Goal: Information Seeking & Learning: Learn about a topic

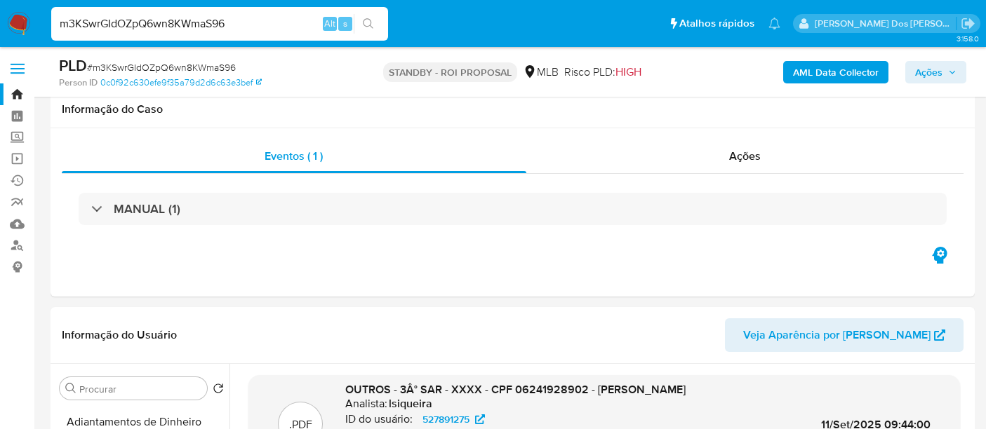
select select "10"
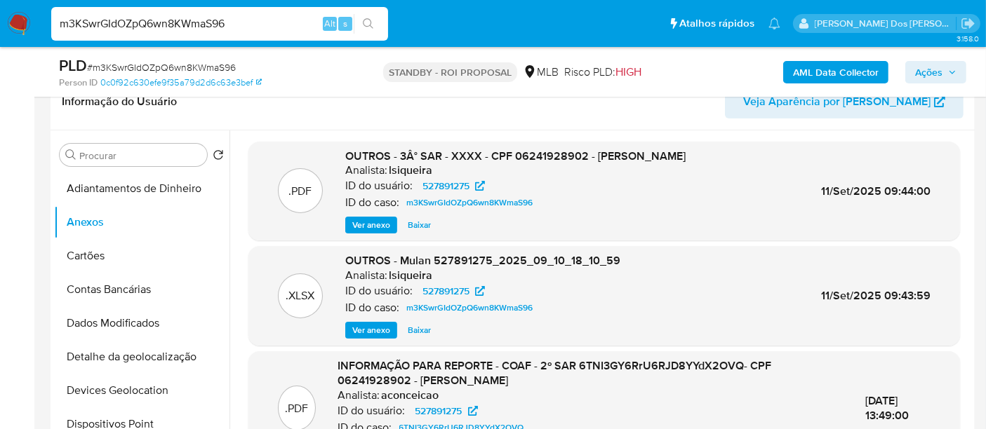
scroll to position [133, 0]
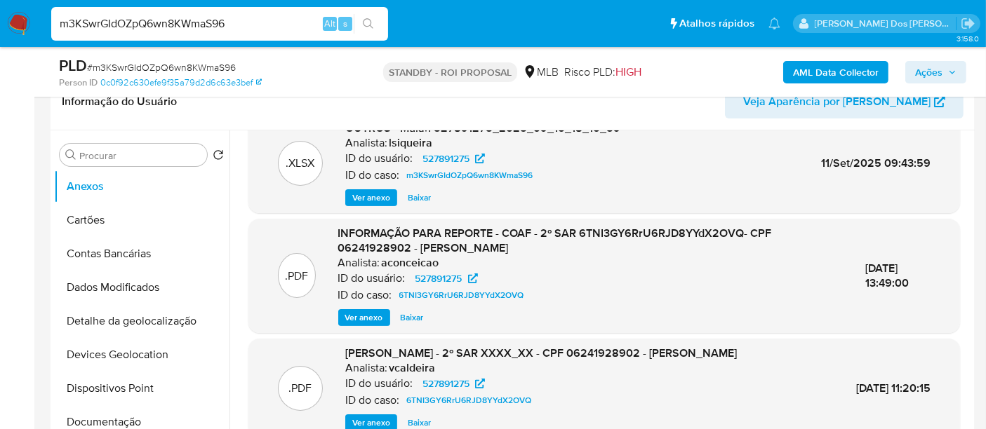
click at [304, 20] on input "m3KSwrGIdOZpQ6wn8KWmaS96" at bounding box center [219, 24] width 337 height 18
paste input "EsU18794yR4kNX507adxtwTf"
type input "EsU18794yR4kNX507adxtwTf"
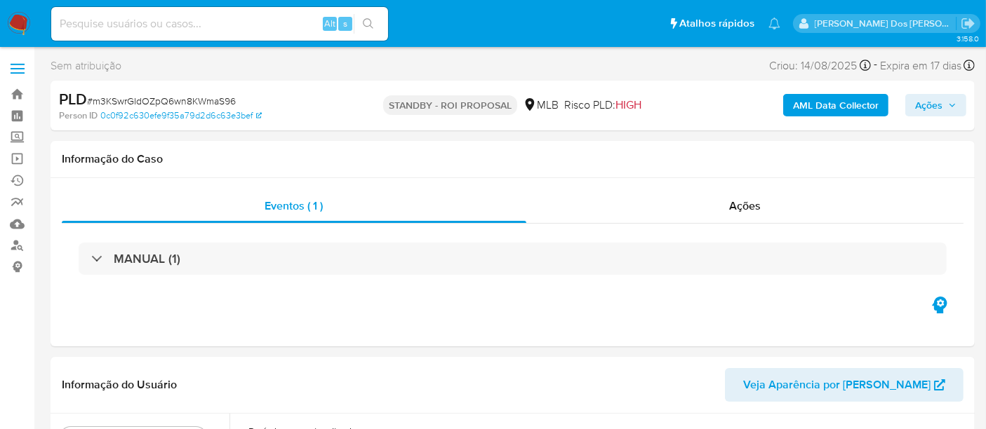
select select "10"
click at [180, 24] on input at bounding box center [219, 24] width 337 height 18
paste input "EsU18794yR4kNX507adxtwTf"
type input "EsU18794yR4kNX507adxtwTf"
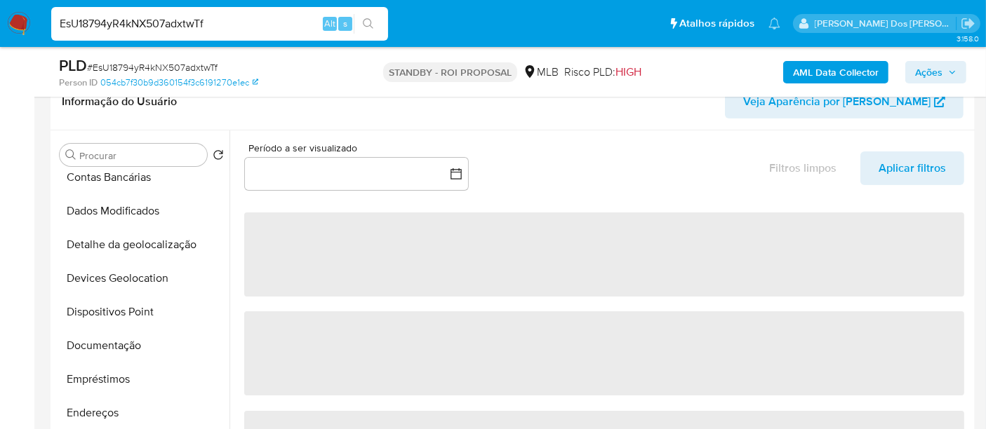
select select "10"
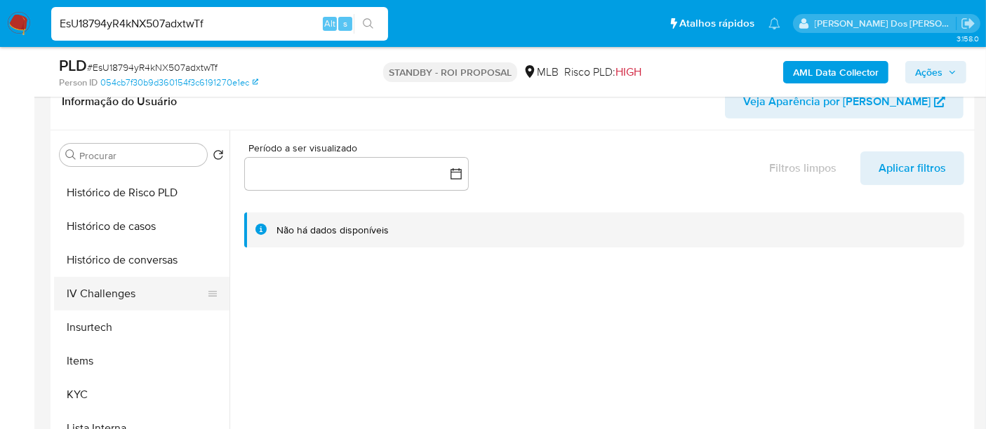
scroll to position [545, 0]
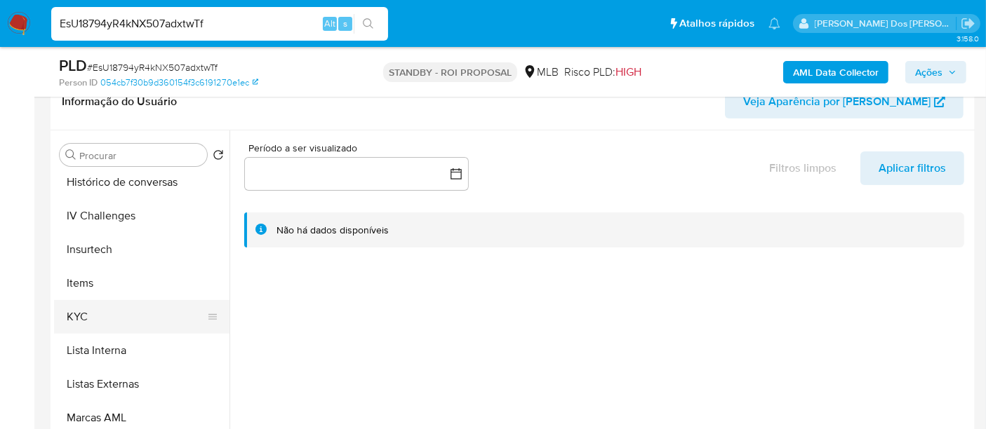
click at [79, 311] on button "KYC" at bounding box center [136, 317] width 164 height 34
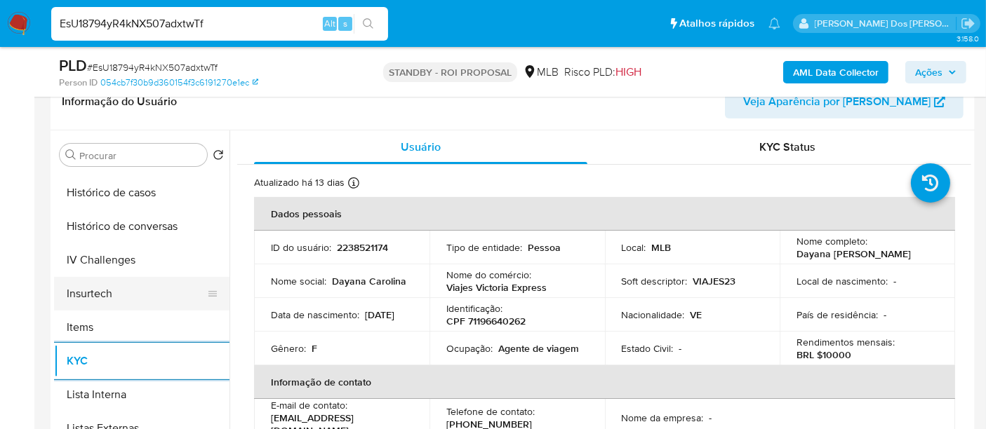
scroll to position [467, 0]
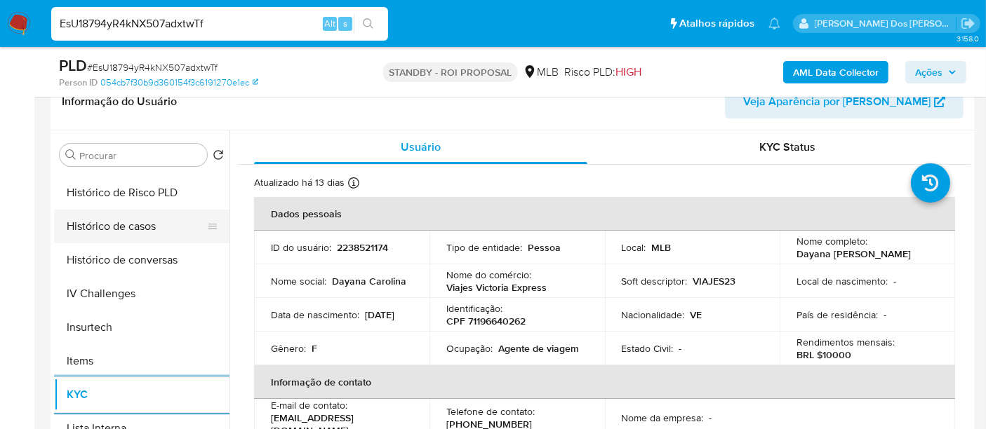
click at [130, 221] on button "Histórico de casos" at bounding box center [136, 227] width 164 height 34
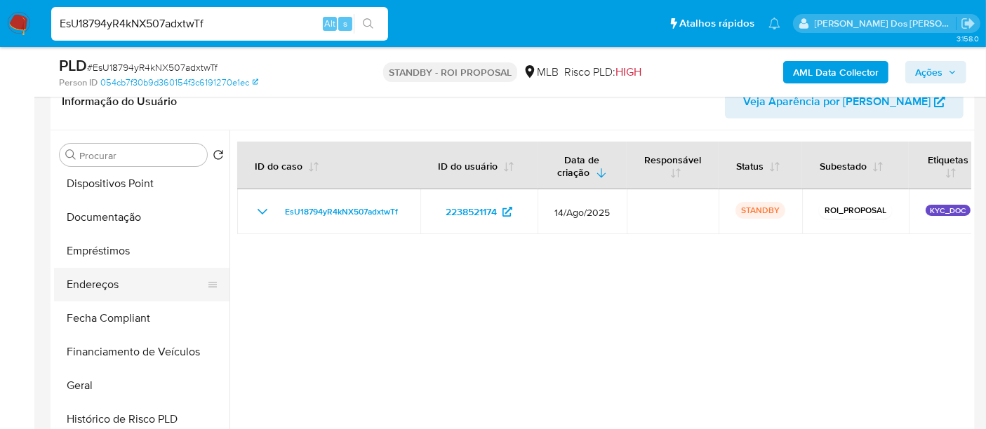
scroll to position [234, 0]
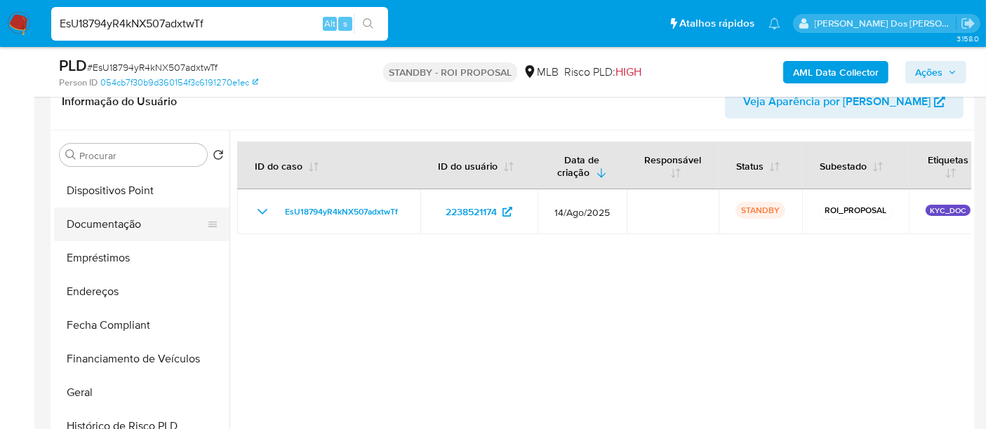
click at [119, 217] on button "Documentação" at bounding box center [136, 225] width 164 height 34
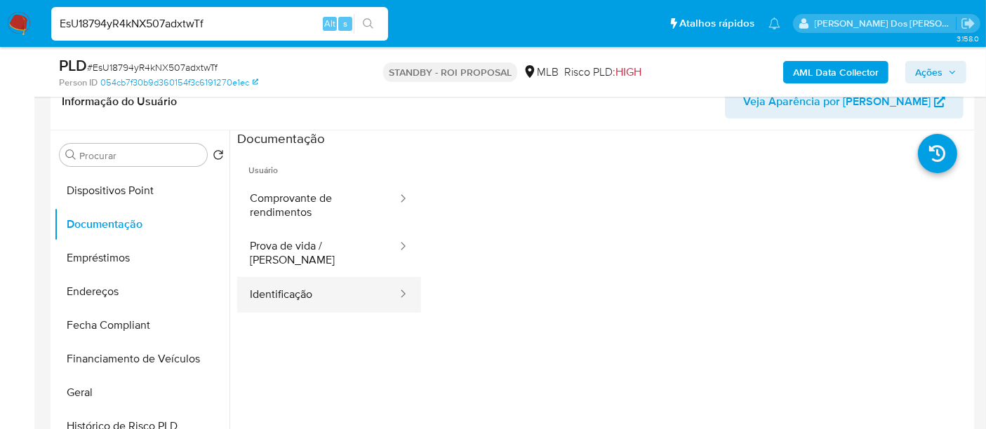
click at [293, 285] on button "Identificação" at bounding box center [317, 295] width 161 height 36
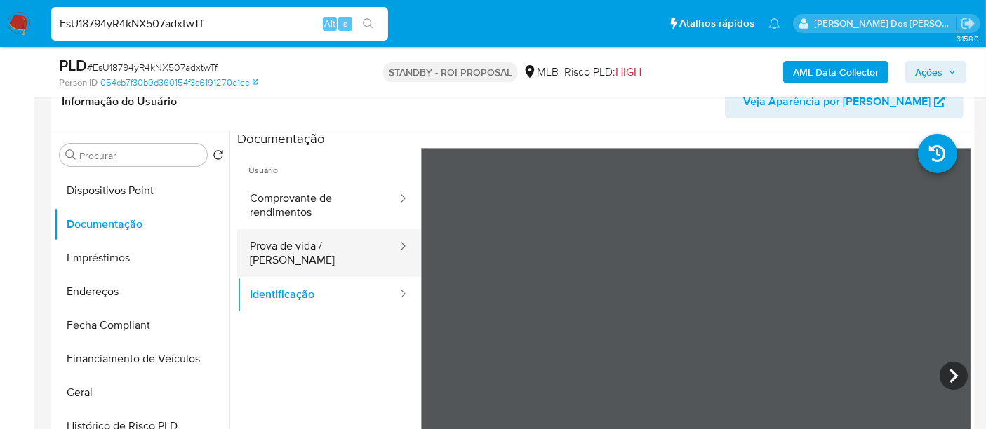
click at [309, 243] on button "Prova de vida / Selfie" at bounding box center [317, 253] width 161 height 48
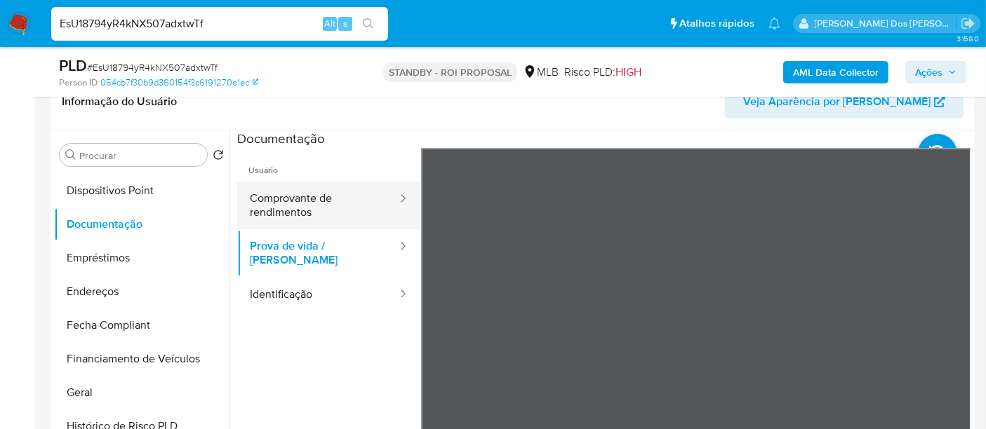
click at [267, 213] on button "Comprovante de rendimentos" at bounding box center [317, 206] width 161 height 48
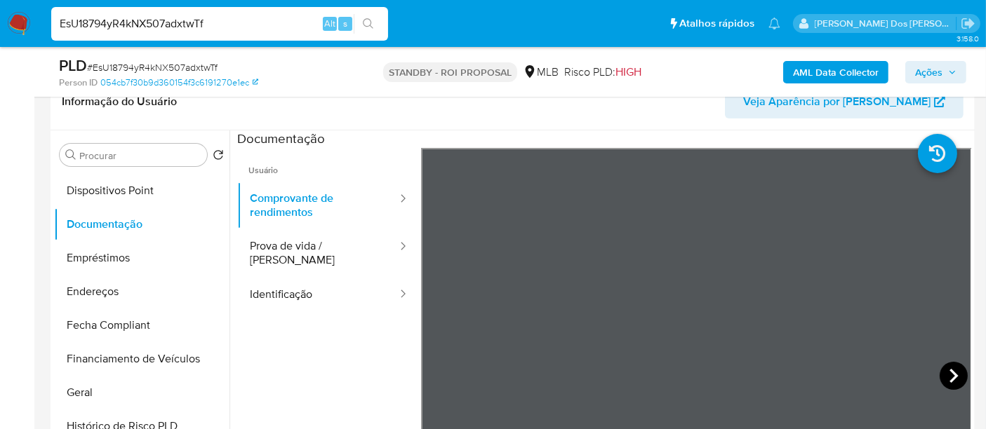
click at [943, 372] on icon at bounding box center [953, 376] width 28 height 28
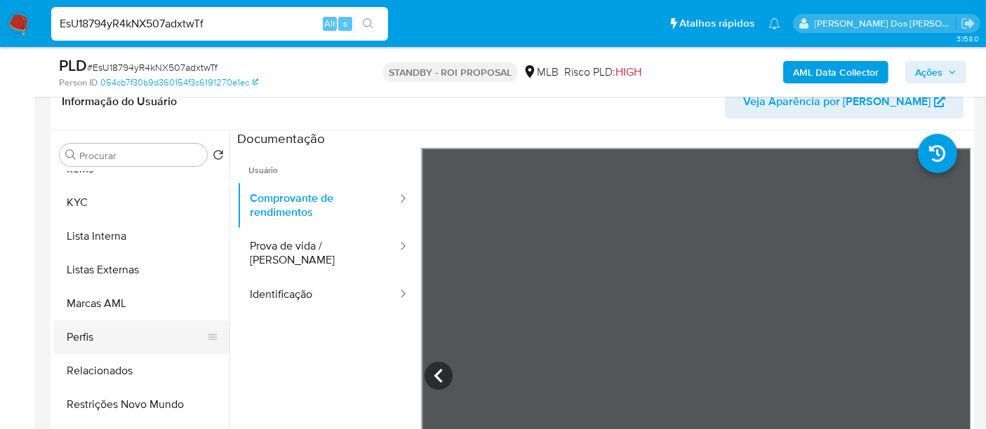
scroll to position [311, 0]
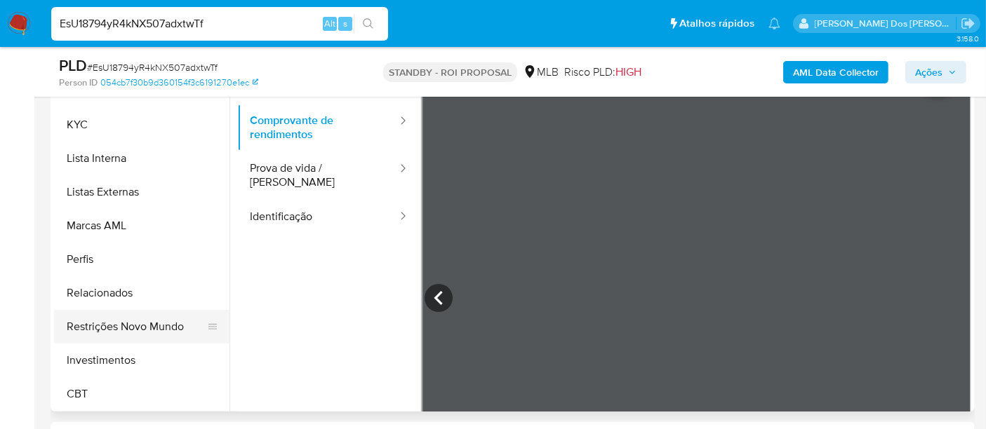
click at [144, 323] on button "Restrições Novo Mundo" at bounding box center [136, 327] width 164 height 34
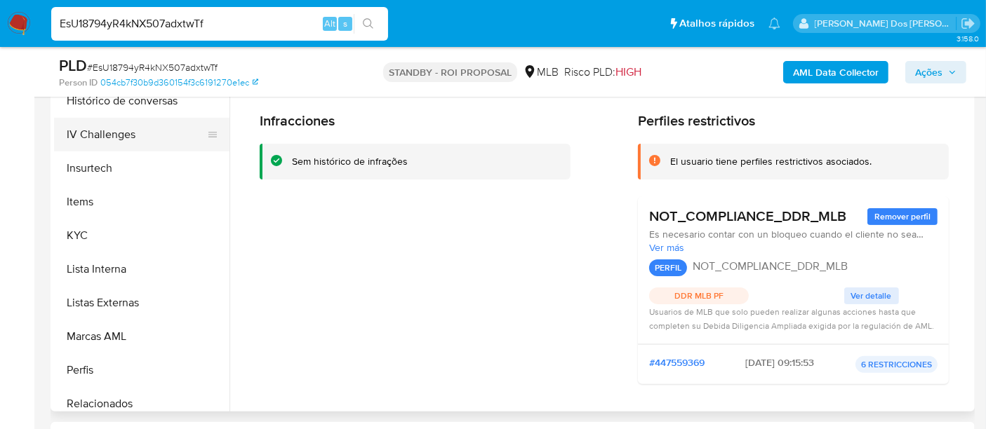
scroll to position [426, 0]
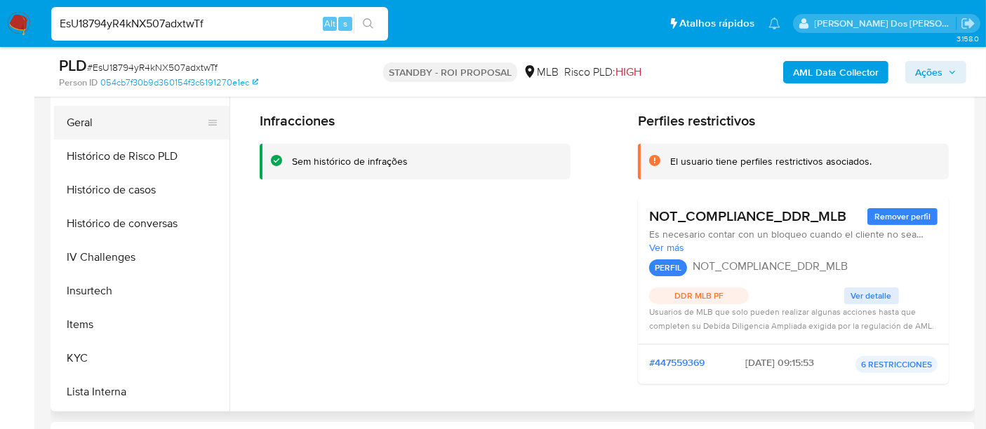
click at [88, 121] on button "Geral" at bounding box center [136, 123] width 164 height 34
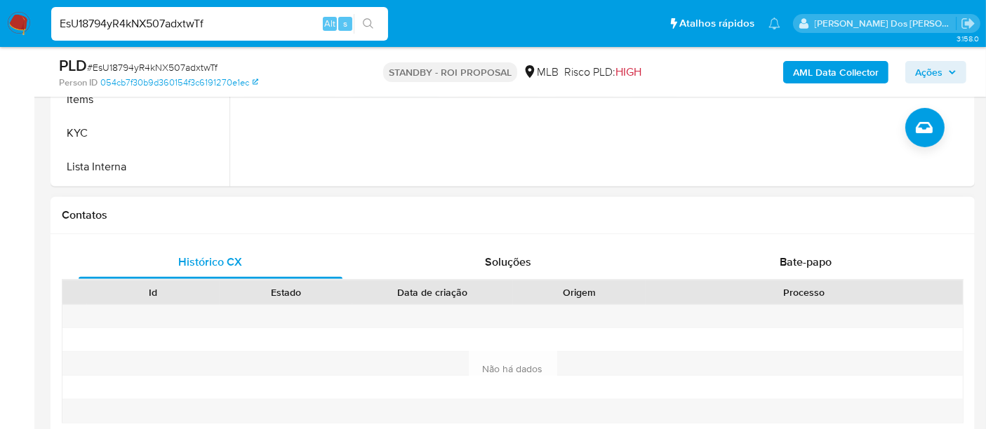
scroll to position [623, 0]
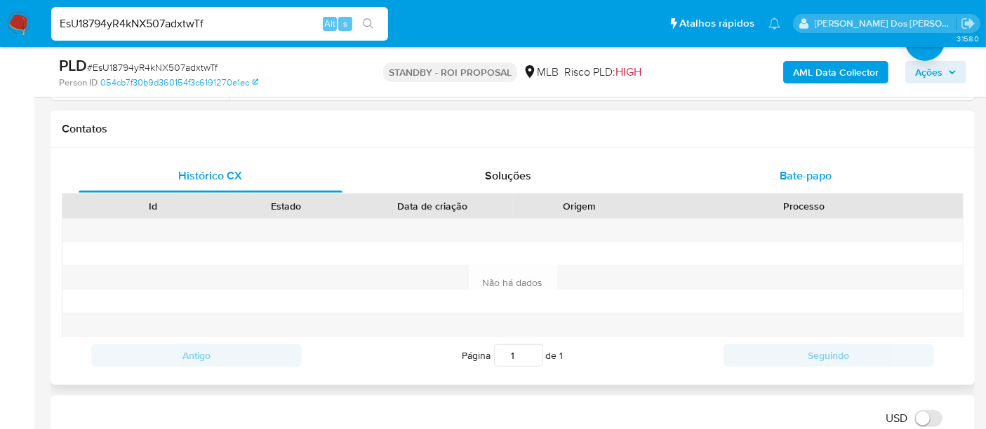
click at [796, 180] on span "Bate-papo" at bounding box center [805, 176] width 52 height 16
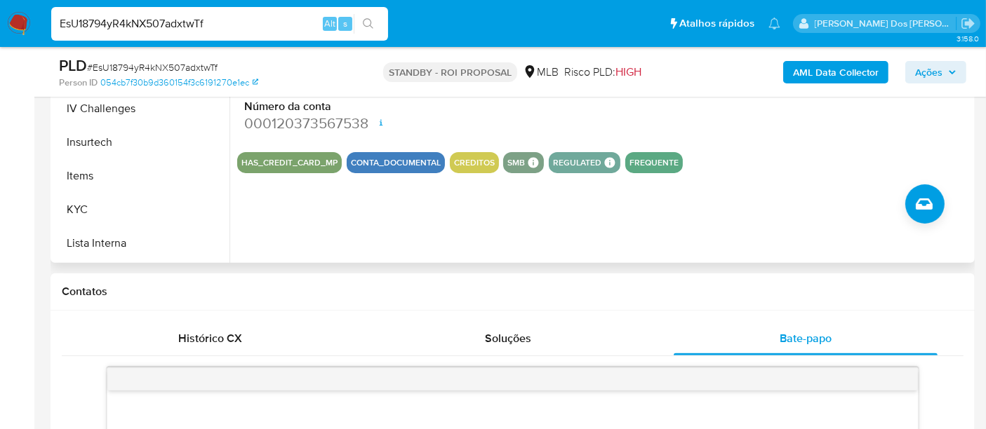
scroll to position [311, 0]
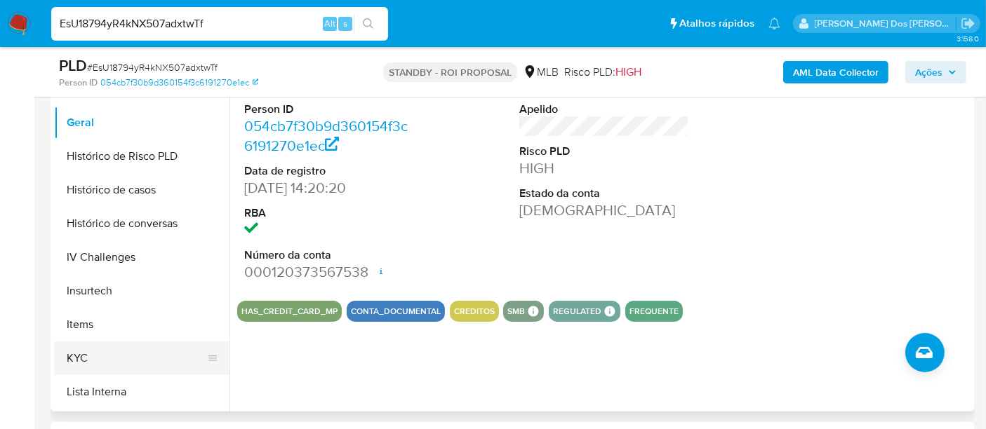
click at [79, 348] on button "KYC" at bounding box center [136, 359] width 164 height 34
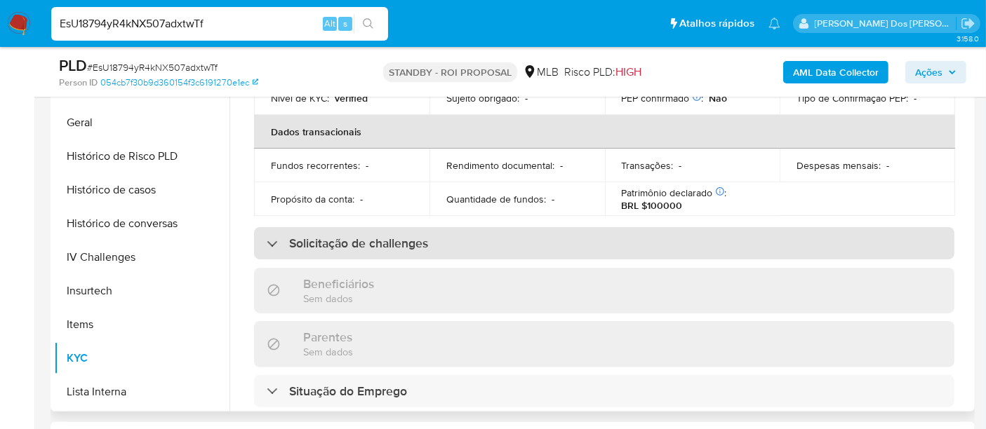
click at [396, 248] on h3 "Solicitação de challenges" at bounding box center [358, 243] width 139 height 15
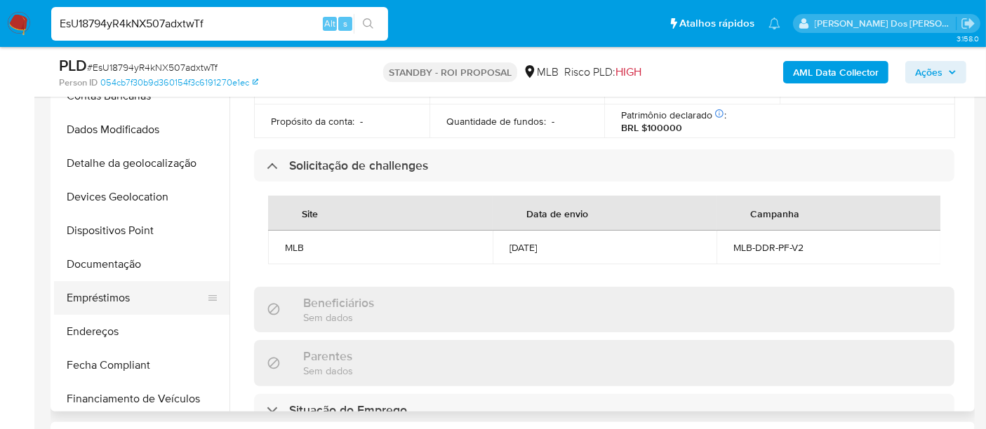
scroll to position [114, 0]
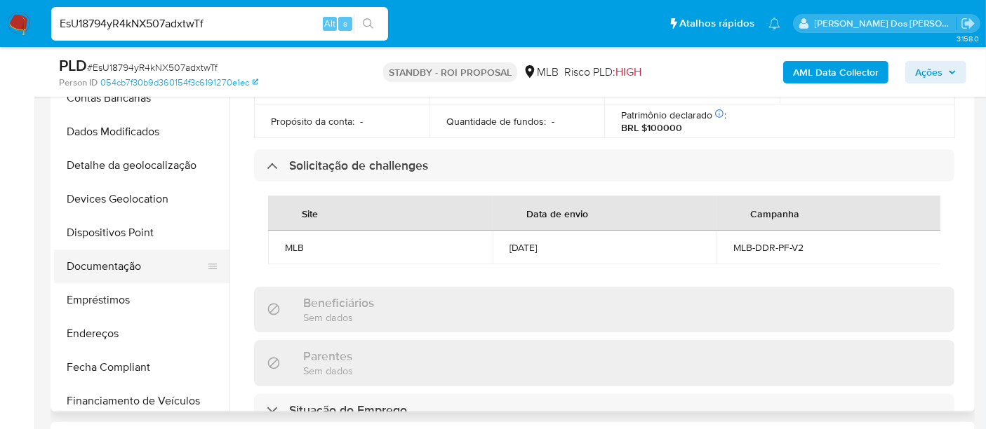
click at [129, 272] on button "Documentação" at bounding box center [136, 267] width 164 height 34
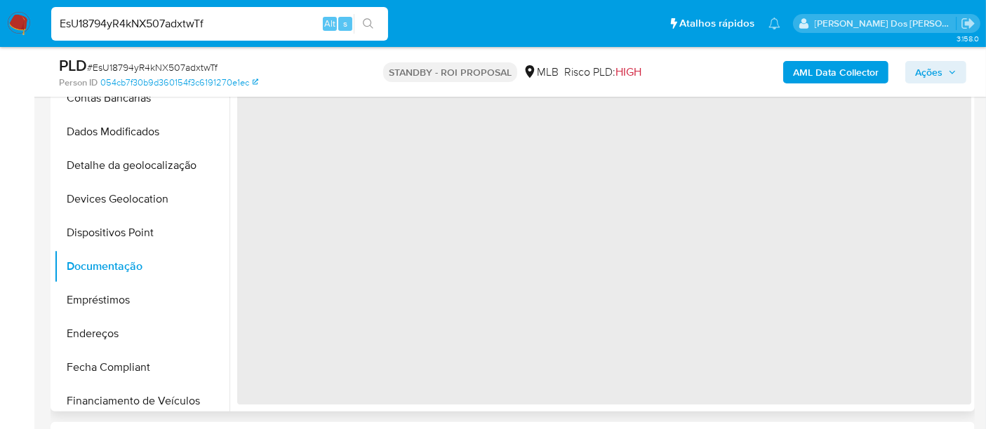
scroll to position [0, 0]
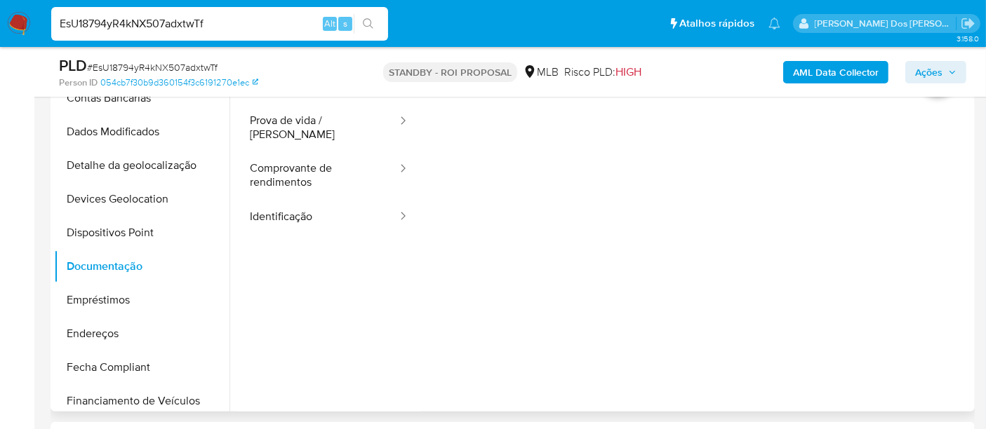
click at [282, 207] on button "Identificação" at bounding box center [317, 217] width 161 height 36
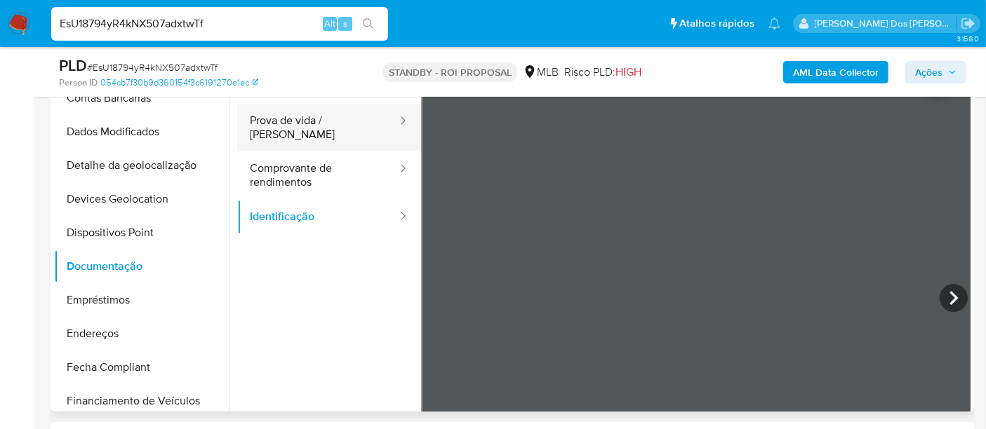
click at [296, 125] on button "Prova de vida / Selfie" at bounding box center [317, 128] width 161 height 48
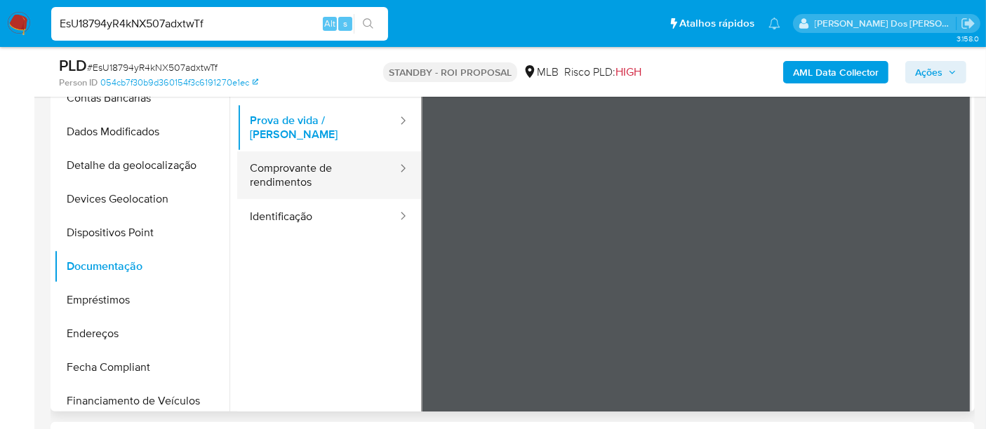
click at [307, 160] on button "Comprovante de rendimentos" at bounding box center [317, 176] width 161 height 48
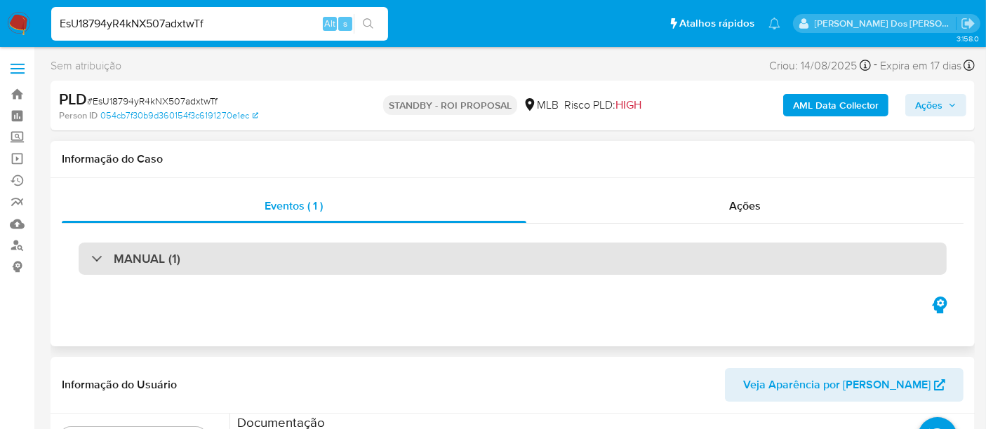
click at [233, 260] on div "MANUAL (1)" at bounding box center [513, 259] width 868 height 32
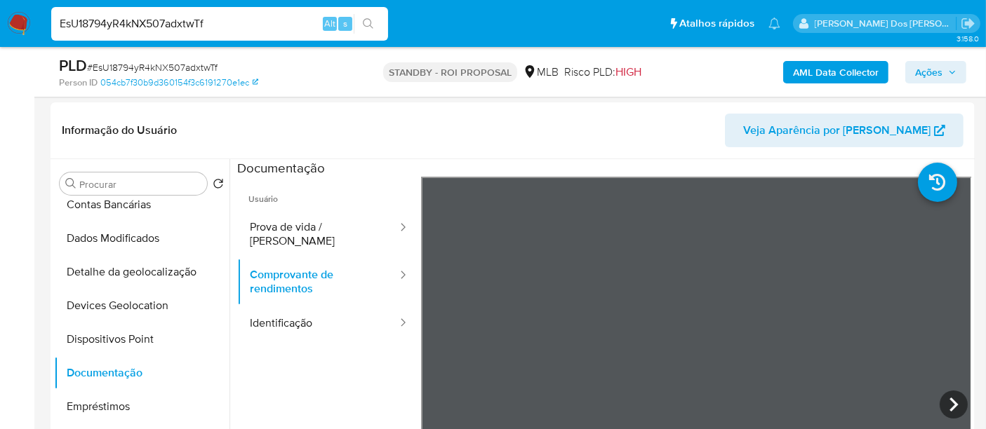
scroll to position [389, 0]
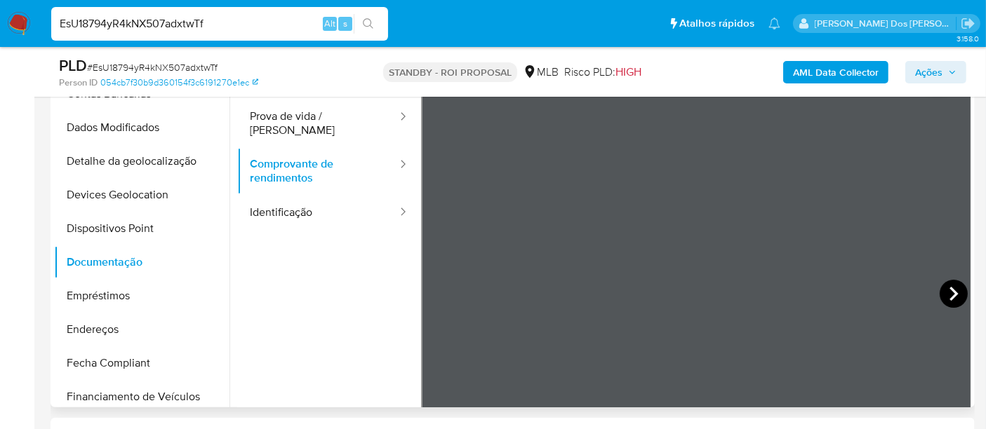
click at [946, 293] on icon at bounding box center [953, 294] width 28 height 28
click at [265, 22] on input "EsU18794yR4kNX507adxtwTf" at bounding box center [219, 24] width 337 height 18
paste input "O2nJh8x87lm5KaCm9uyk9vwP"
type input "O2nJh8x87lm5KaCm9uyk9vwP"
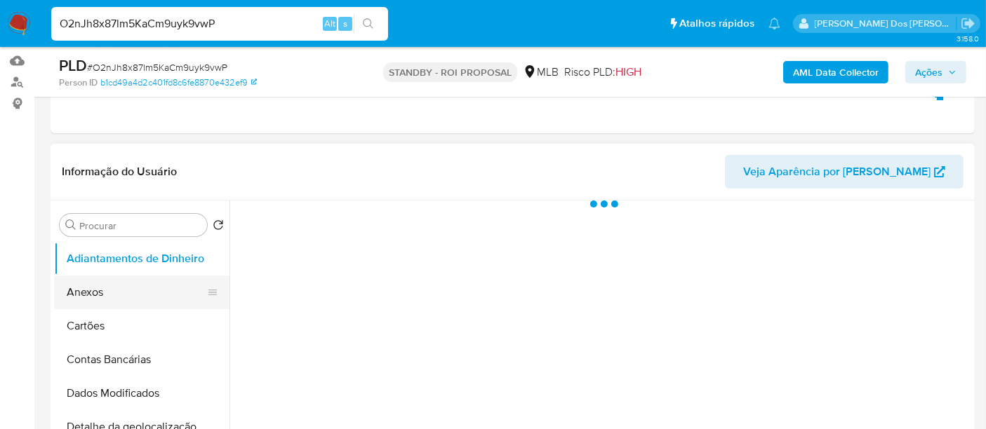
scroll to position [234, 0]
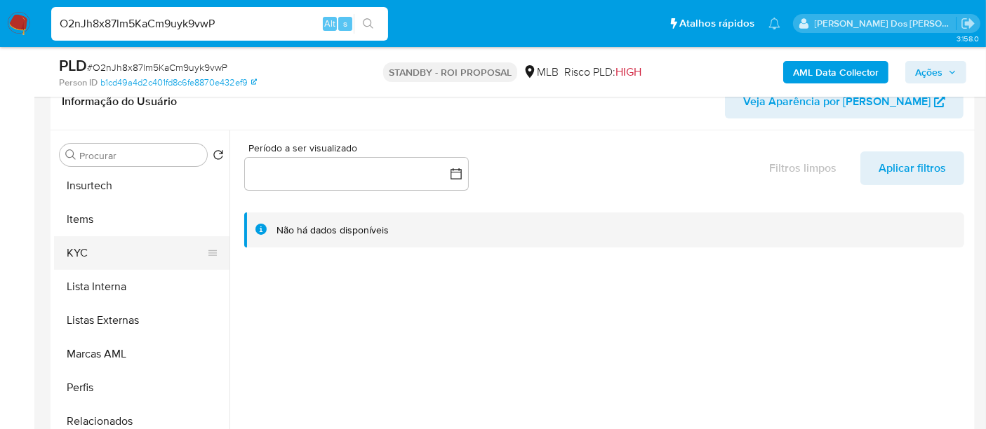
select select "10"
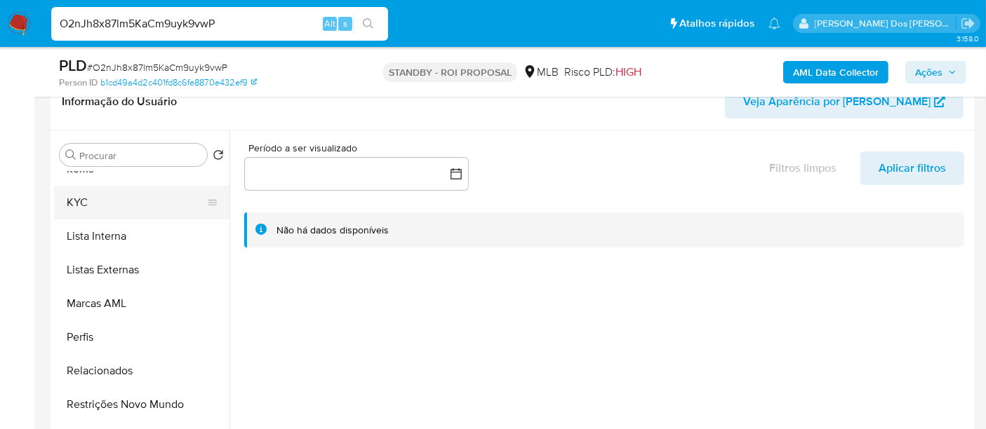
click at [81, 201] on button "KYC" at bounding box center [136, 203] width 164 height 34
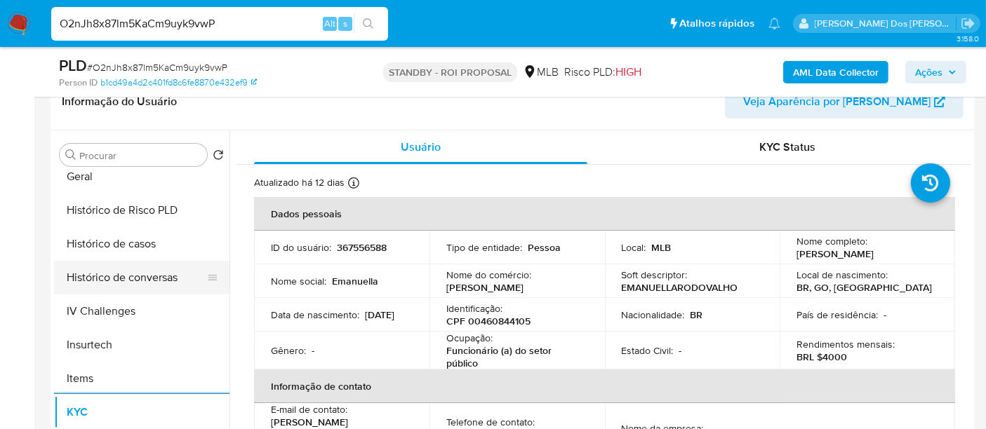
scroll to position [426, 0]
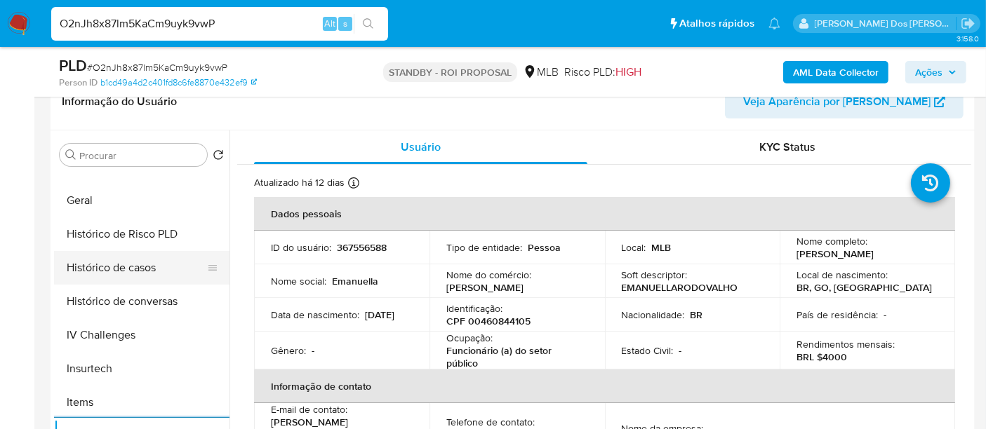
click at [126, 274] on button "Histórico de casos" at bounding box center [136, 268] width 164 height 34
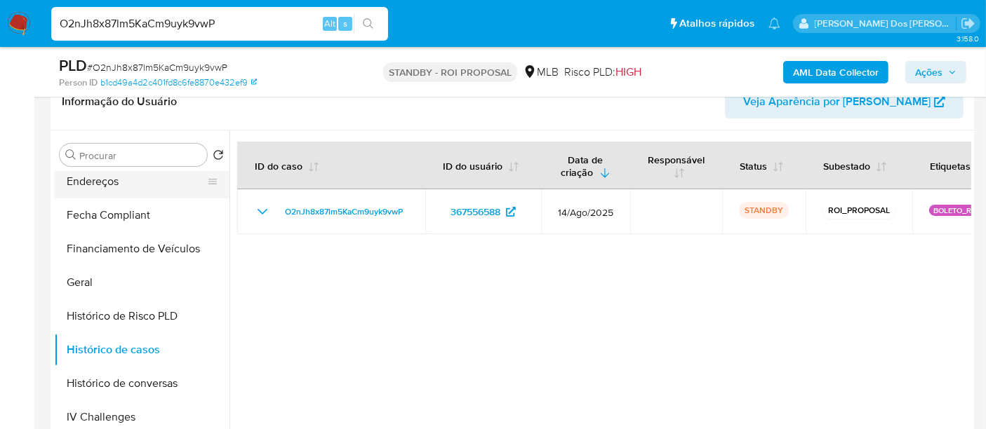
scroll to position [270, 0]
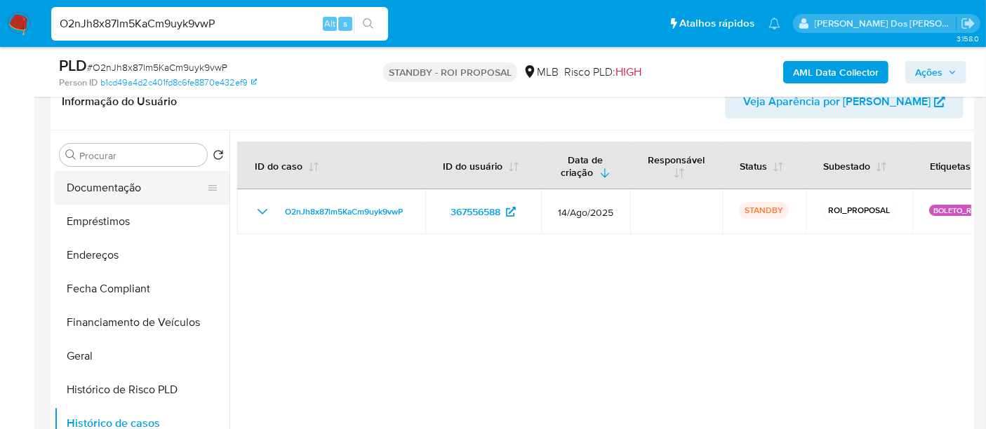
click at [124, 192] on button "Documentação" at bounding box center [136, 188] width 164 height 34
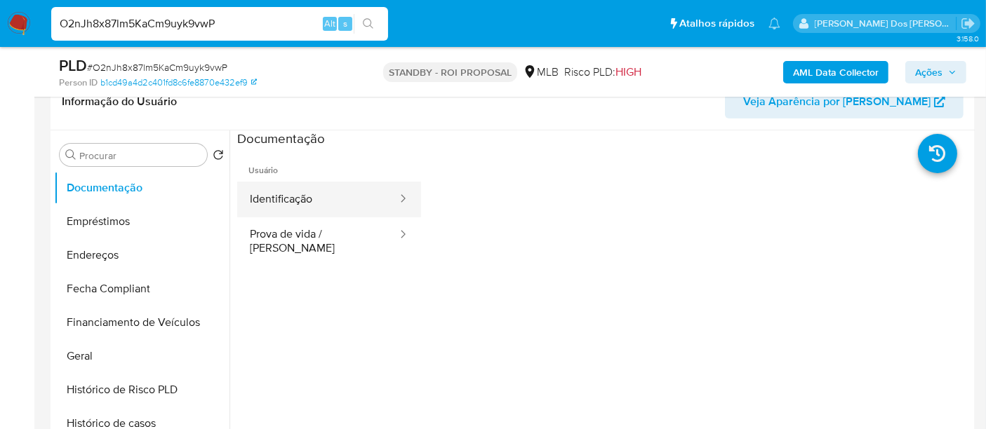
click at [318, 199] on button "Identificação" at bounding box center [317, 200] width 161 height 36
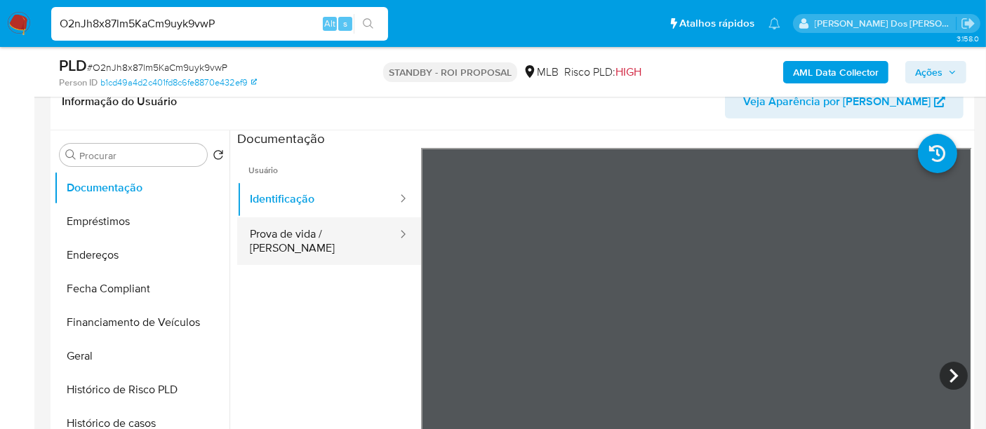
click at [349, 229] on button "Prova de vida / Selfie" at bounding box center [317, 241] width 161 height 48
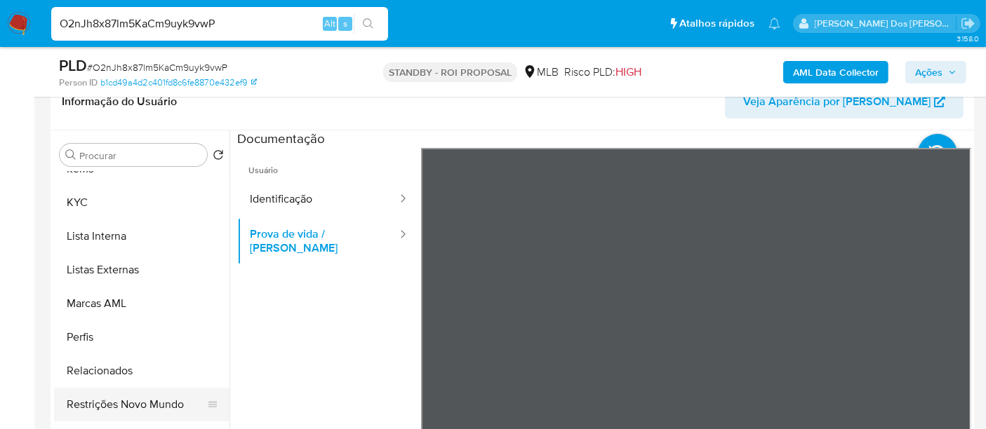
scroll to position [389, 0]
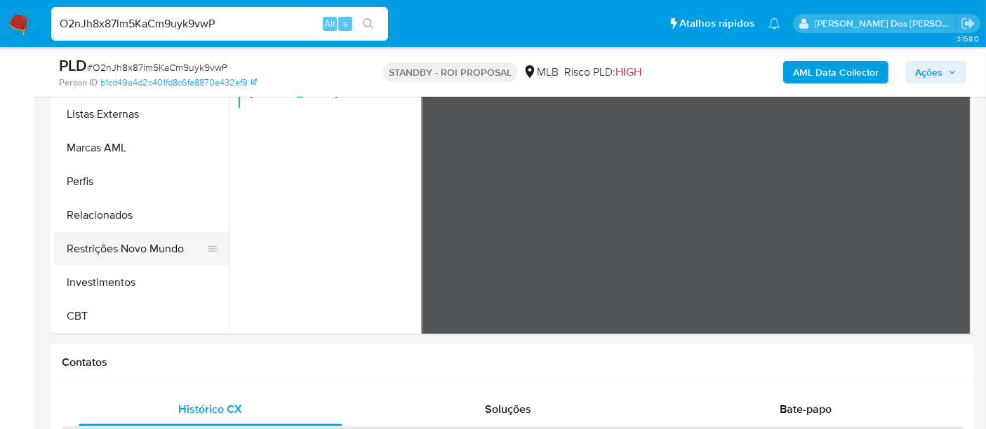
click at [155, 251] on button "Restrições Novo Mundo" at bounding box center [136, 249] width 164 height 34
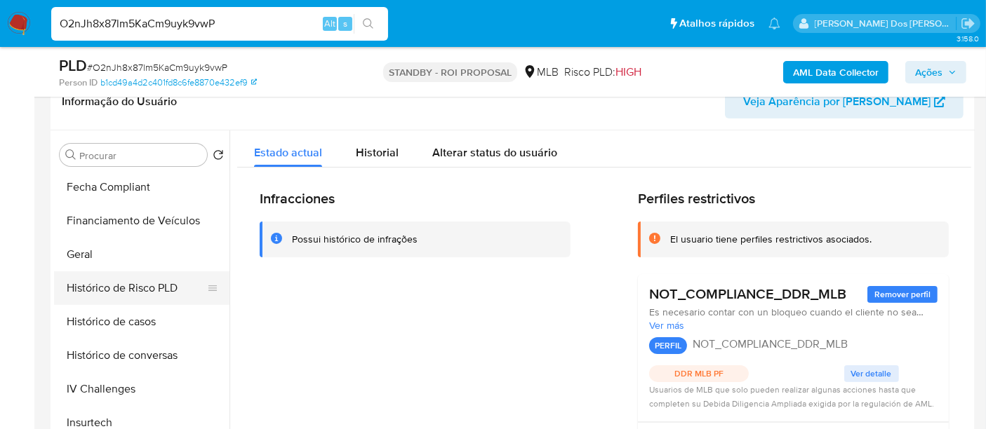
scroll to position [348, 0]
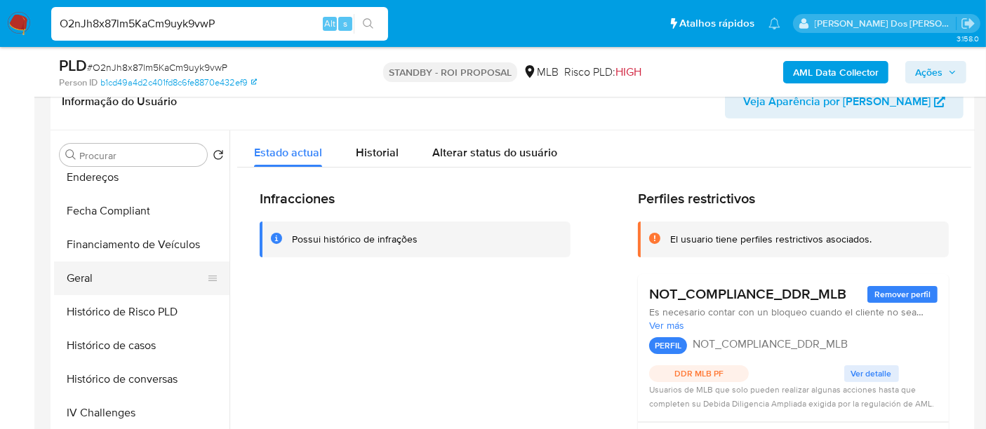
click at [90, 274] on button "Geral" at bounding box center [136, 279] width 164 height 34
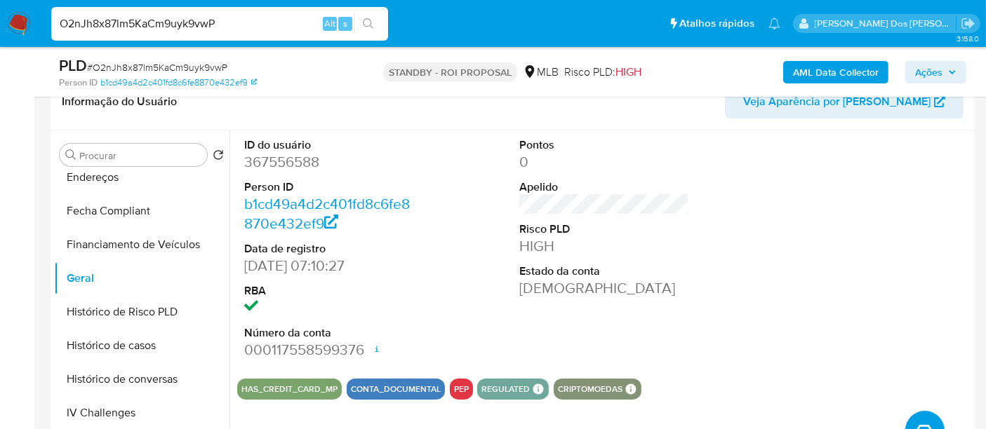
click at [220, 24] on input "O2nJh8x87lm5KaCm9uyk9vwP" at bounding box center [219, 24] width 337 height 18
paste input "mnRLB5DfIDzo4VfD3MT2XiBo"
type input "mnRLB5DfIDzo4VfD3MT2XiBo"
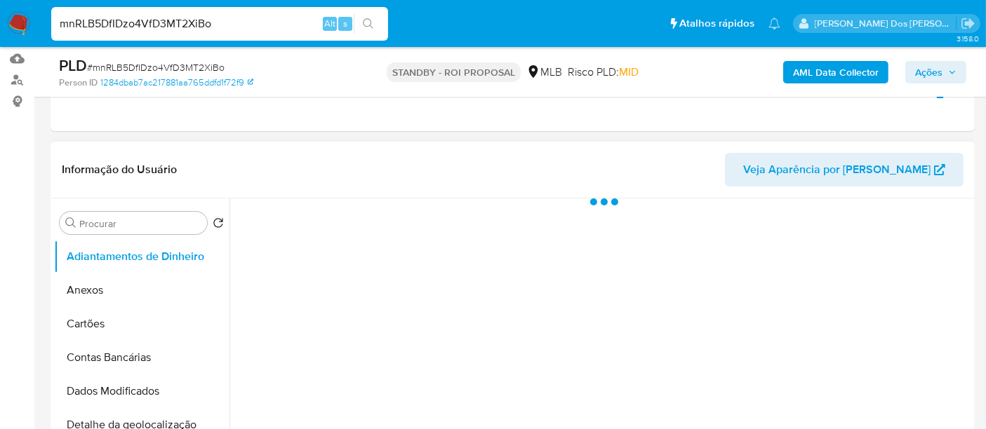
scroll to position [234, 0]
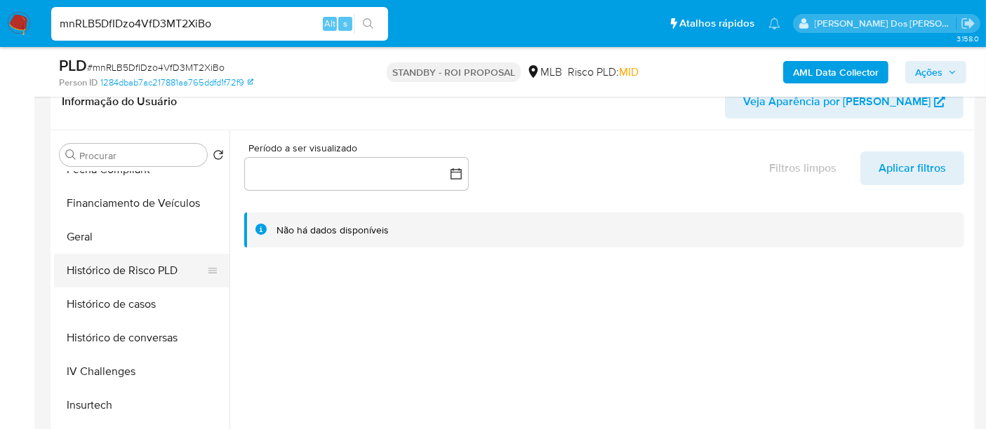
select select "10"
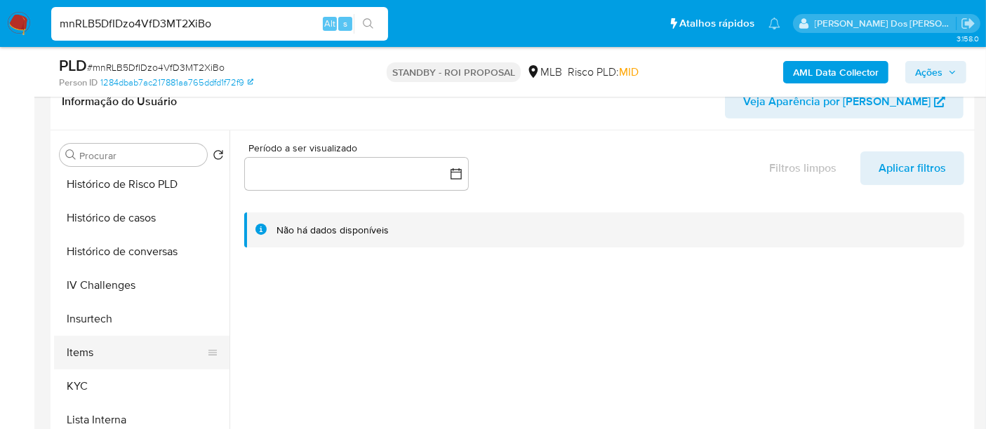
scroll to position [545, 0]
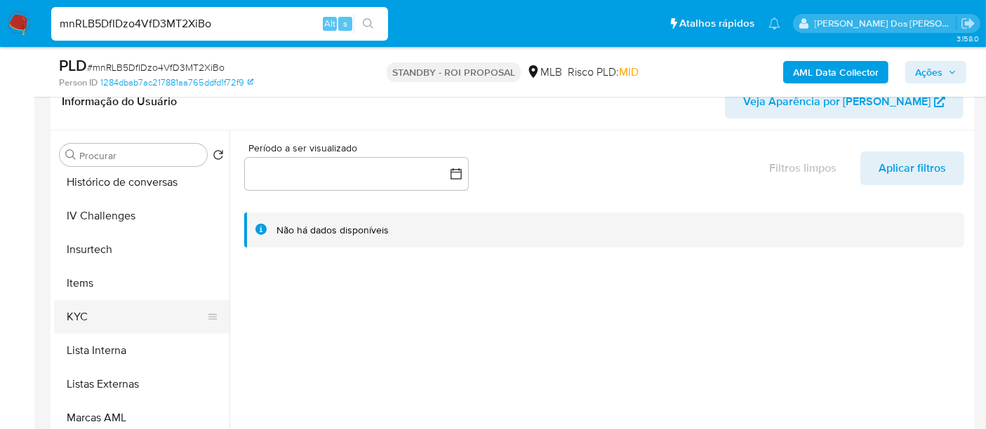
click at [69, 312] on button "KYC" at bounding box center [136, 317] width 164 height 34
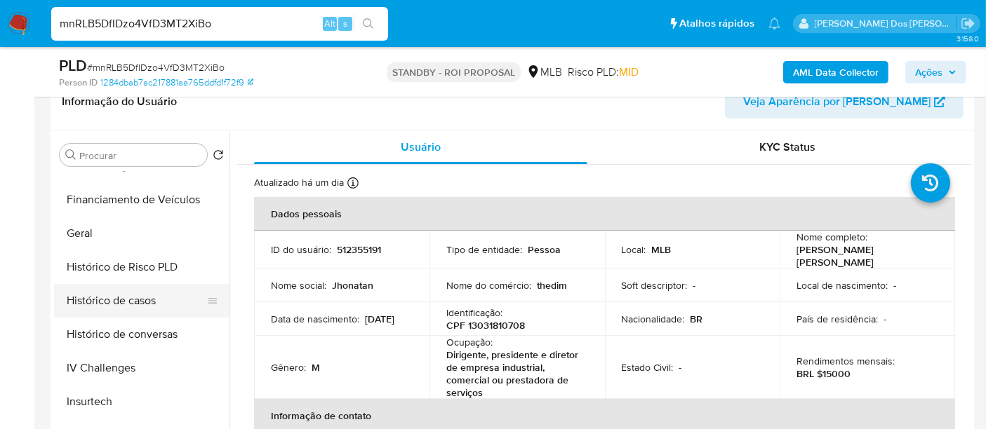
scroll to position [389, 0]
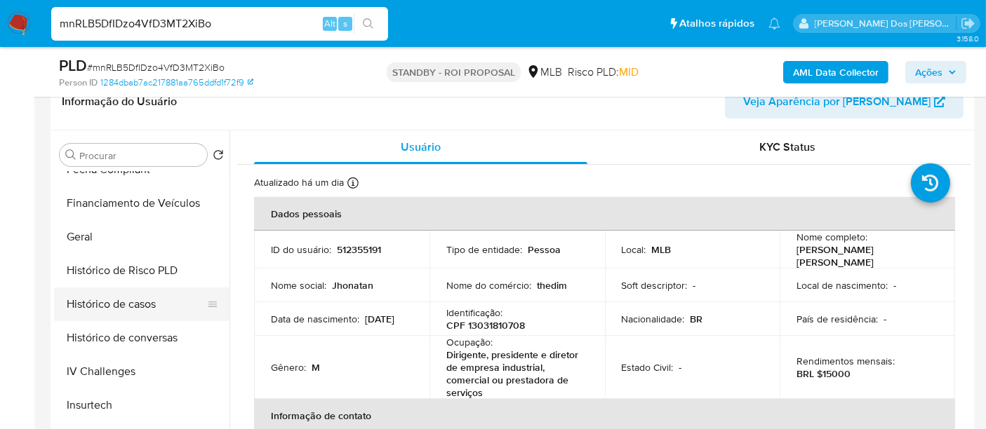
click at [112, 301] on button "Histórico de casos" at bounding box center [136, 305] width 164 height 34
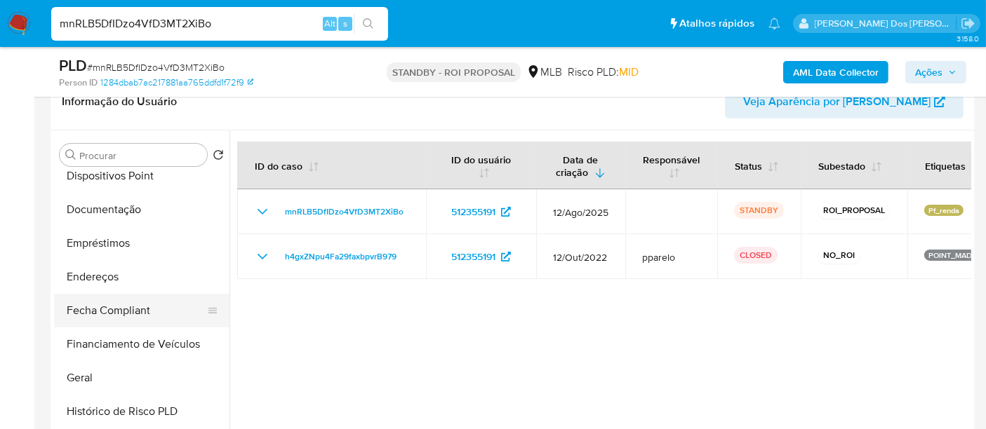
scroll to position [234, 0]
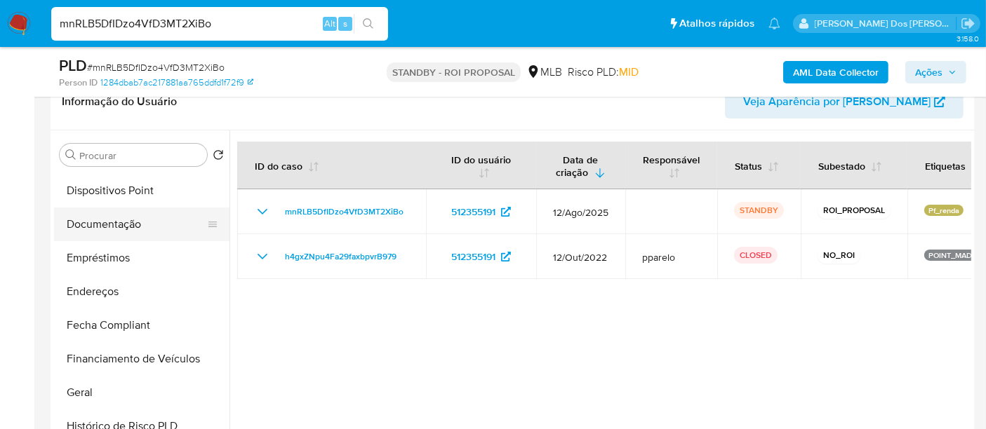
click at [101, 229] on button "Documentação" at bounding box center [136, 225] width 164 height 34
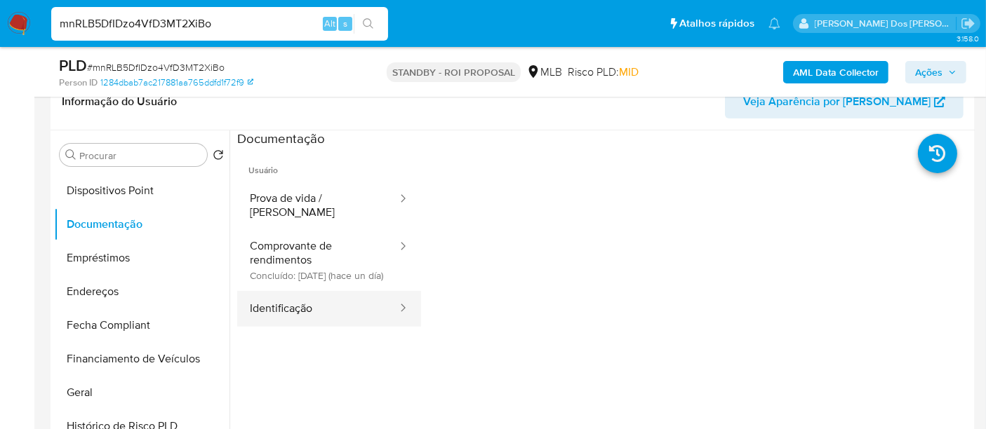
click at [284, 309] on button "Identificação" at bounding box center [317, 309] width 161 height 36
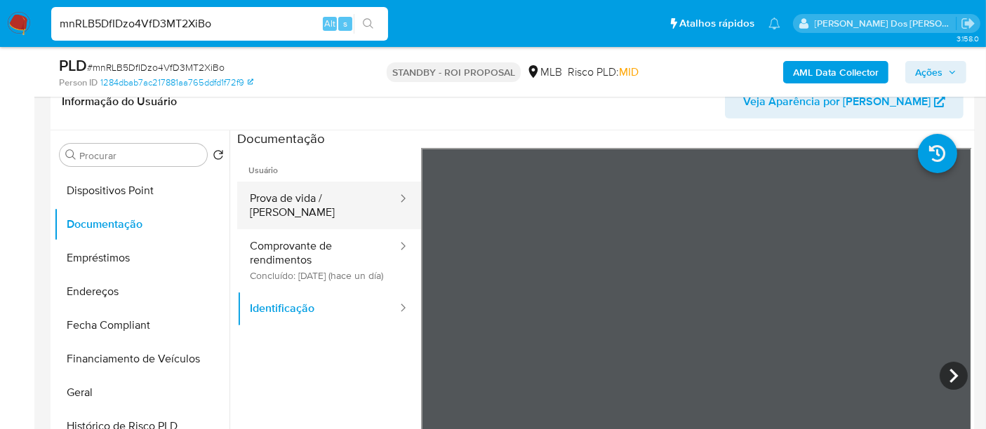
click at [324, 199] on button "Prova de vida / Selfie" at bounding box center [317, 206] width 161 height 48
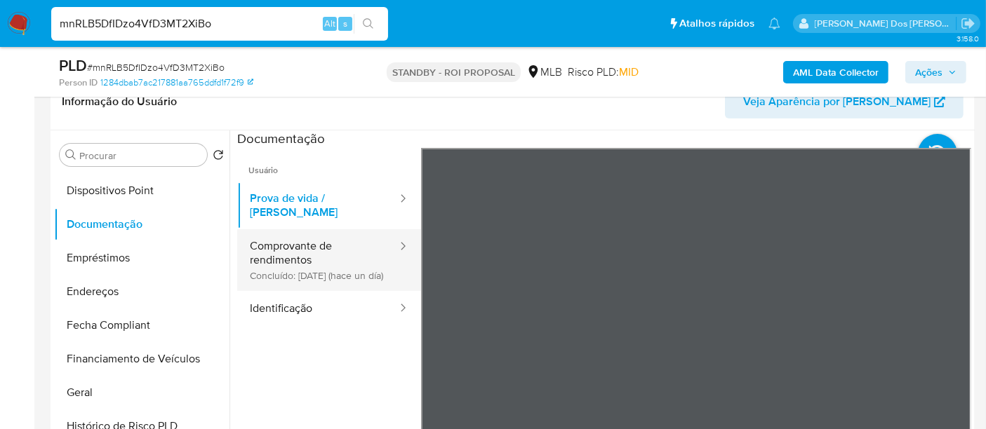
click at [268, 250] on button "Comprovante de rendimentos Concluído: 10/09/2025 (hace un día)" at bounding box center [317, 260] width 161 height 62
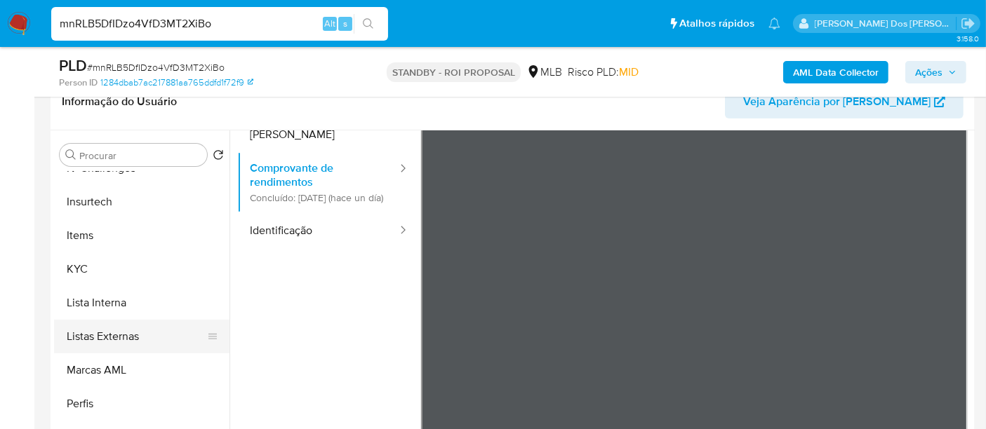
scroll to position [659, 0]
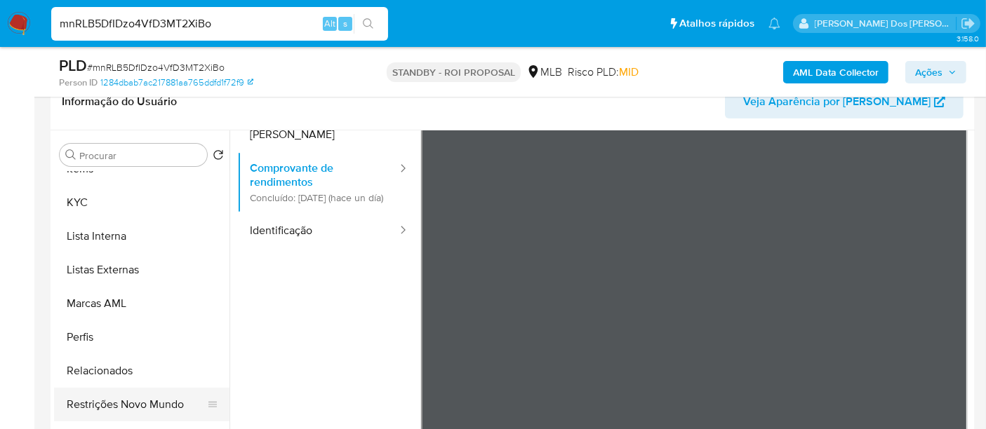
click at [156, 400] on button "Restrições Novo Mundo" at bounding box center [136, 405] width 164 height 34
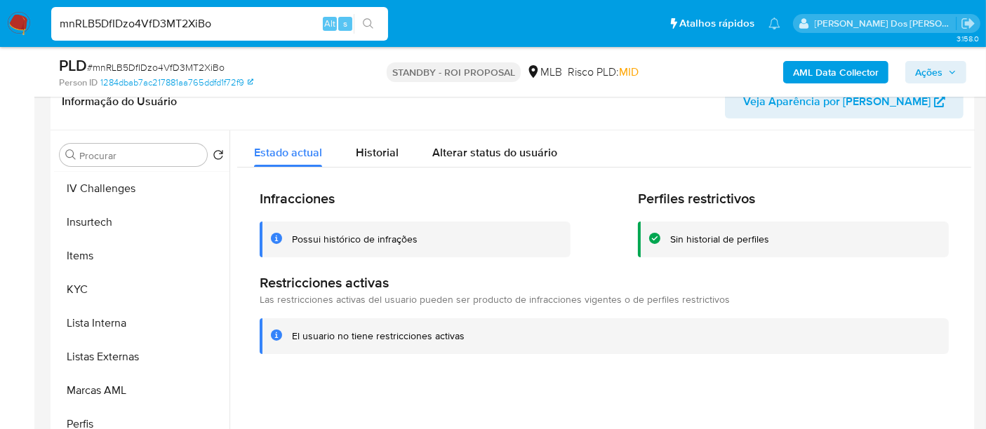
scroll to position [426, 0]
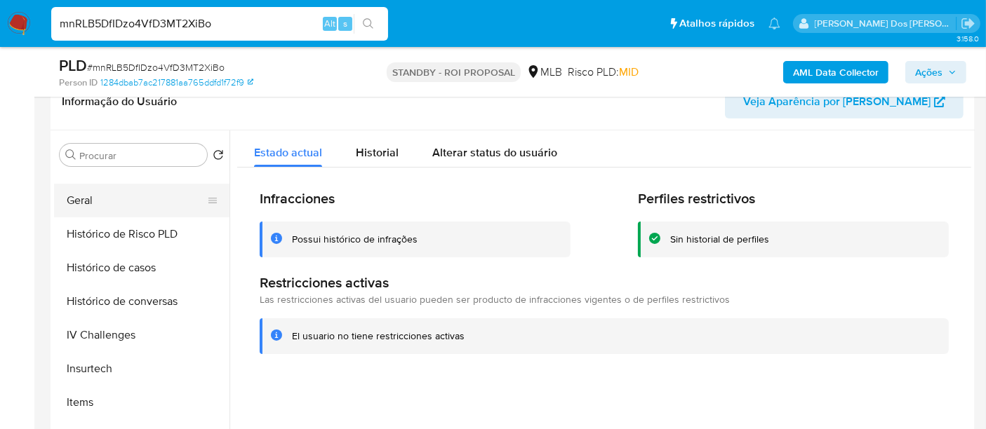
click at [85, 192] on button "Geral" at bounding box center [136, 201] width 164 height 34
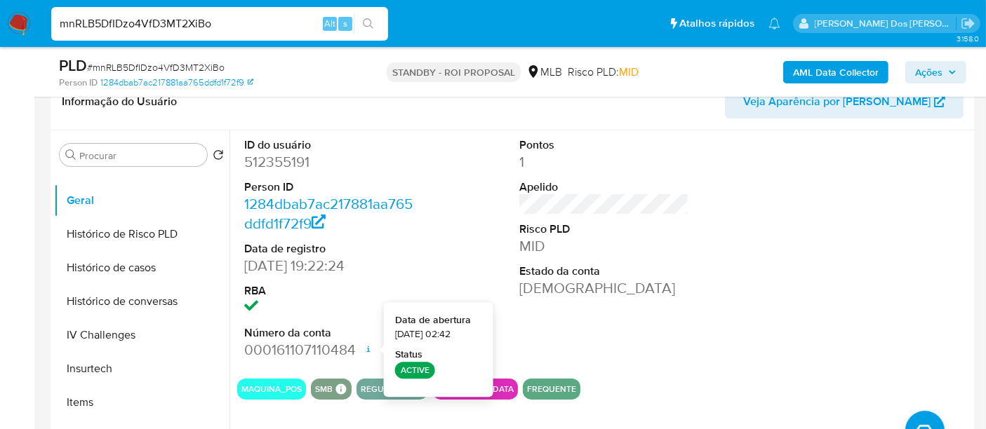
click at [251, 32] on input "mnRLB5DfIDzo4VfD3MT2XiBo" at bounding box center [219, 24] width 337 height 18
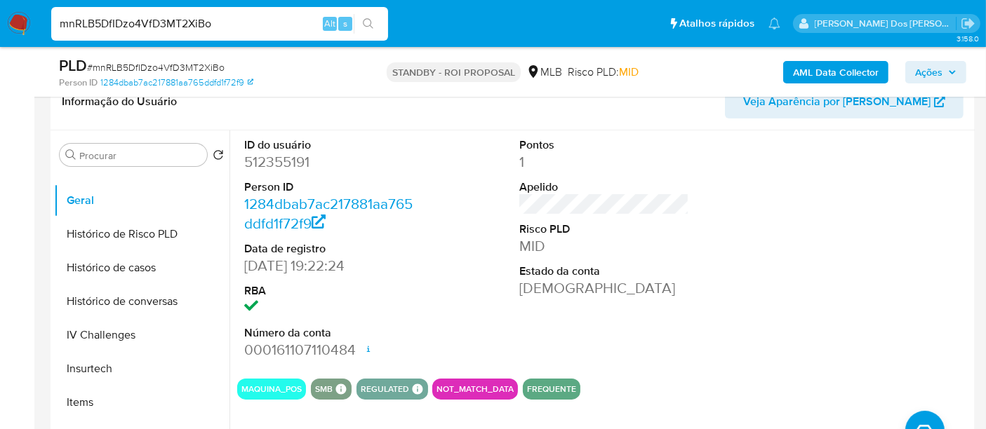
click at [251, 32] on input "mnRLB5DfIDzo4VfD3MT2XiBo" at bounding box center [219, 24] width 337 height 18
paste input "IivPpdTb3lMDpiZkcSTf2Sbn"
type input "IivPpdTb3lMDpiZkcSTf2Sbn"
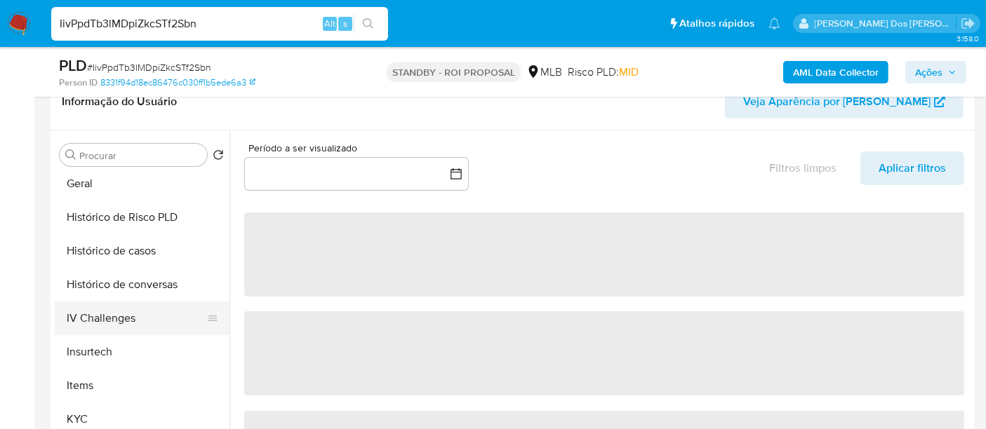
scroll to position [467, 0]
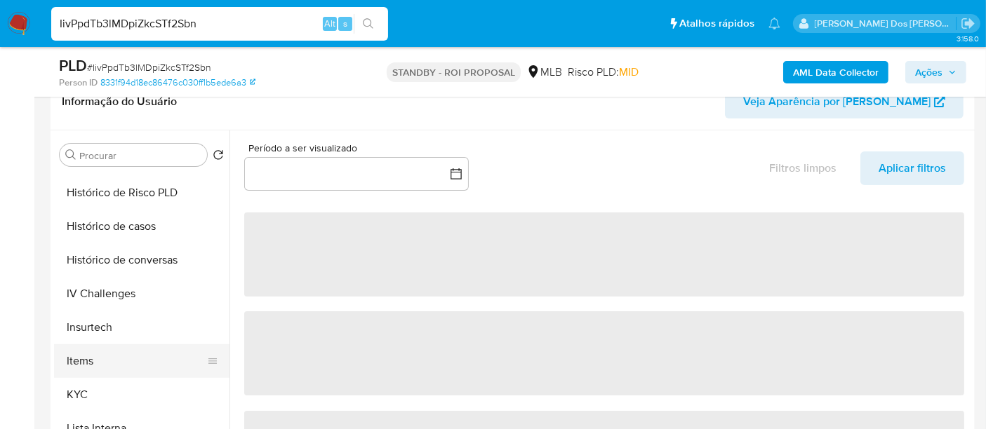
select select "10"
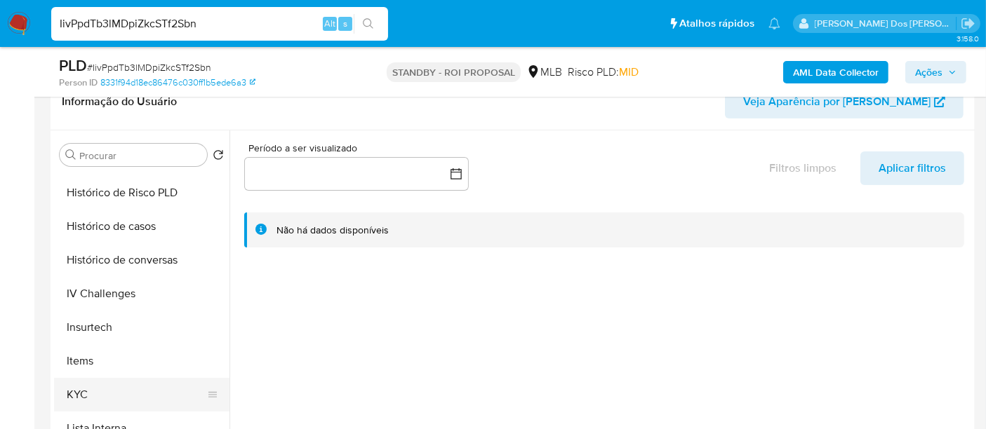
drag, startPoint x: 76, startPoint y: 391, endPoint x: 98, endPoint y: 382, distance: 23.6
click at [76, 391] on button "KYC" at bounding box center [136, 395] width 164 height 34
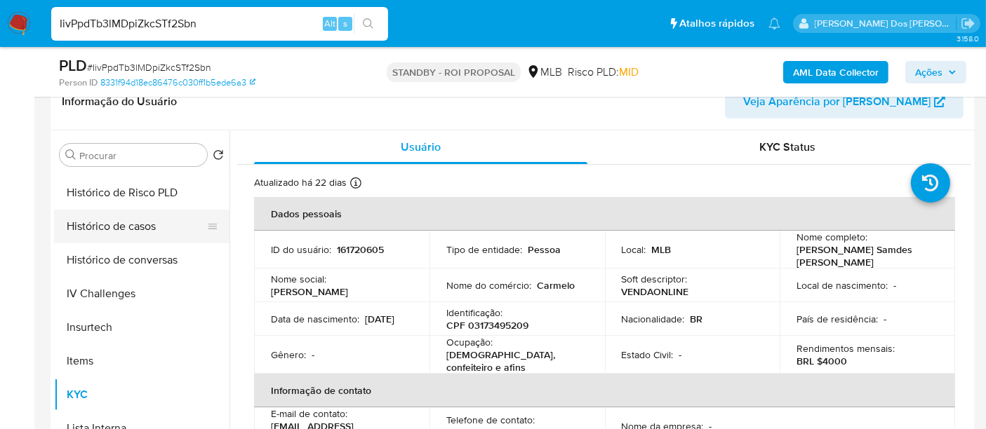
click at [136, 228] on button "Histórico de casos" at bounding box center [136, 227] width 164 height 34
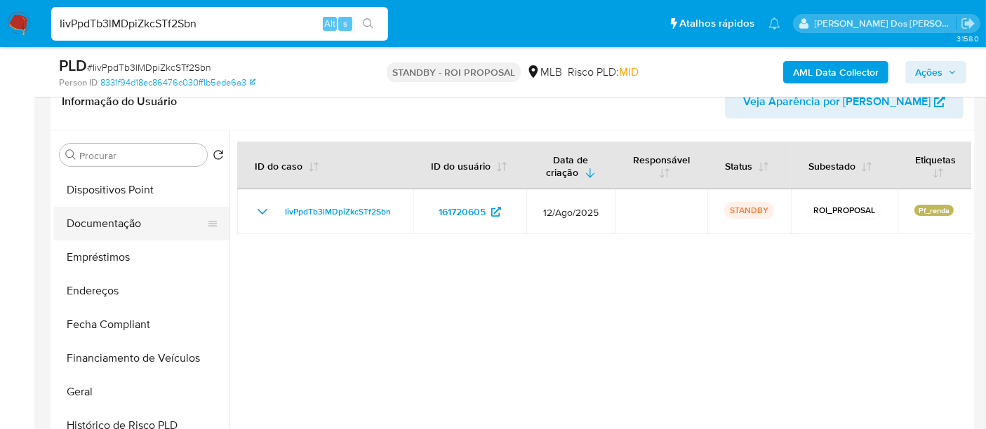
scroll to position [156, 0]
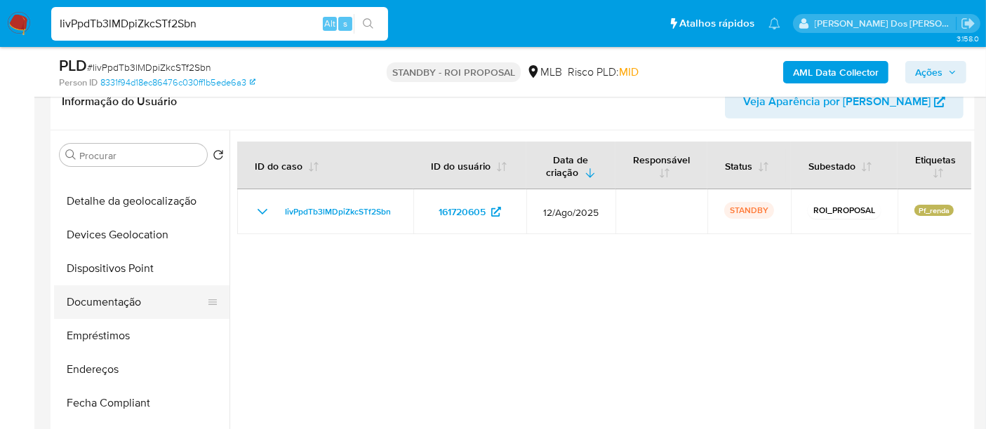
click at [116, 300] on button "Documentação" at bounding box center [136, 303] width 164 height 34
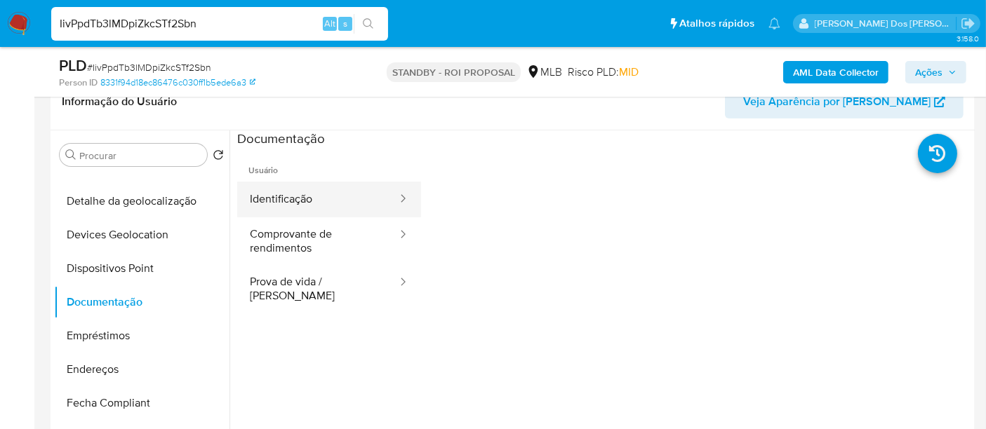
click at [297, 197] on button "Identificação" at bounding box center [317, 200] width 161 height 36
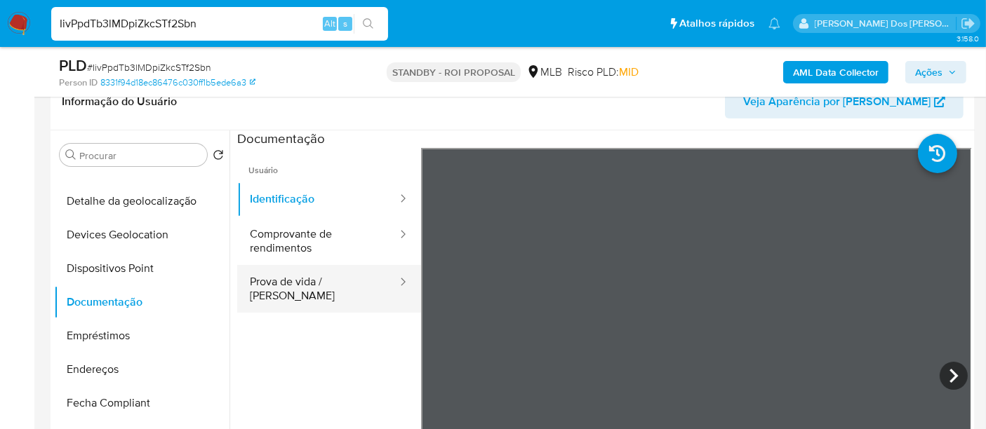
click at [314, 278] on button "Prova de vida / Selfie" at bounding box center [317, 289] width 161 height 48
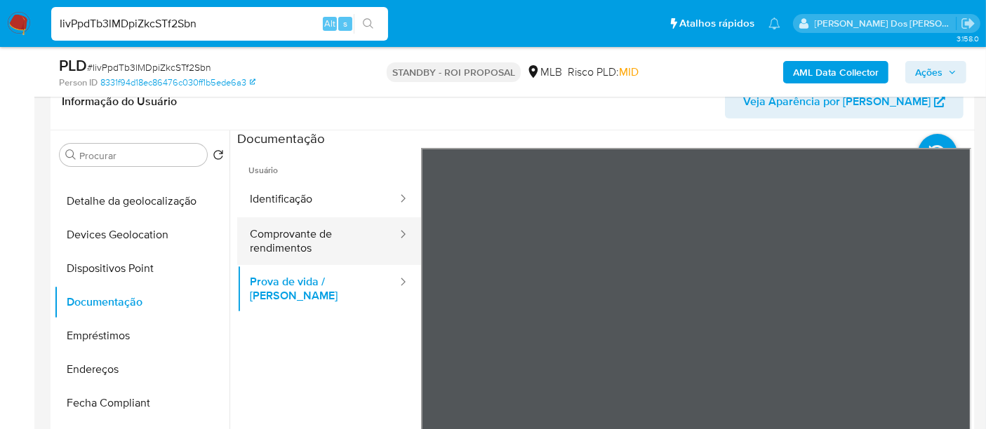
click at [272, 247] on button "Comprovante de rendimentos" at bounding box center [317, 241] width 161 height 48
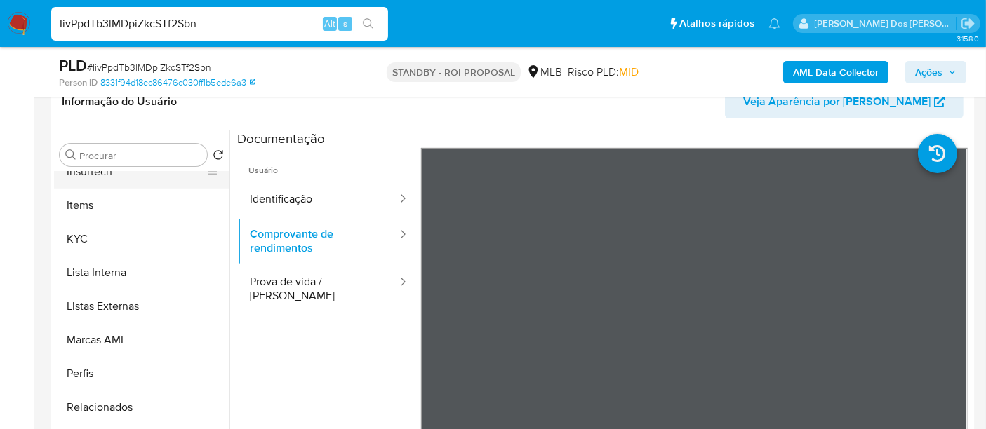
scroll to position [659, 0]
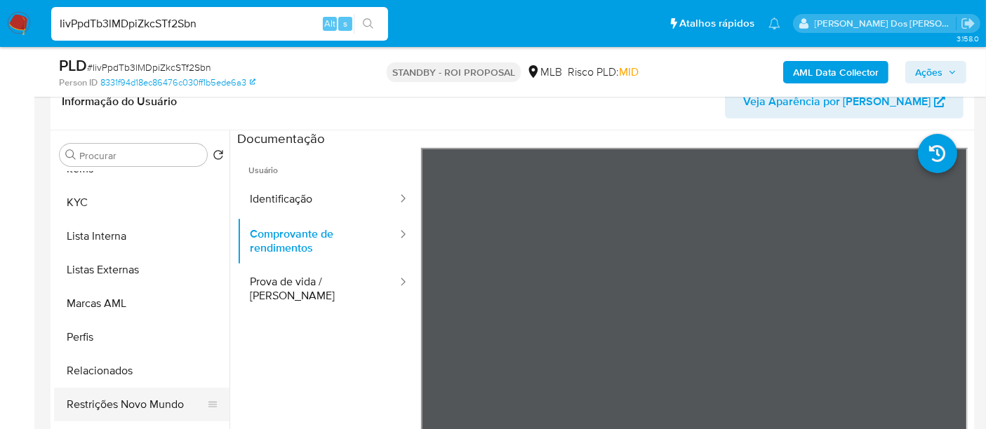
click at [130, 400] on button "Restrições Novo Mundo" at bounding box center [136, 405] width 164 height 34
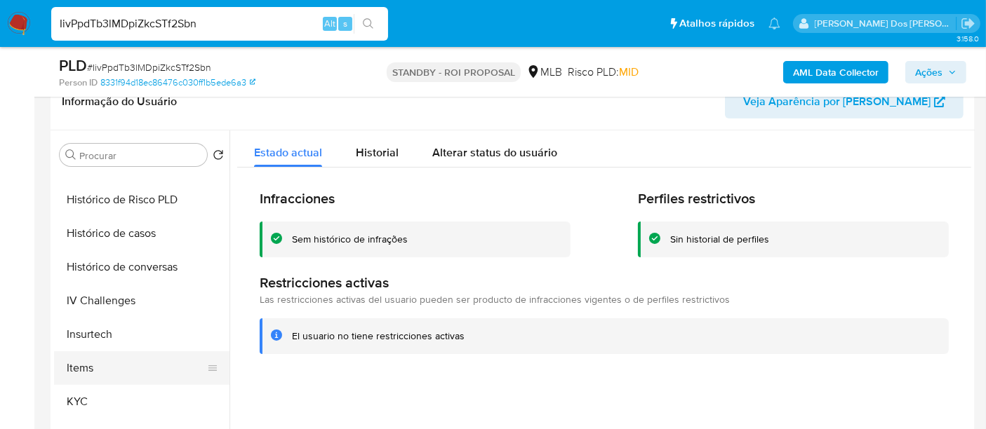
scroll to position [426, 0]
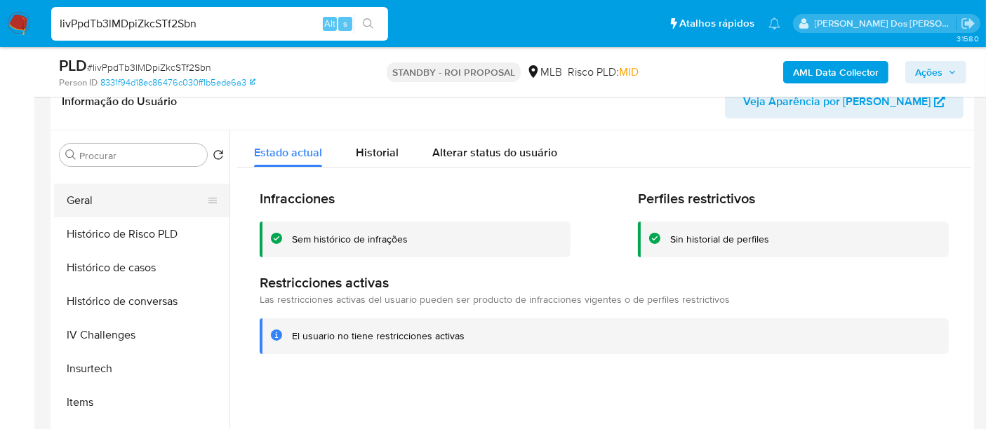
click at [88, 205] on button "Geral" at bounding box center [136, 201] width 164 height 34
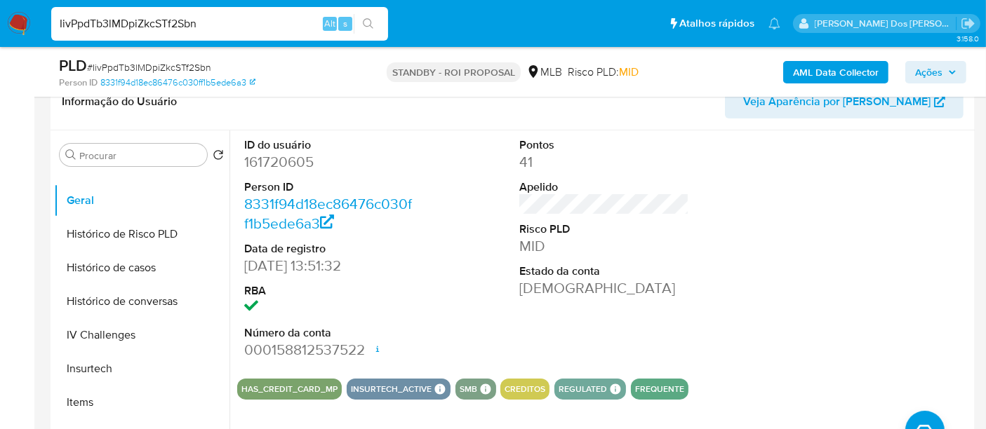
click at [230, 22] on input "IivPpdTb3lMDpiZkcSTf2Sbn" at bounding box center [219, 24] width 337 height 18
paste input "9AsTlO9uXpjtpZqs95eHHGmr"
type input "9AsTlO9uXpjtpZqs95eHHGmr"
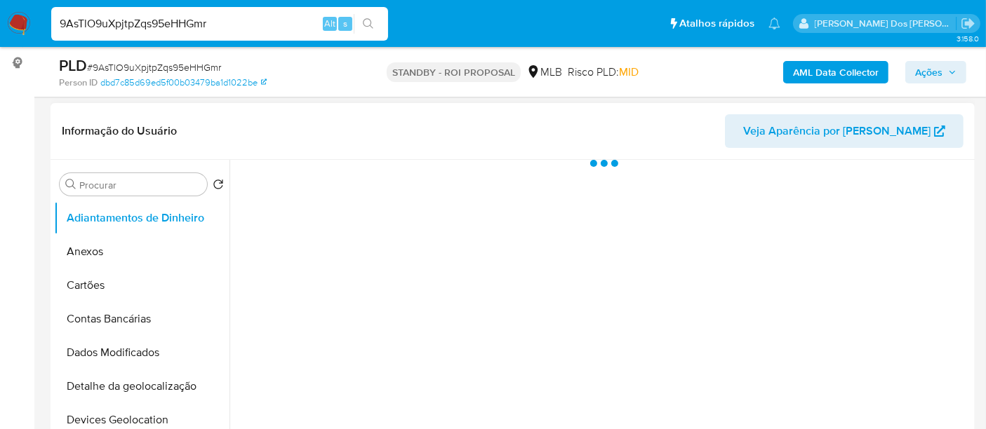
scroll to position [311, 0]
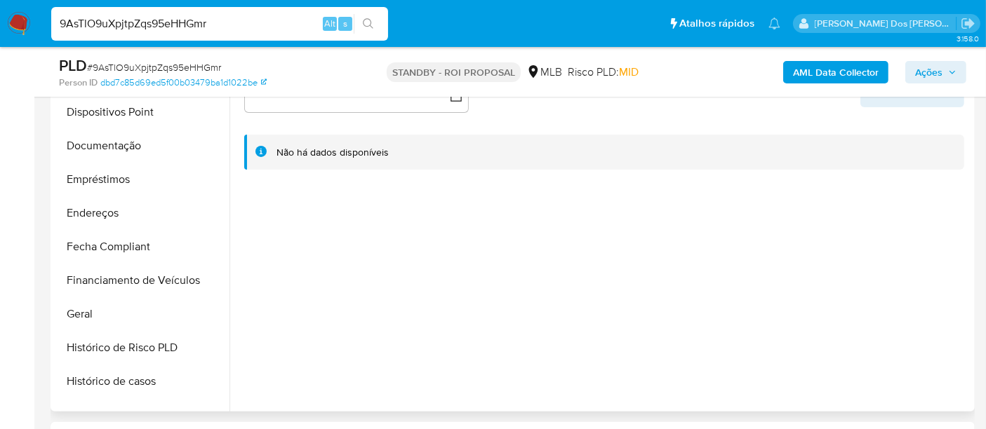
select select "10"
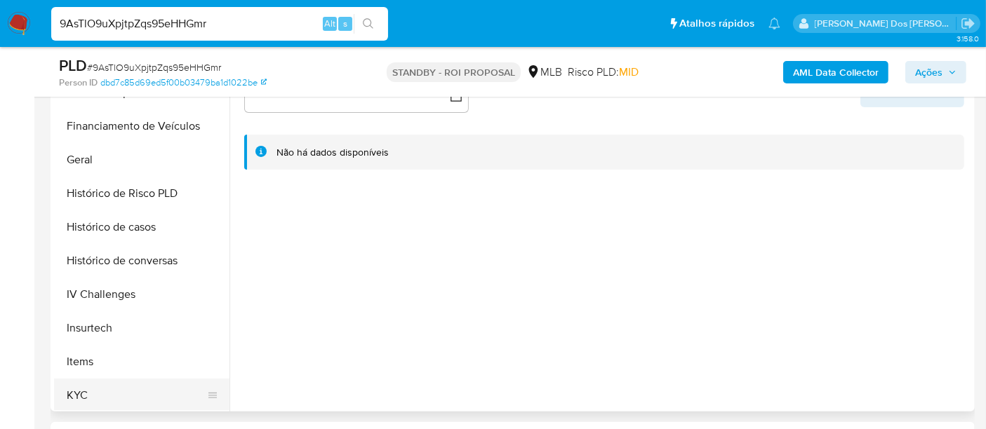
click at [81, 388] on button "KYC" at bounding box center [136, 396] width 164 height 34
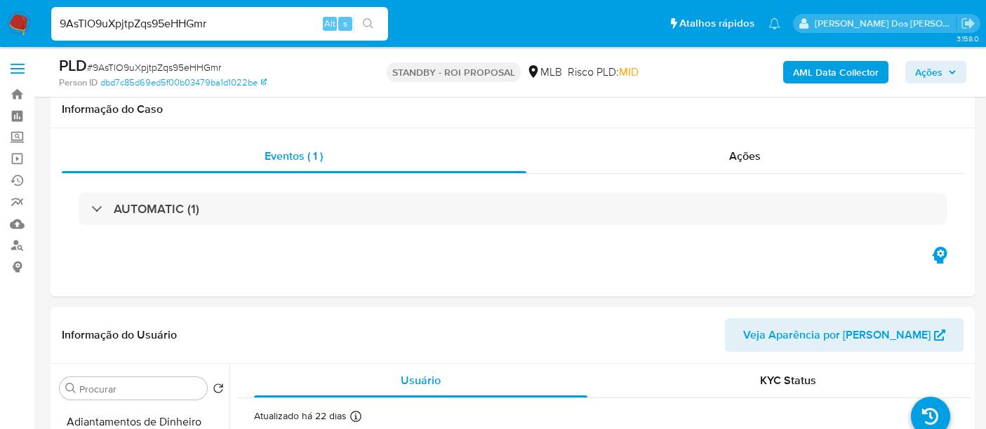
select select "10"
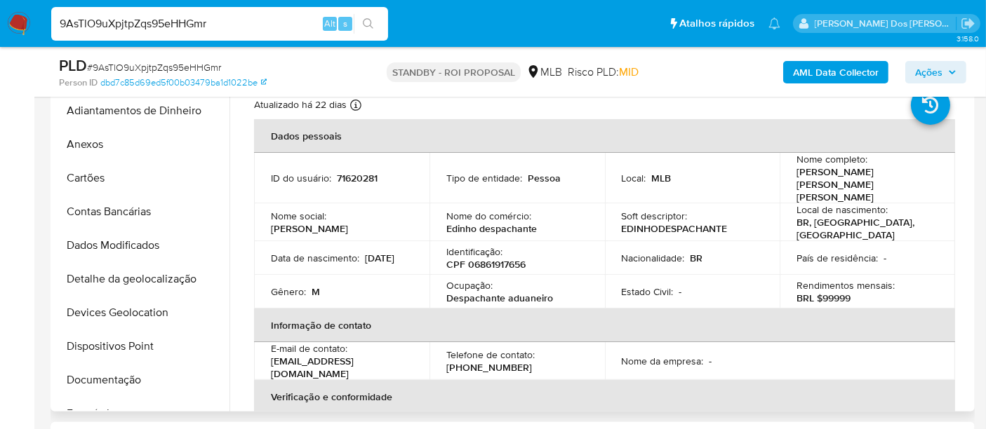
scroll to position [389, 0]
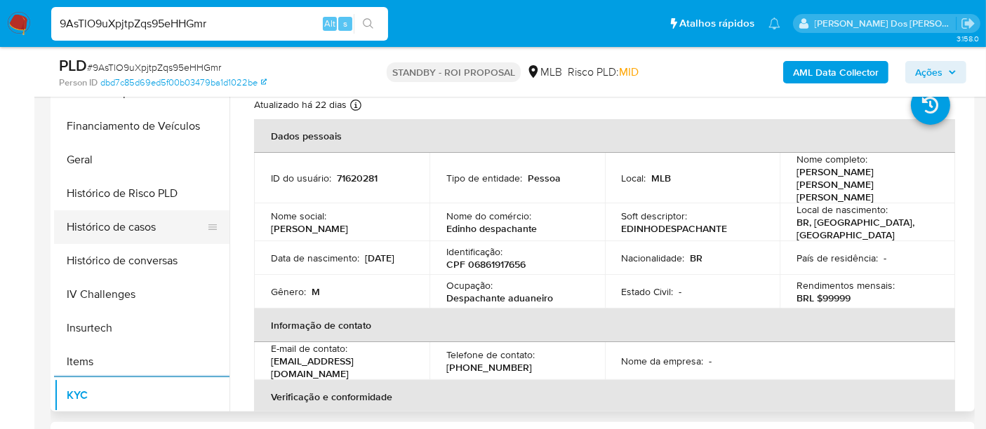
click at [135, 229] on button "Histórico de casos" at bounding box center [136, 227] width 164 height 34
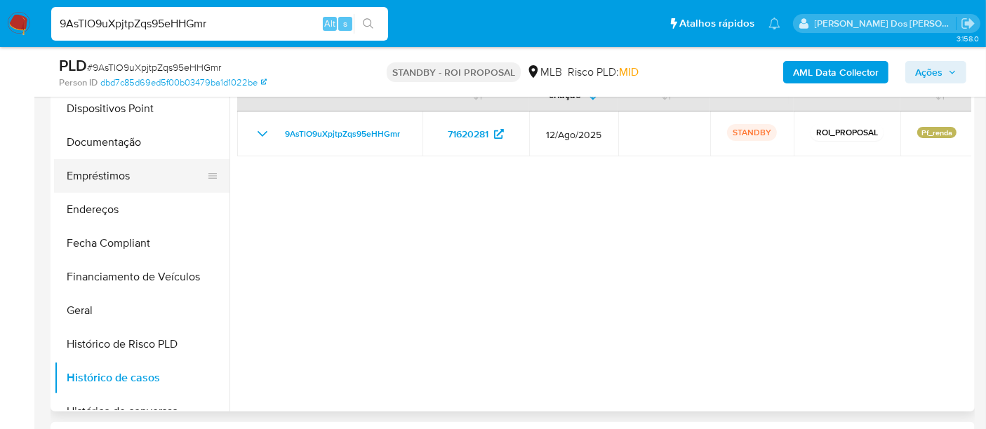
scroll to position [155, 0]
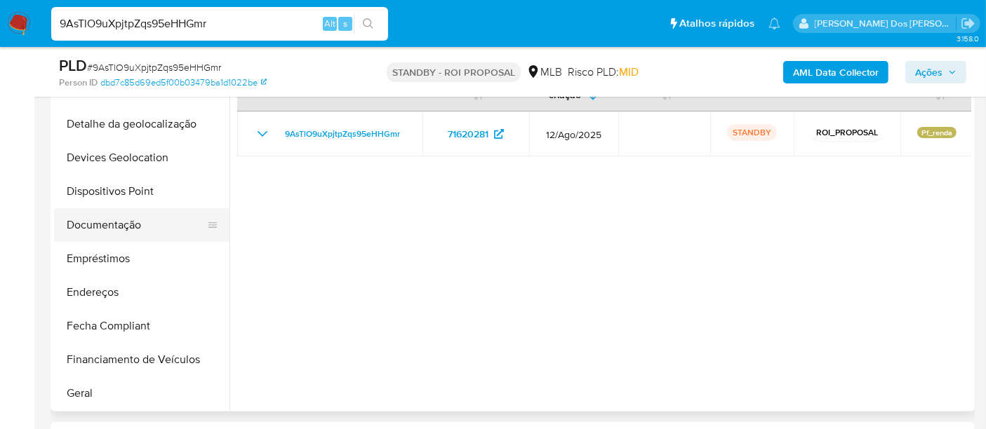
click at [112, 223] on button "Documentação" at bounding box center [136, 225] width 164 height 34
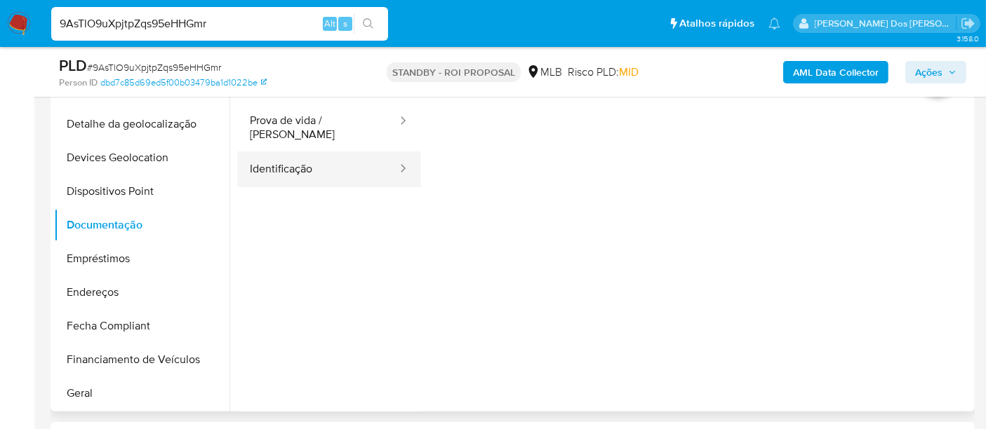
click at [302, 162] on button "Identificação" at bounding box center [317, 170] width 161 height 36
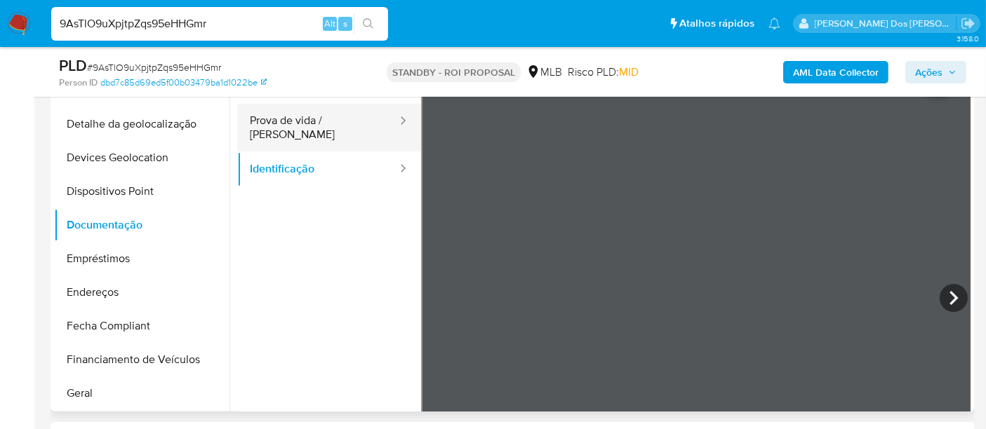
click at [318, 129] on button "Prova de vida / [PERSON_NAME]" at bounding box center [317, 128] width 161 height 48
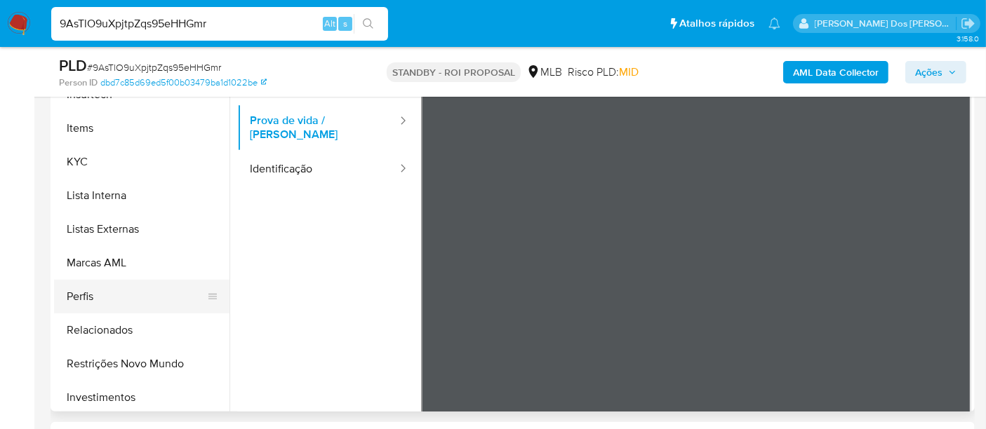
scroll to position [623, 0]
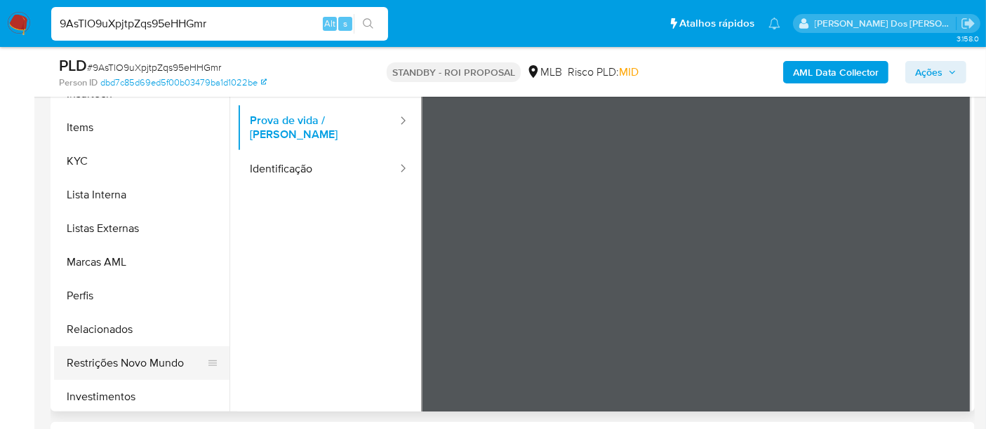
click at [143, 363] on button "Restrições Novo Mundo" at bounding box center [136, 364] width 164 height 34
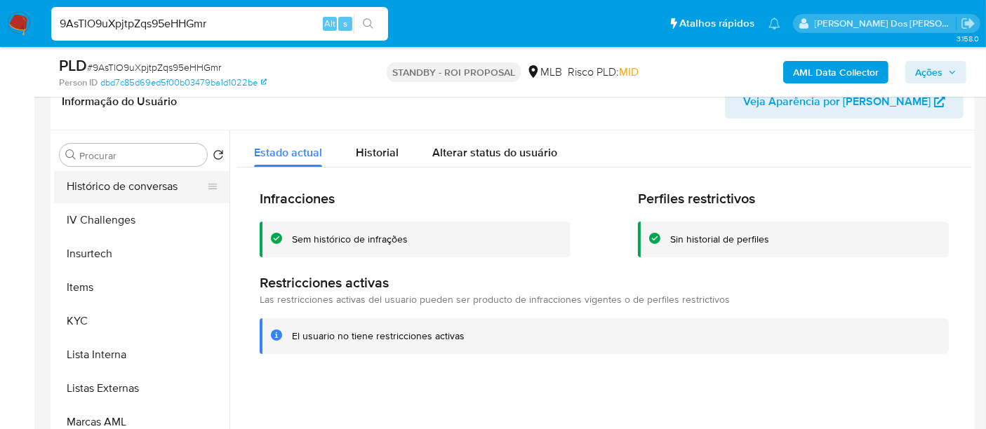
scroll to position [389, 0]
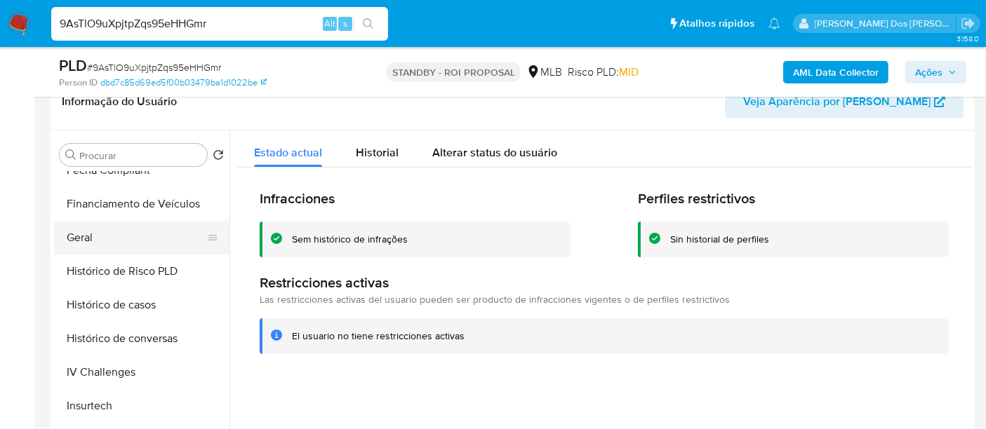
click at [87, 237] on button "Geral" at bounding box center [136, 238] width 164 height 34
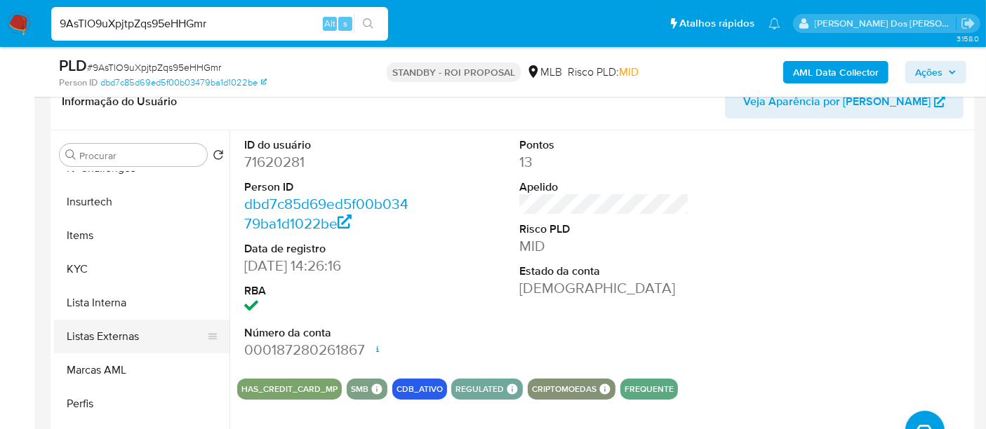
scroll to position [623, 0]
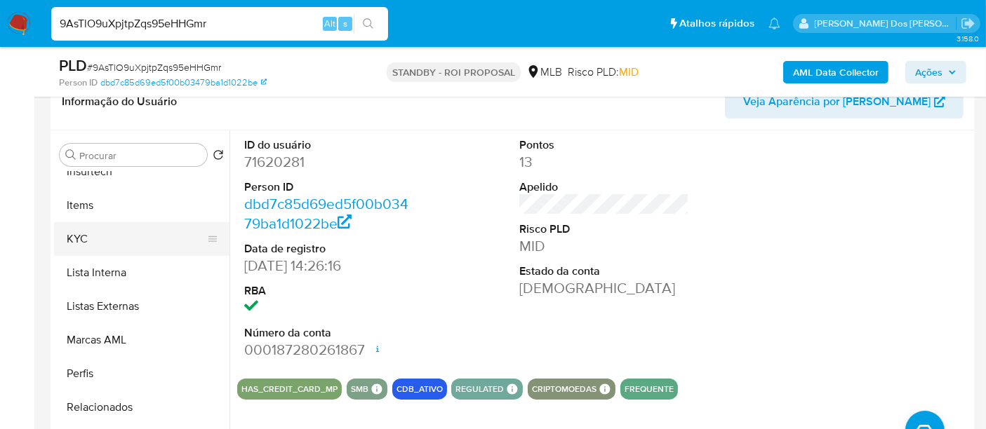
click at [86, 241] on button "KYC" at bounding box center [136, 239] width 164 height 34
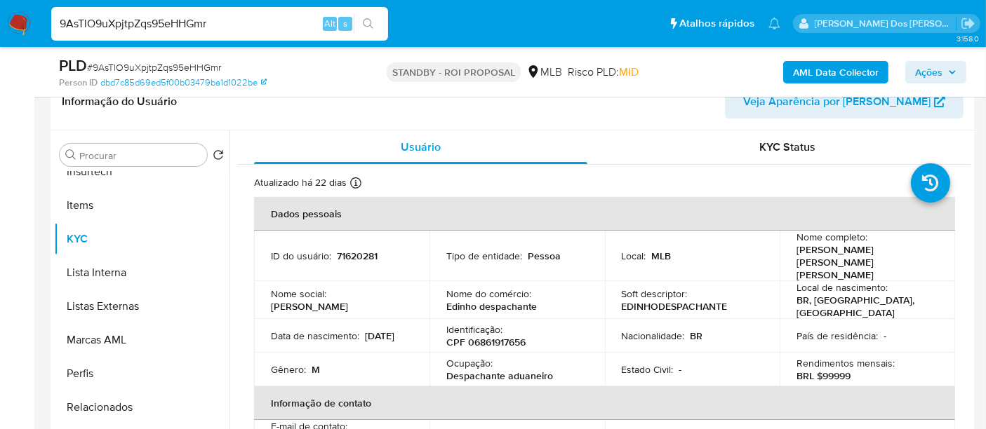
click at [499, 300] on p "Edinho despachante" at bounding box center [491, 306] width 90 height 13
click at [498, 300] on p "Edinho despachante" at bounding box center [491, 306] width 90 height 13
click at [526, 294] on td "Nome do comércio : Edinho despachante" at bounding box center [516, 300] width 175 height 38
click at [544, 292] on div "Nome do comércio : Edinho despachante" at bounding box center [517, 300] width 142 height 25
drag, startPoint x: 542, startPoint y: 288, endPoint x: 445, endPoint y: 289, distance: 96.8
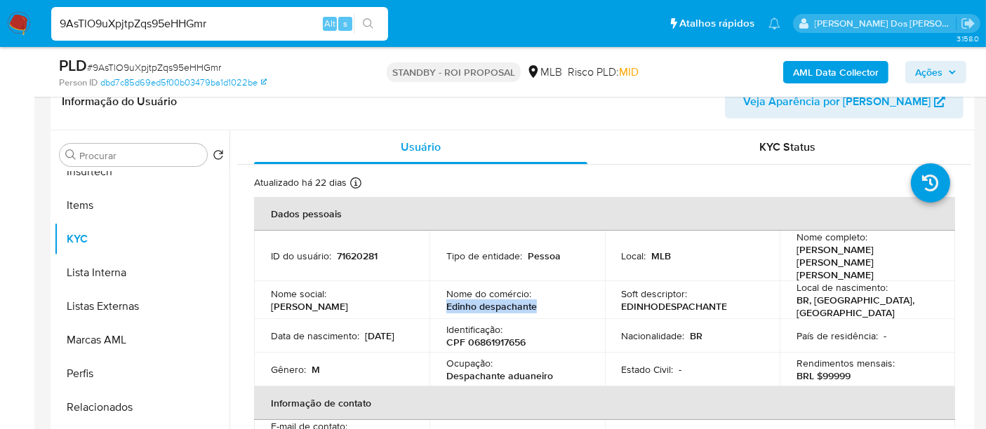
click at [446, 289] on div "Nome do comércio : Edinho despachante" at bounding box center [517, 300] width 142 height 25
copy p "Edinho despachante"
click at [231, 20] on input "9AsTlO9uXpjtpZqs95eHHGmr" at bounding box center [219, 24] width 337 height 18
paste input "d5AUoULWl4iF7rLG6JJXunCM"
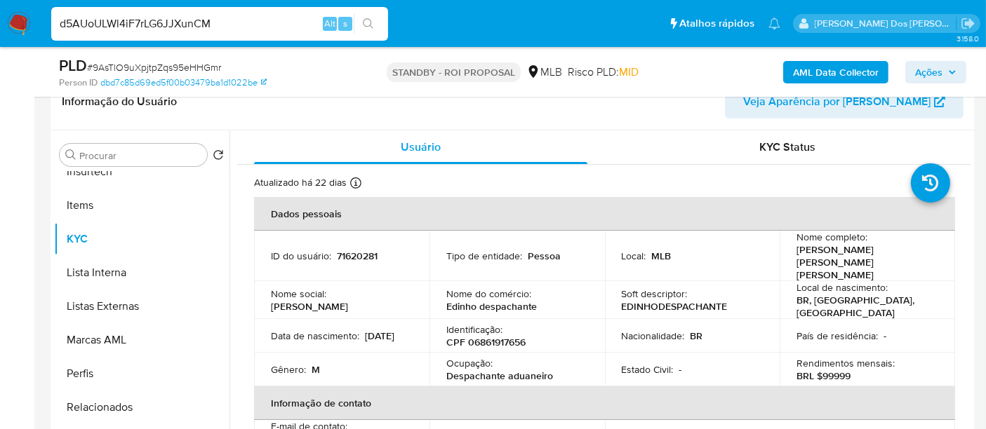
type input "d5AUoULWl4iF7rLG6JJXunCM"
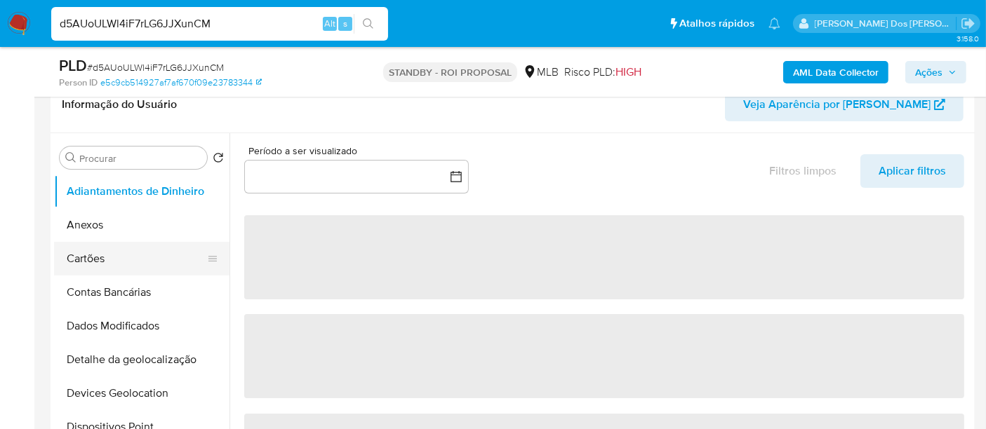
scroll to position [234, 0]
select select "10"
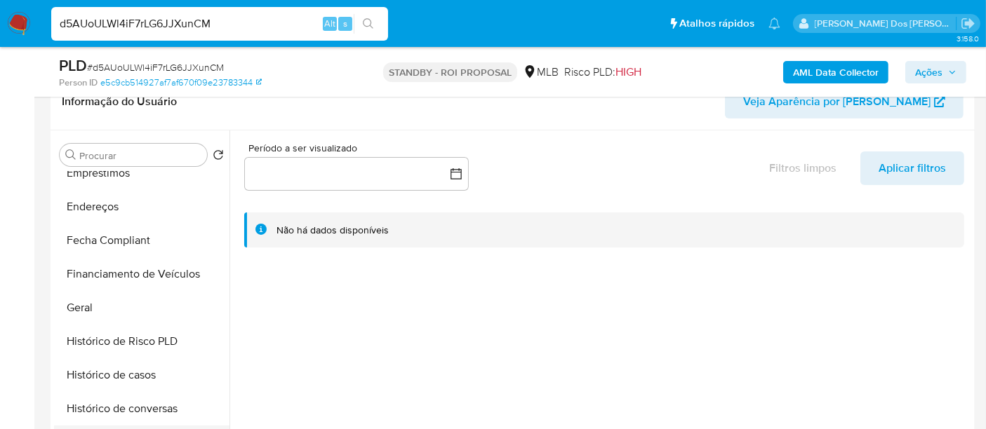
scroll to position [467, 0]
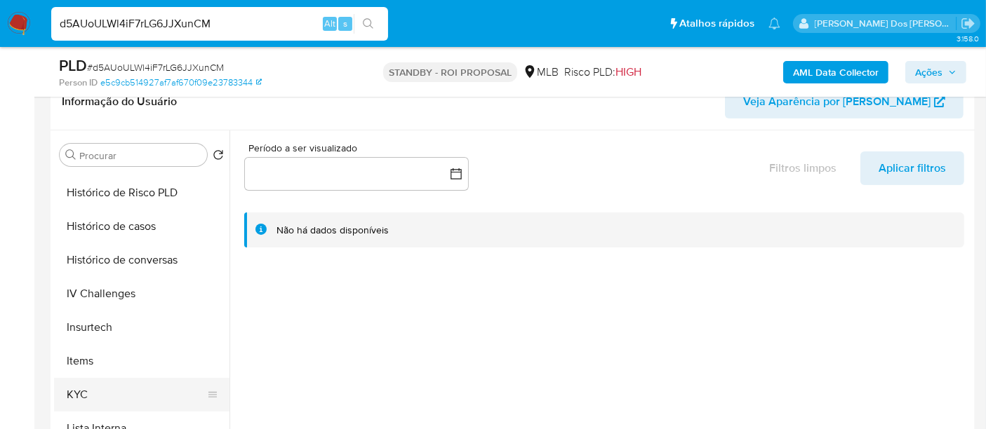
click at [76, 387] on button "KYC" at bounding box center [136, 395] width 164 height 34
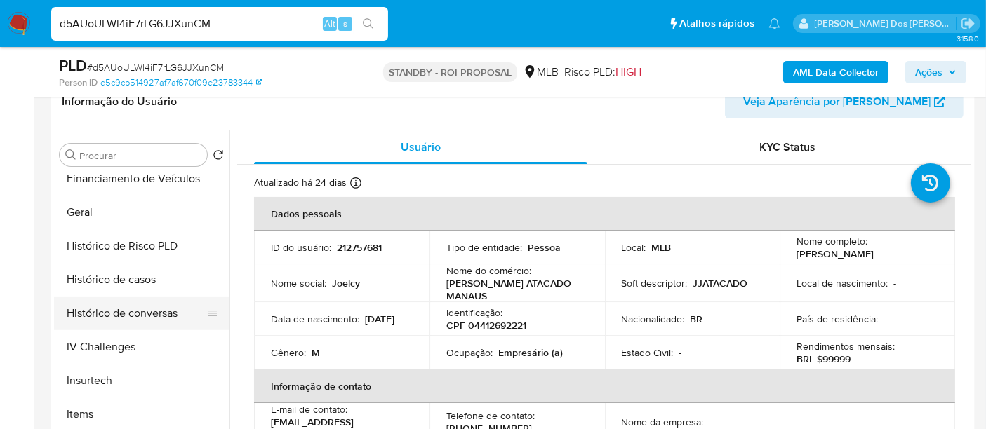
scroll to position [389, 0]
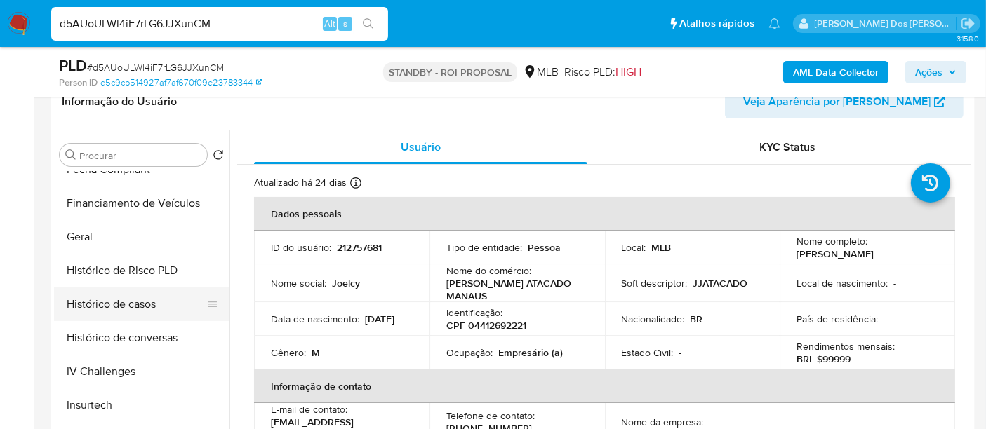
click at [132, 298] on button "Histórico de casos" at bounding box center [136, 305] width 164 height 34
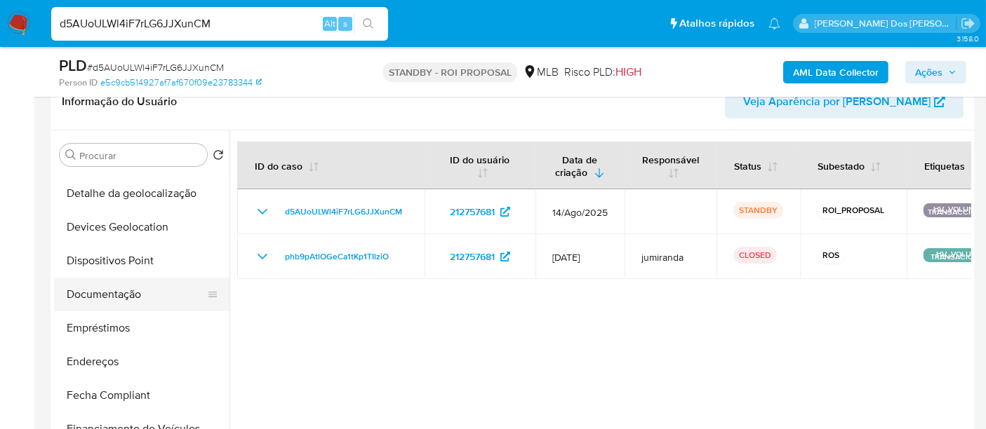
scroll to position [156, 0]
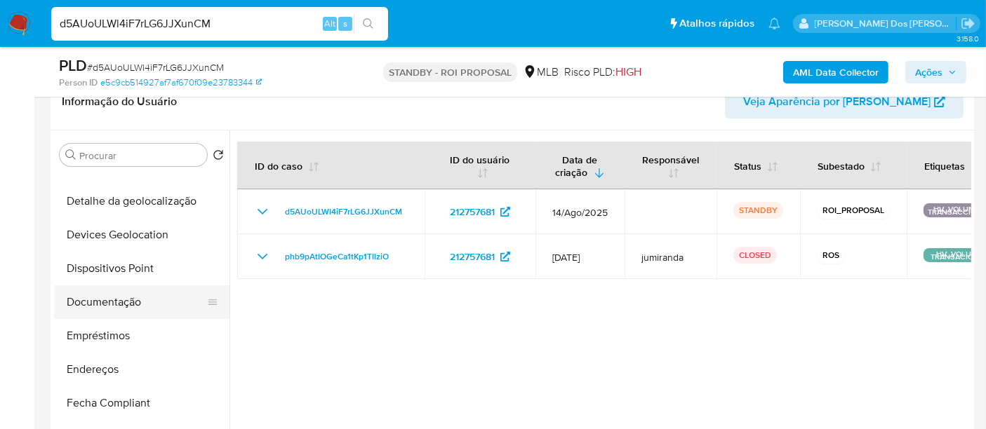
click at [116, 314] on button "Documentação" at bounding box center [136, 303] width 164 height 34
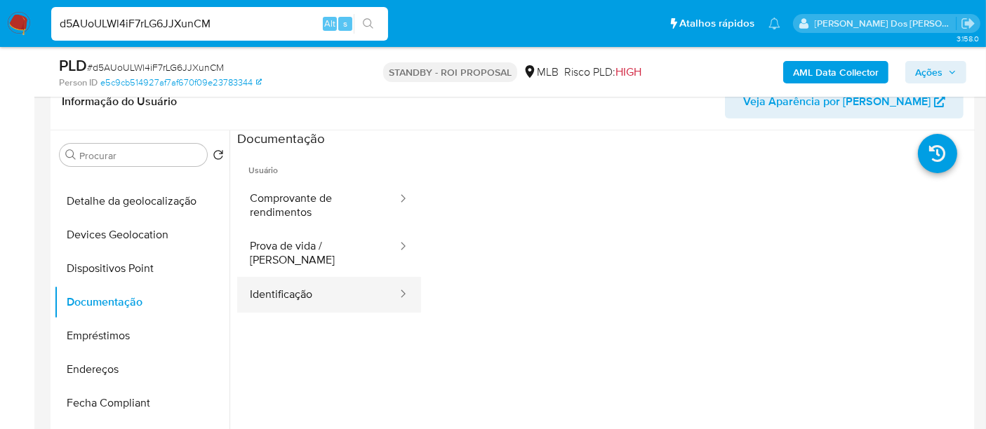
click at [262, 284] on button "Identificação" at bounding box center [317, 295] width 161 height 36
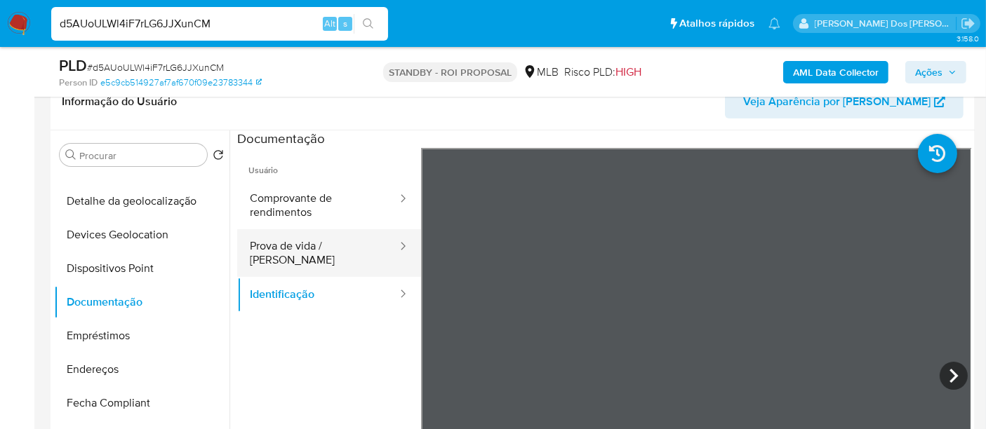
click at [297, 245] on button "Prova de vida / Selfie" at bounding box center [317, 253] width 161 height 48
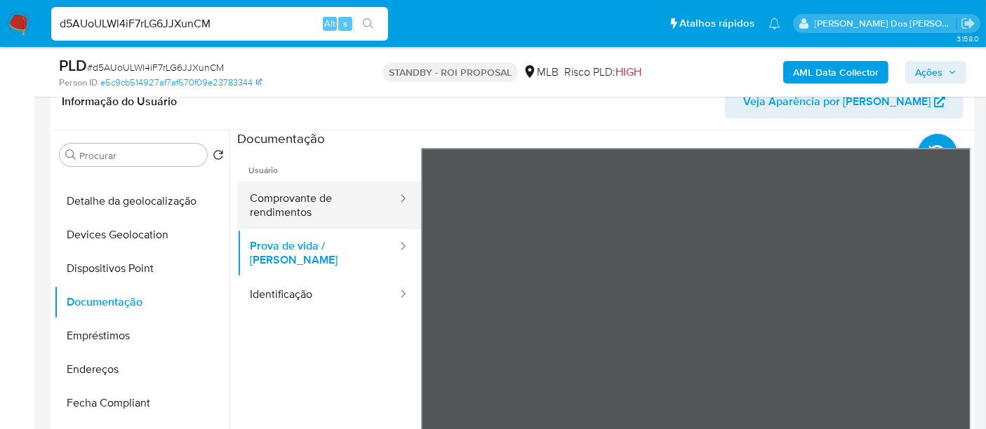
click at [304, 201] on button "Comprovante de rendimentos" at bounding box center [317, 206] width 161 height 48
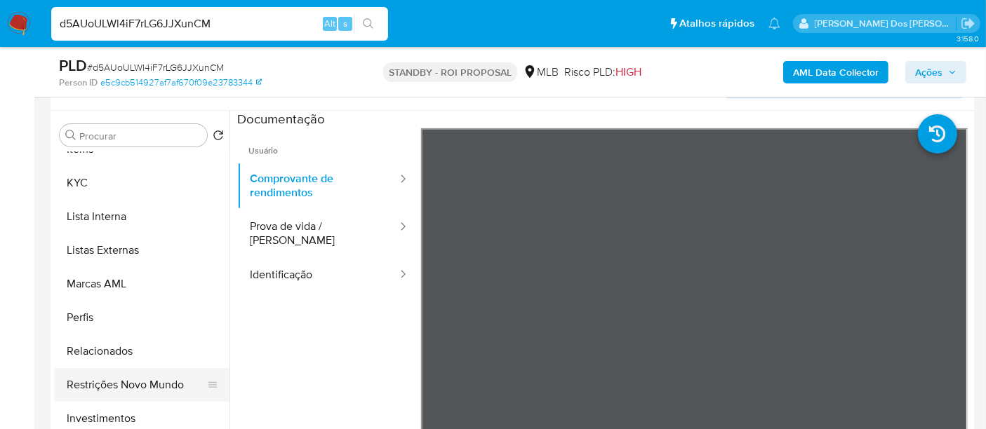
scroll to position [311, 0]
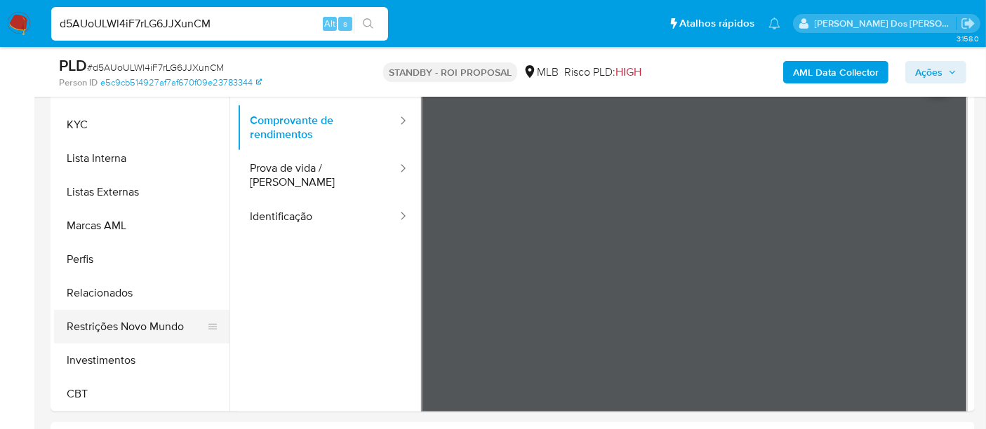
click at [134, 326] on button "Restrições Novo Mundo" at bounding box center [136, 327] width 164 height 34
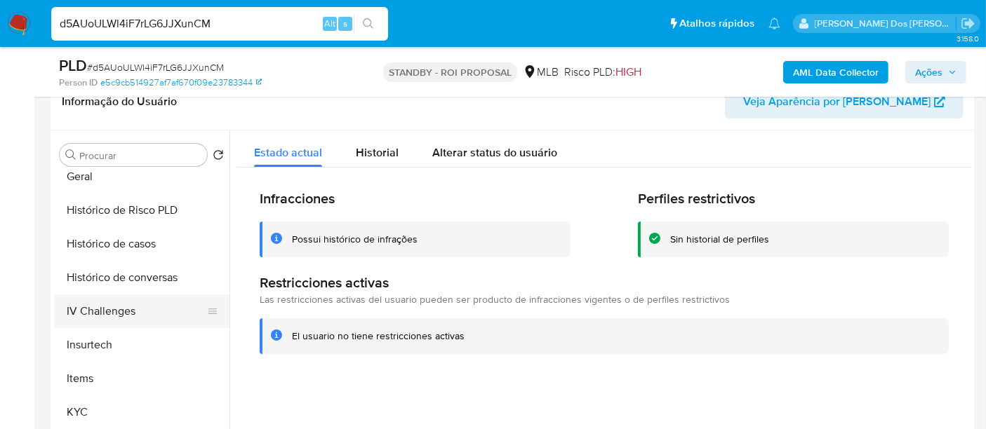
scroll to position [426, 0]
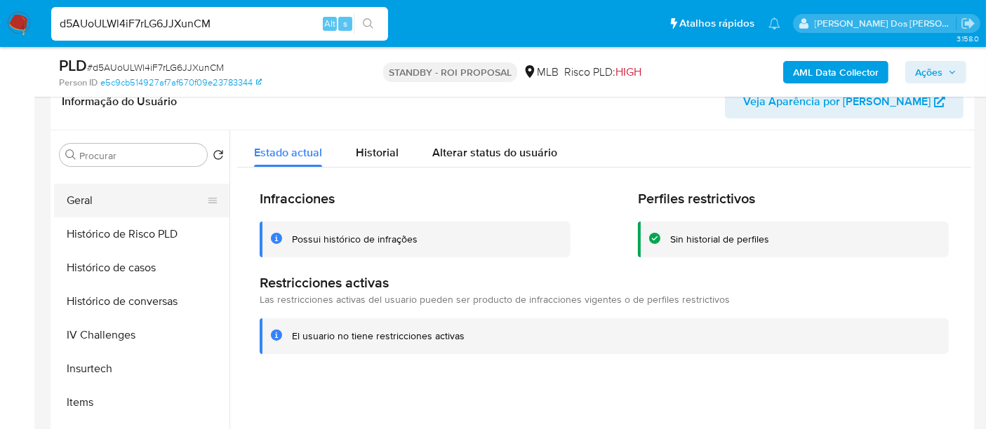
click at [72, 194] on button "Geral" at bounding box center [136, 201] width 164 height 34
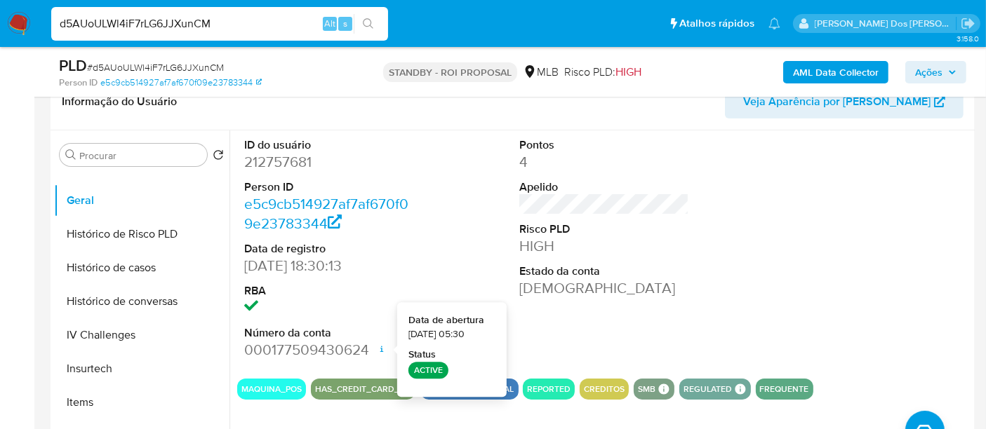
click at [200, 25] on input "d5AUoULWl4iF7rLG6JJXunCM" at bounding box center [219, 24] width 337 height 18
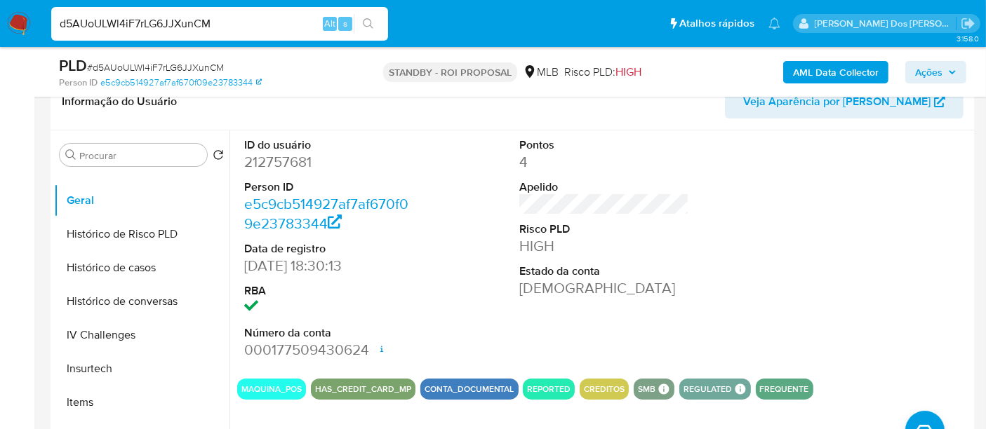
click at [200, 25] on input "d5AUoULWl4iF7rLG6JJXunCM" at bounding box center [219, 24] width 337 height 18
paste input "VKFN9HcZkDse61yiylCsyEp"
type input "dVKFN9HcZkDse61yiylCsyEp"
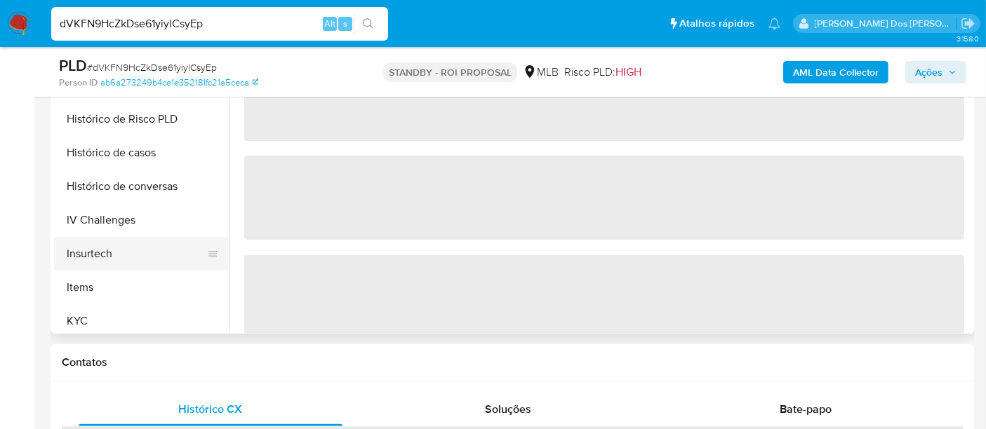
scroll to position [389, 0]
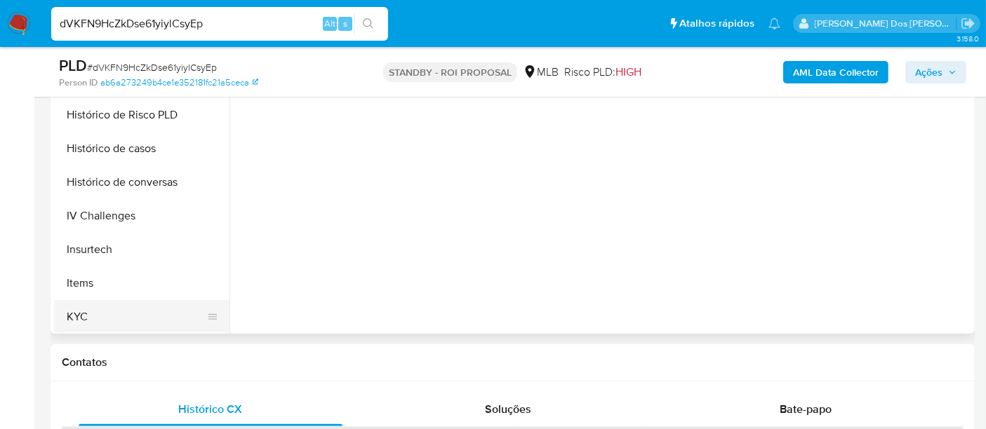
click at [84, 314] on button "KYC" at bounding box center [136, 317] width 164 height 34
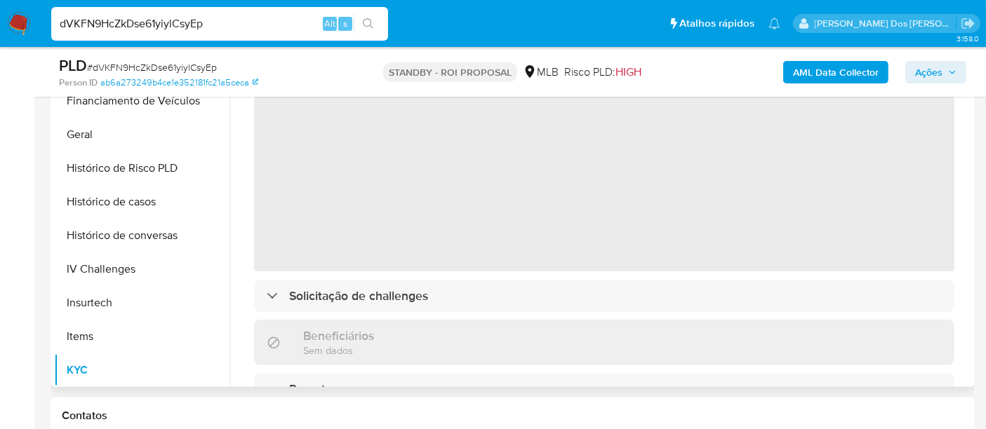
scroll to position [311, 0]
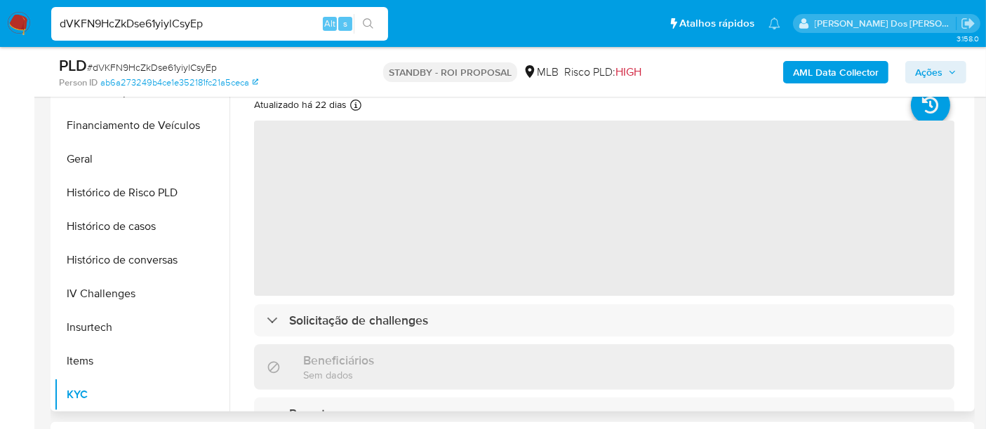
select select "10"
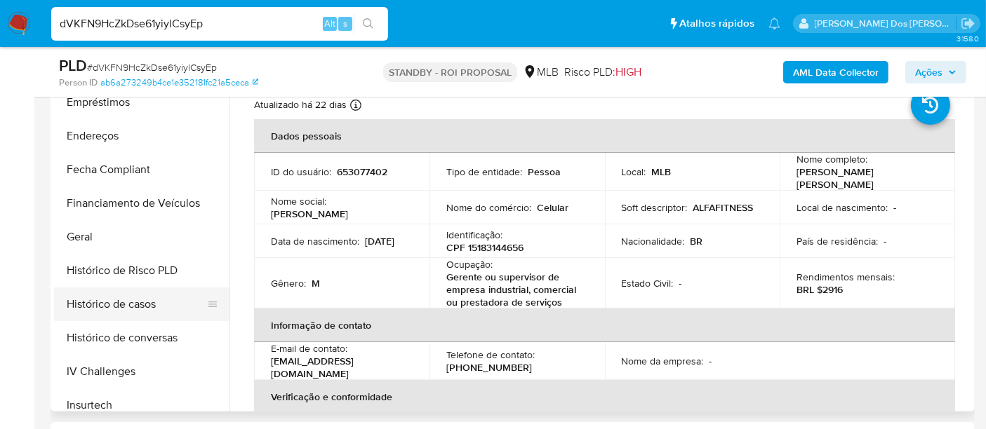
click at [122, 297] on button "Histórico de casos" at bounding box center [136, 305] width 164 height 34
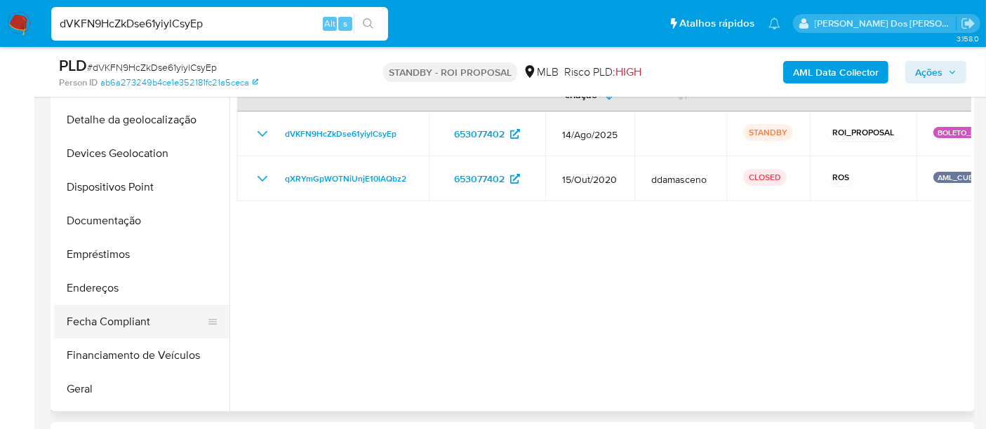
scroll to position [156, 0]
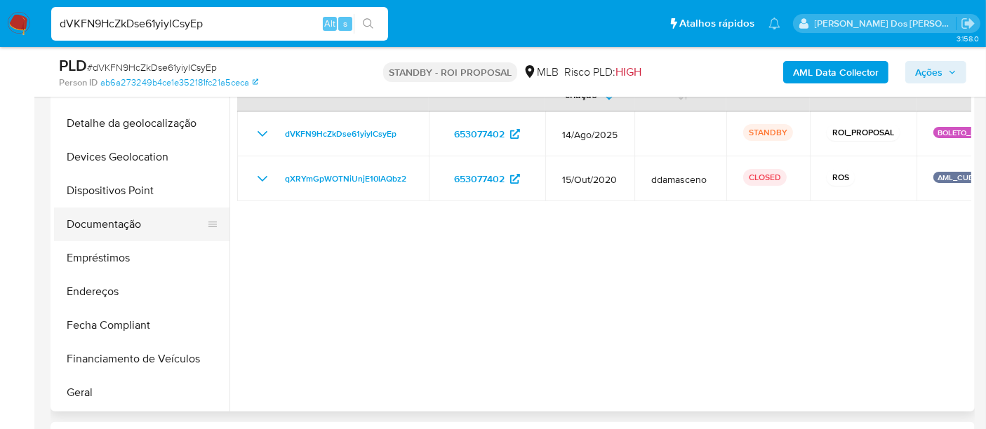
click at [130, 233] on button "Documentação" at bounding box center [136, 225] width 164 height 34
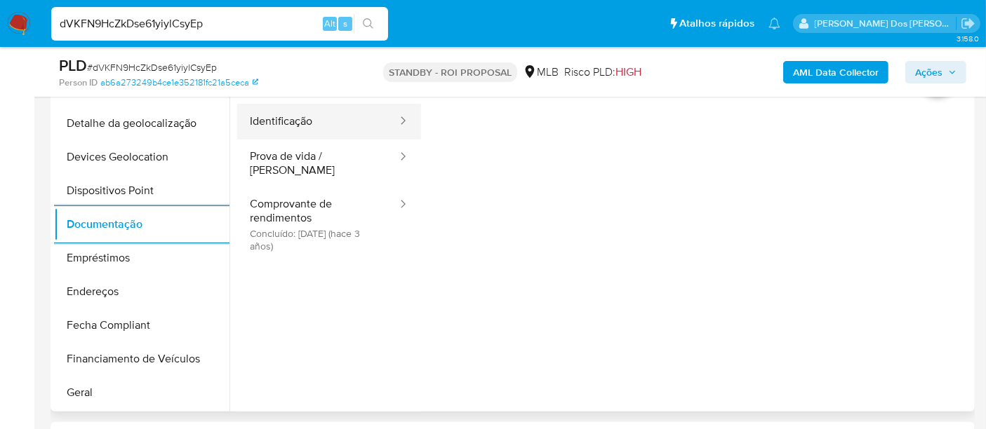
click at [325, 137] on button "Identificação" at bounding box center [317, 122] width 161 height 36
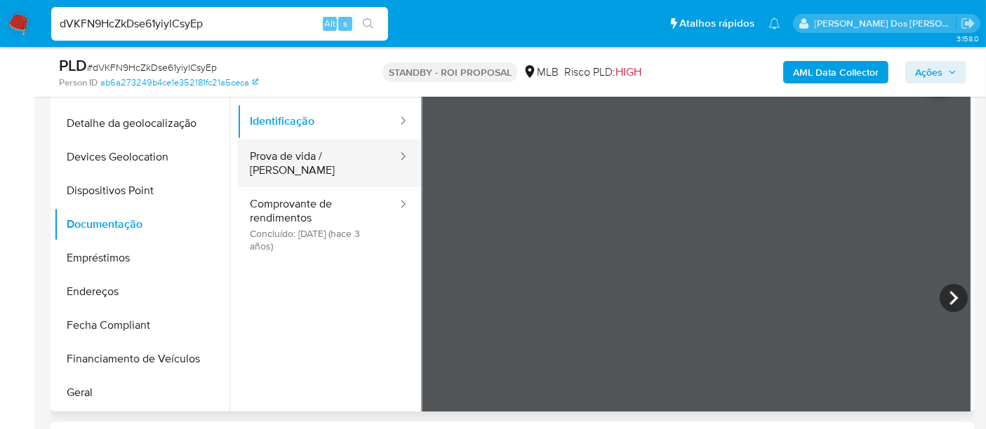
click at [337, 154] on button "Prova de vida / [PERSON_NAME]" at bounding box center [317, 164] width 161 height 48
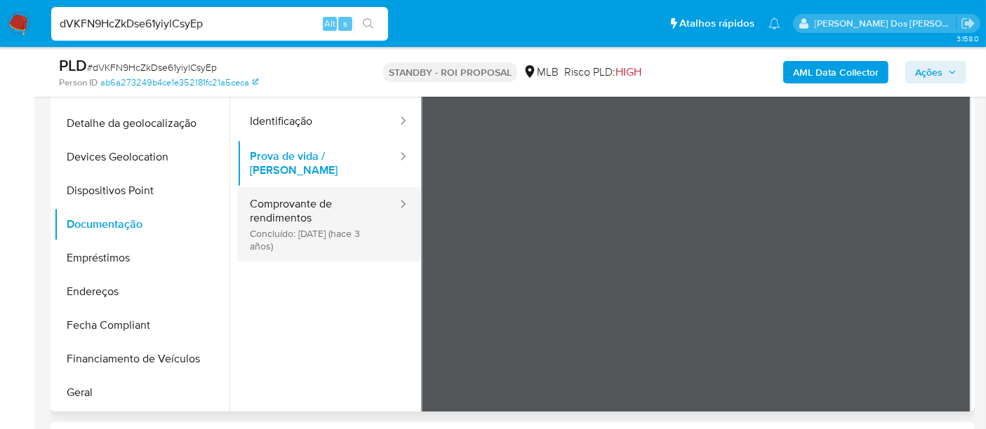
drag, startPoint x: 268, startPoint y: 217, endPoint x: 397, endPoint y: 237, distance: 130.6
click at [268, 217] on button "Comprovante de rendimentos Concluído: 28/07/2022 (hace 3 años)" at bounding box center [317, 224] width 161 height 74
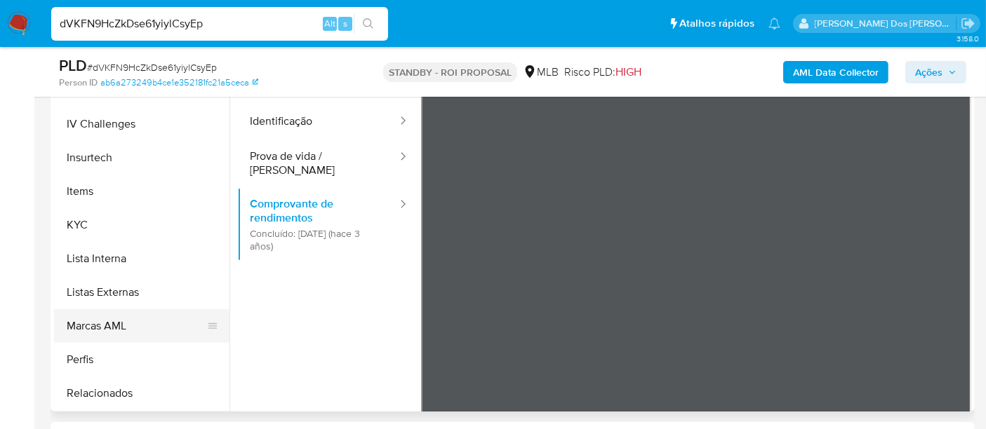
scroll to position [623, 0]
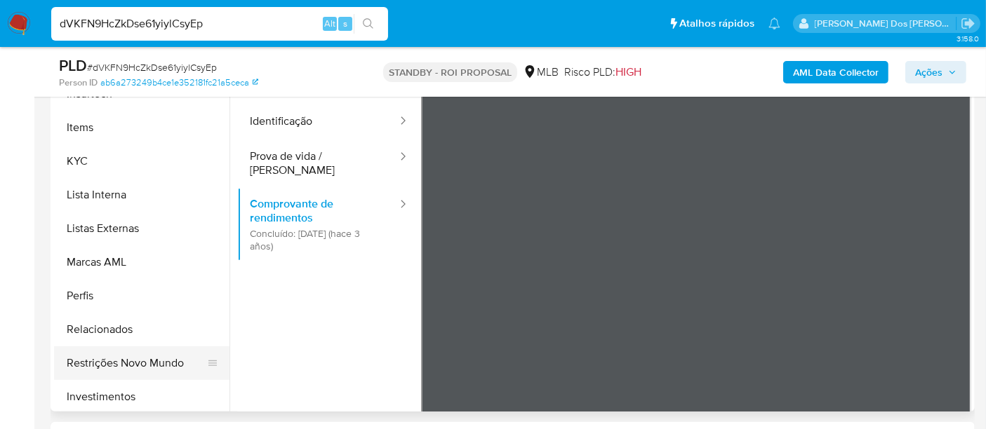
click at [154, 356] on button "Restrições Novo Mundo" at bounding box center [136, 364] width 164 height 34
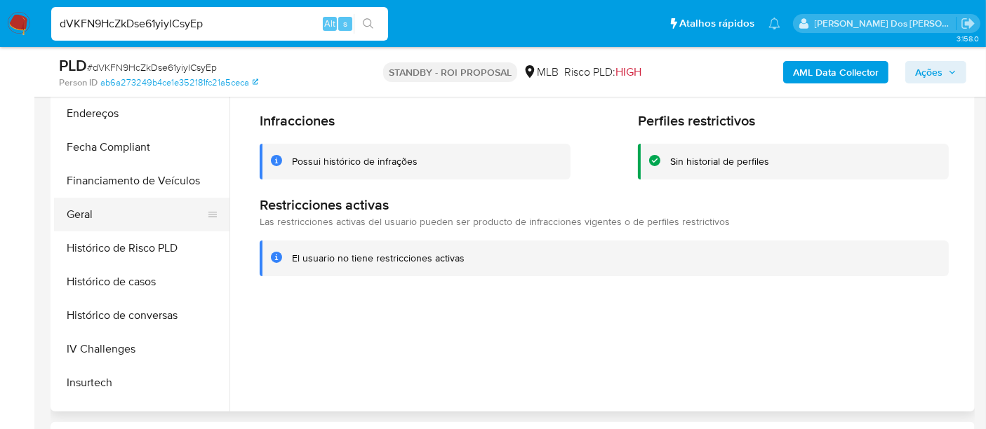
scroll to position [311, 0]
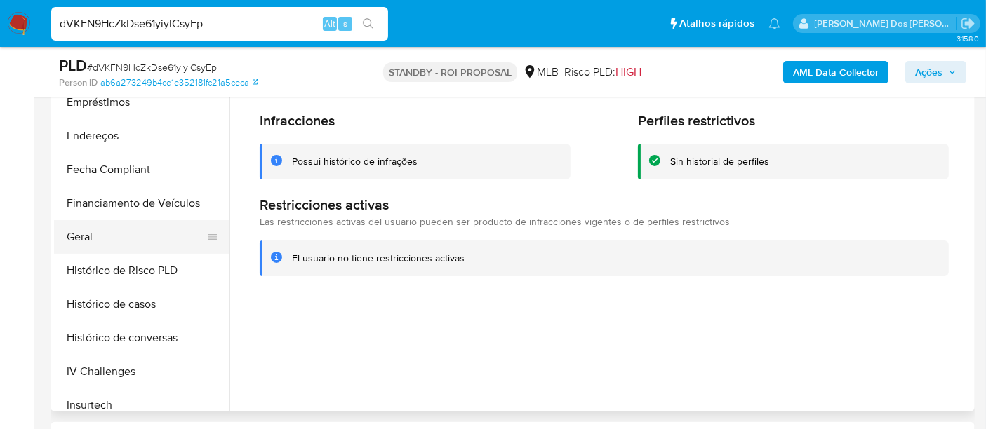
click at [74, 234] on button "Geral" at bounding box center [136, 237] width 164 height 34
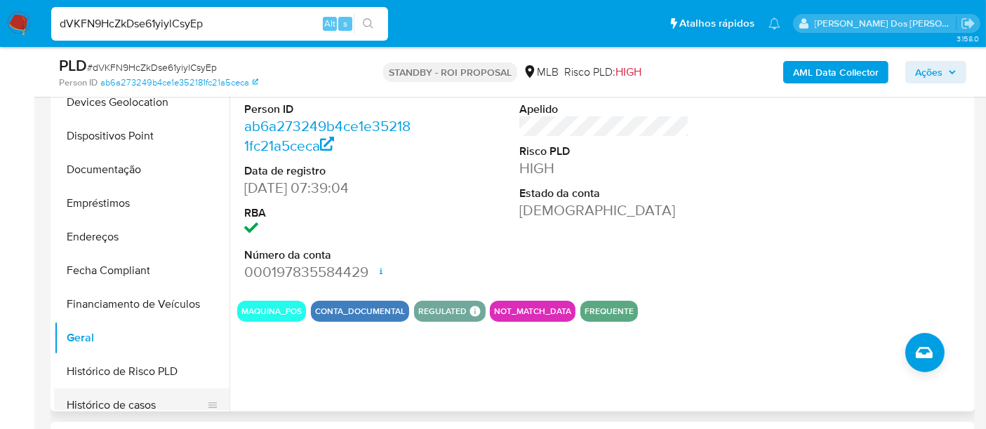
scroll to position [78, 0]
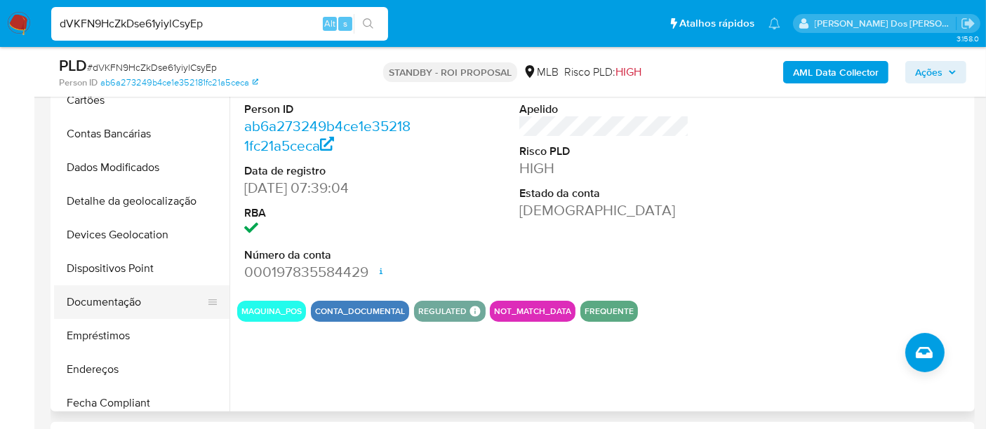
click at [132, 299] on button "Documentação" at bounding box center [136, 303] width 164 height 34
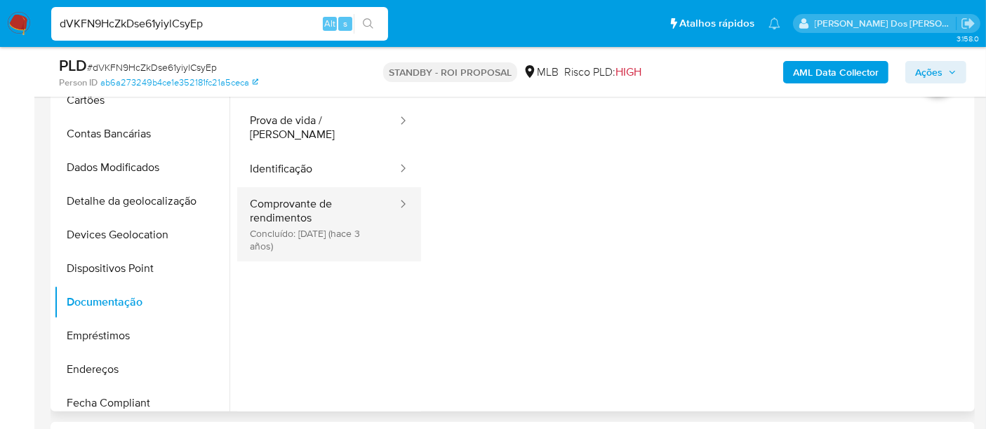
click at [314, 207] on button "Comprovante de rendimentos Concluído: 28/07/2022 (hace 3 años)" at bounding box center [317, 224] width 161 height 74
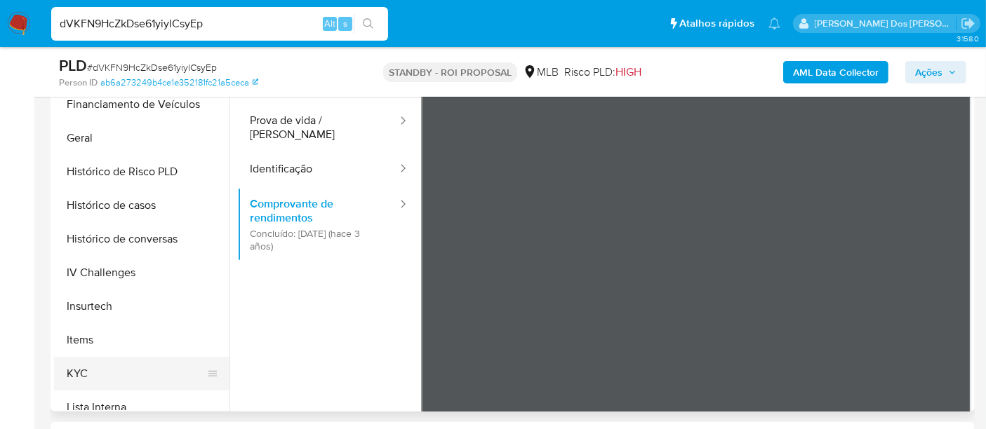
scroll to position [467, 0]
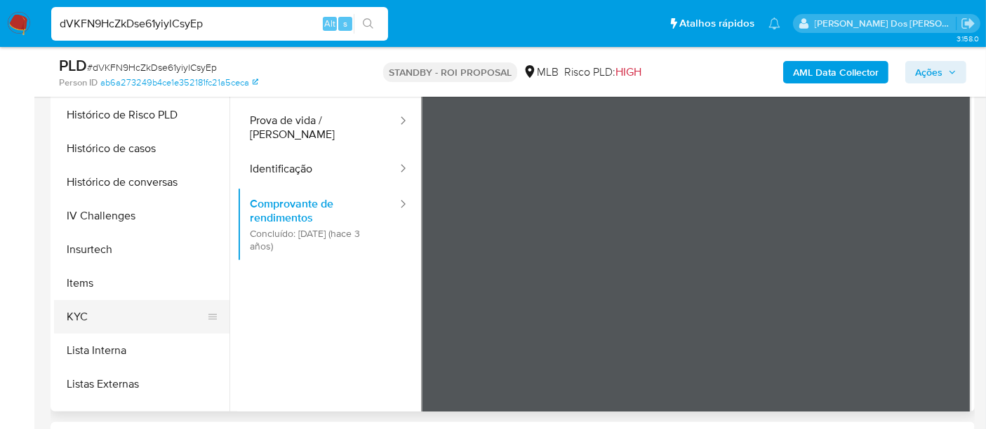
click at [59, 317] on button "KYC" at bounding box center [136, 317] width 164 height 34
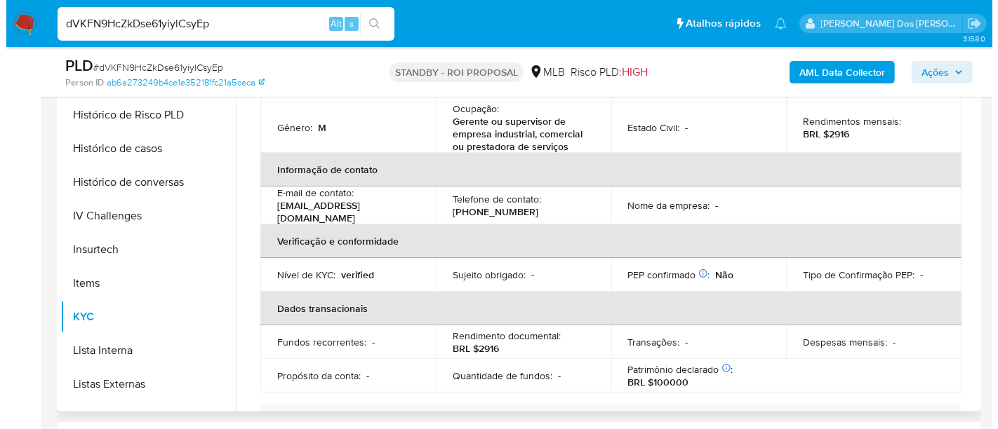
scroll to position [78, 0]
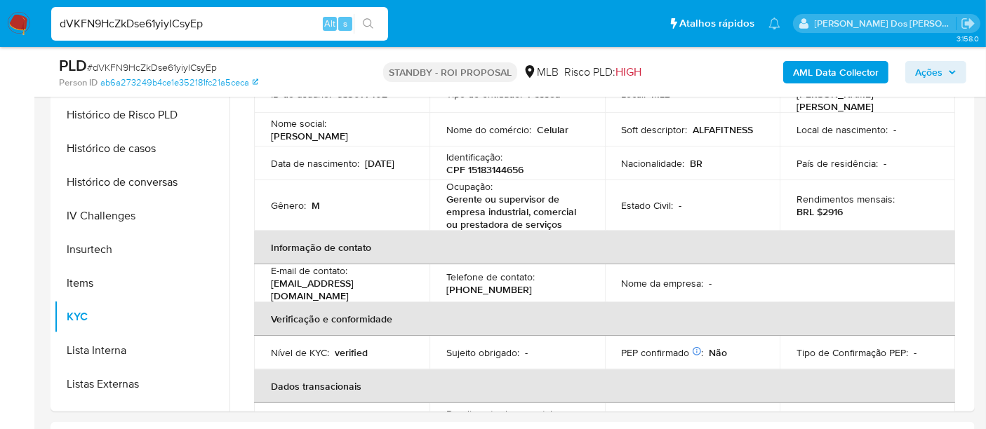
click at [803, 79] on b "AML Data Collector" at bounding box center [836, 72] width 86 height 22
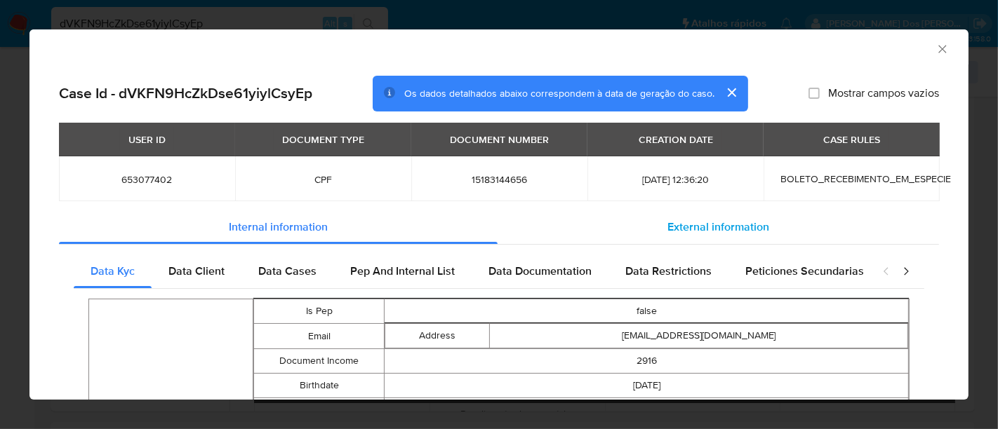
click at [696, 229] on span "External information" at bounding box center [718, 227] width 102 height 16
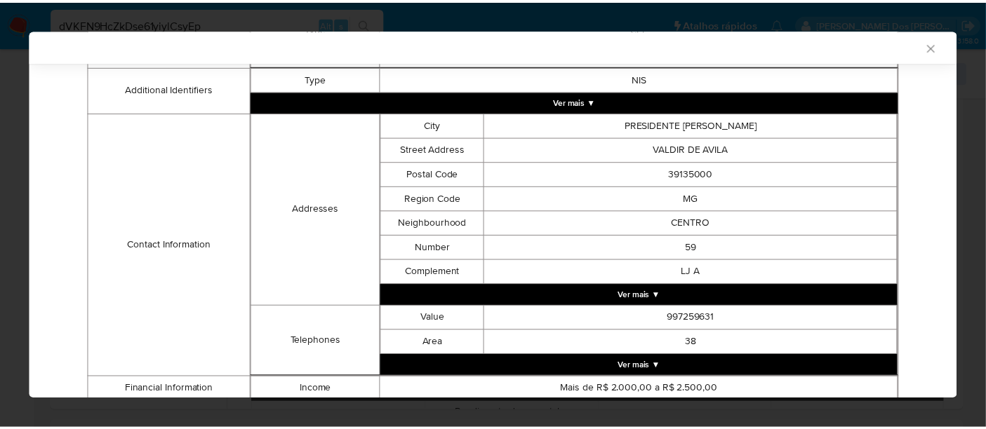
scroll to position [456, 0]
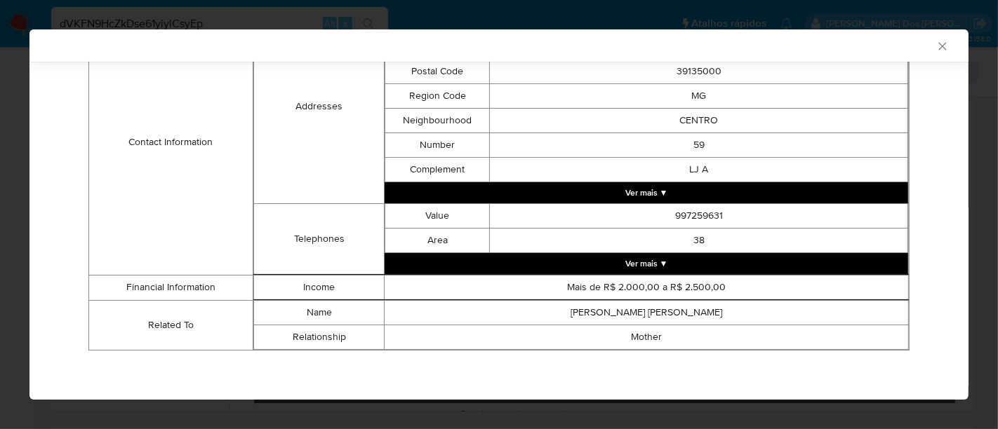
click at [938, 49] on icon "Fechar a janela" at bounding box center [942, 46] width 8 height 8
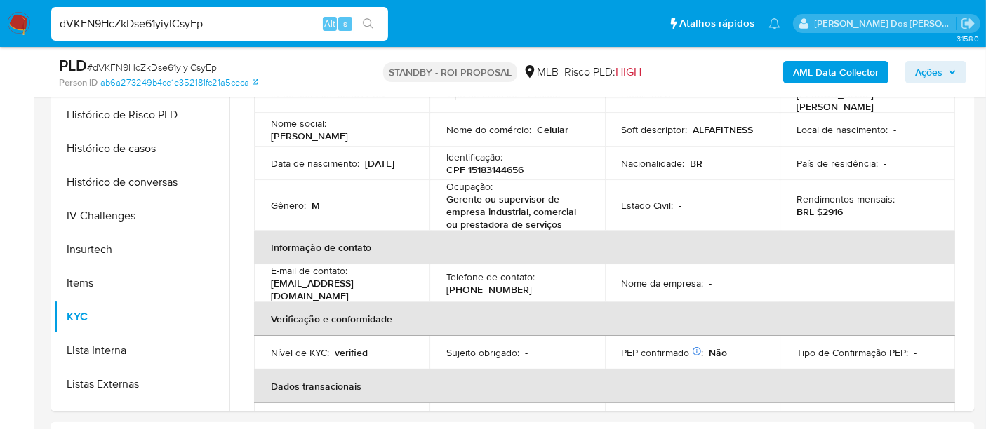
click at [258, 29] on input "dVKFN9HcZkDse61yiylCsyEp" at bounding box center [219, 24] width 337 height 18
paste input "V9WCrvf4CEu2eAj4hoKC2vpa"
type input "V9WCrvf4CEu2eAj4hoKC2vpa"
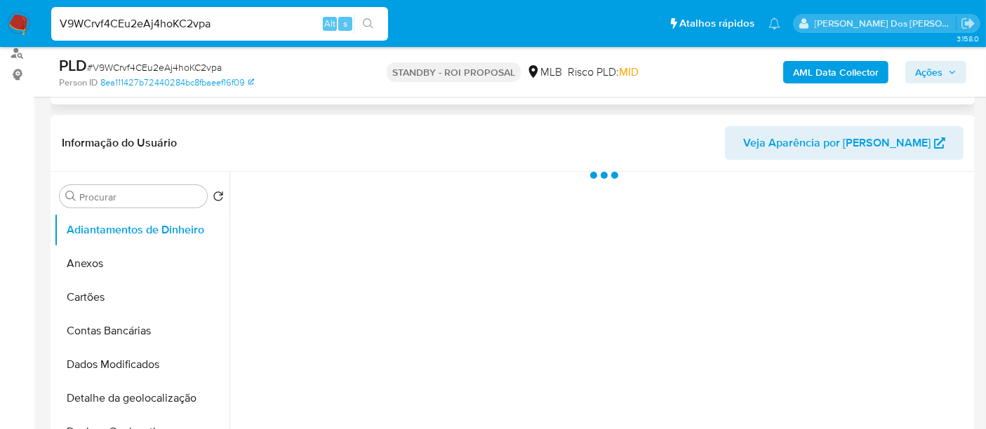
scroll to position [234, 0]
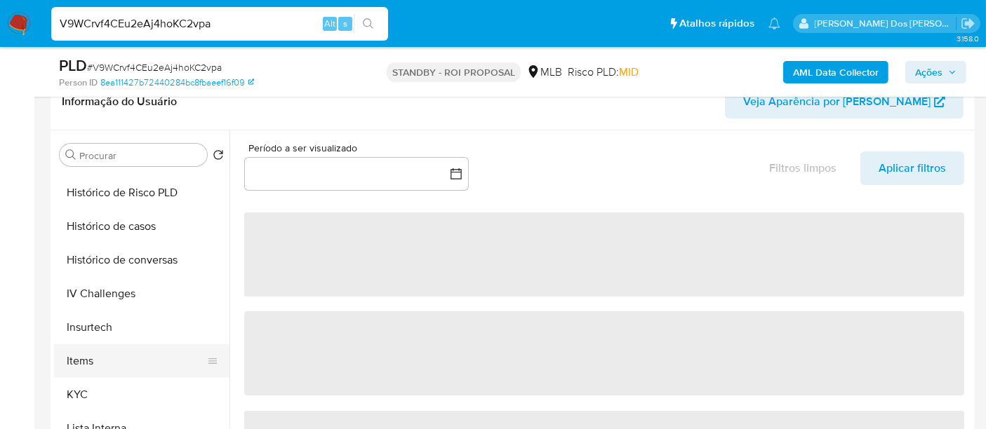
select select "10"
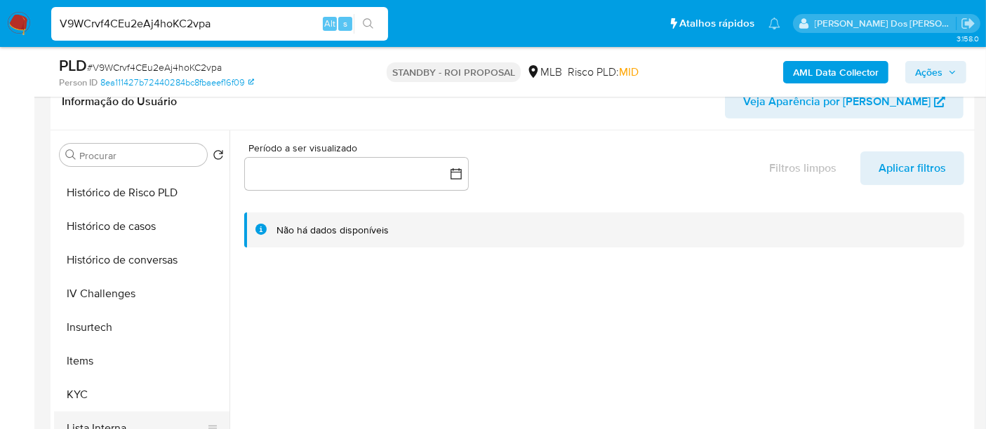
scroll to position [545, 0]
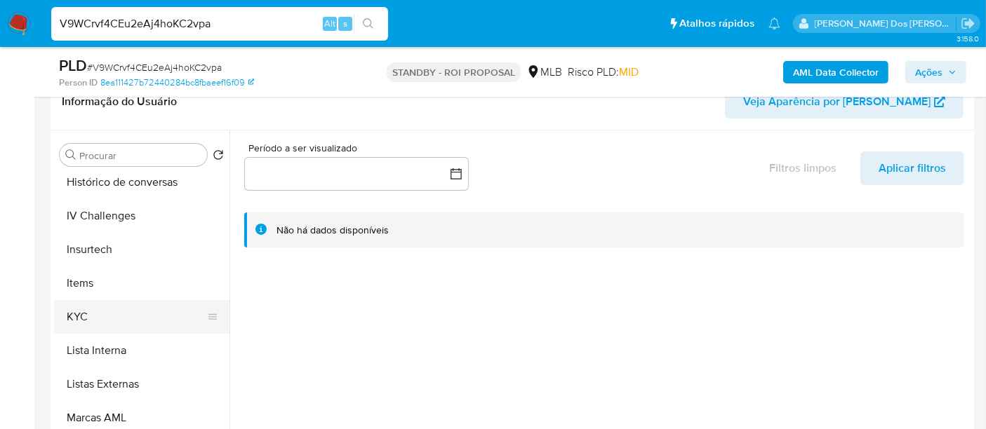
click at [74, 306] on button "KYC" at bounding box center [136, 317] width 164 height 34
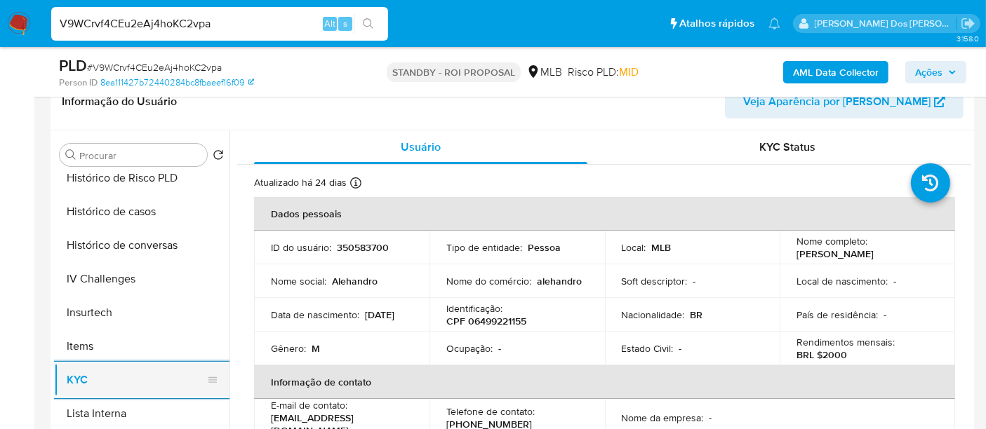
scroll to position [467, 0]
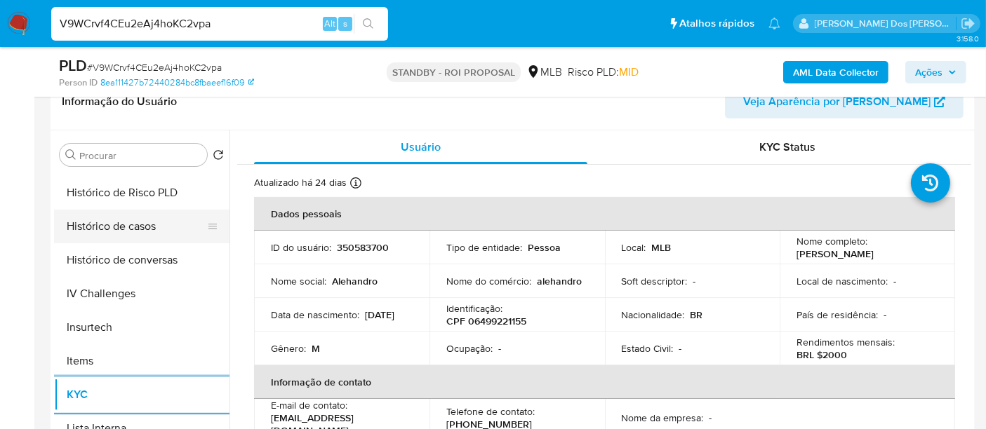
click at [144, 229] on button "Histórico de casos" at bounding box center [136, 227] width 164 height 34
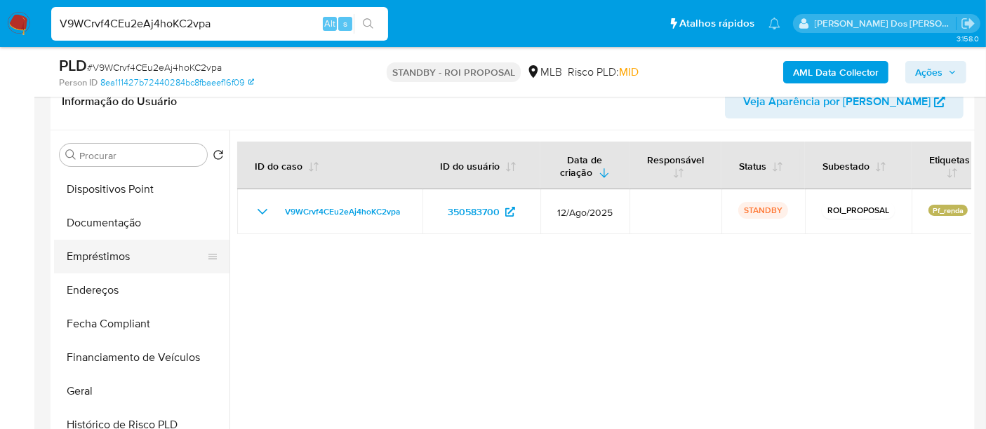
scroll to position [234, 0]
click at [126, 218] on button "Documentação" at bounding box center [136, 225] width 164 height 34
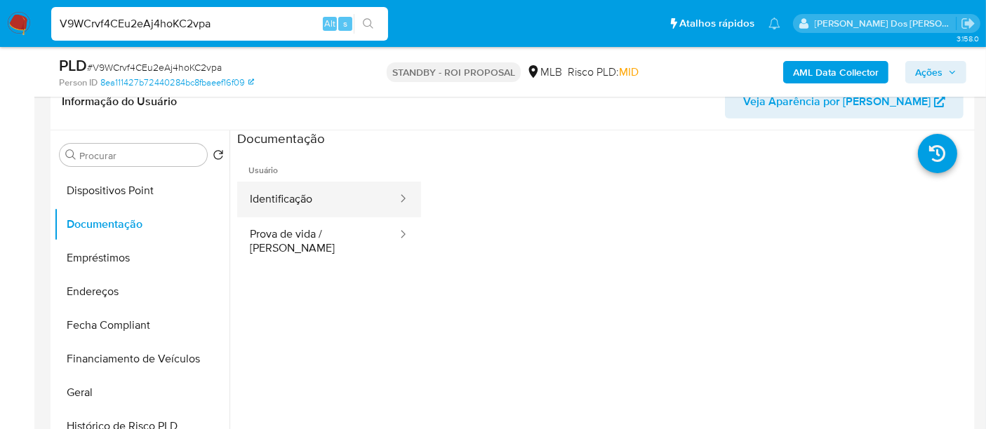
click at [282, 194] on button "Identificação" at bounding box center [317, 200] width 161 height 36
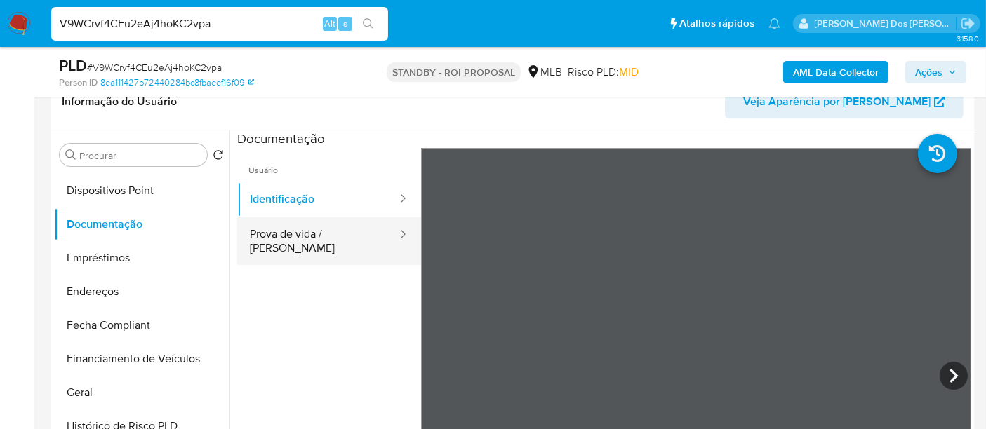
click at [337, 241] on button "Prova de vida / Selfie" at bounding box center [317, 241] width 161 height 48
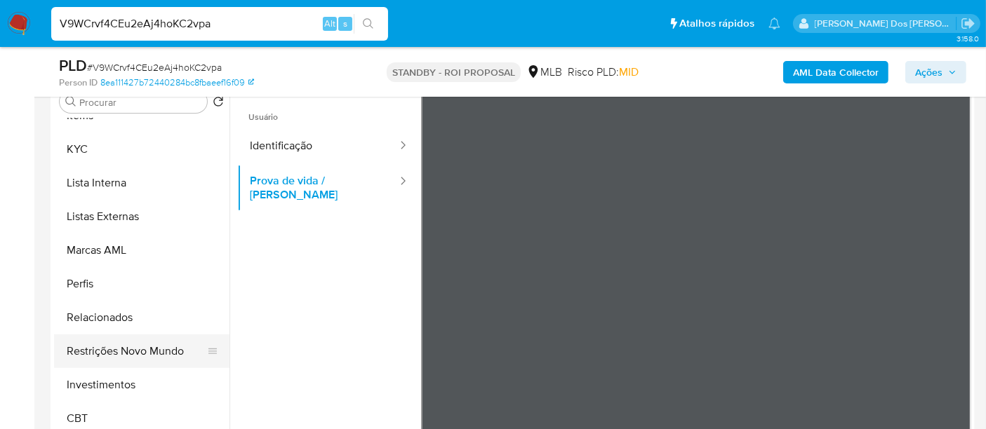
scroll to position [311, 0]
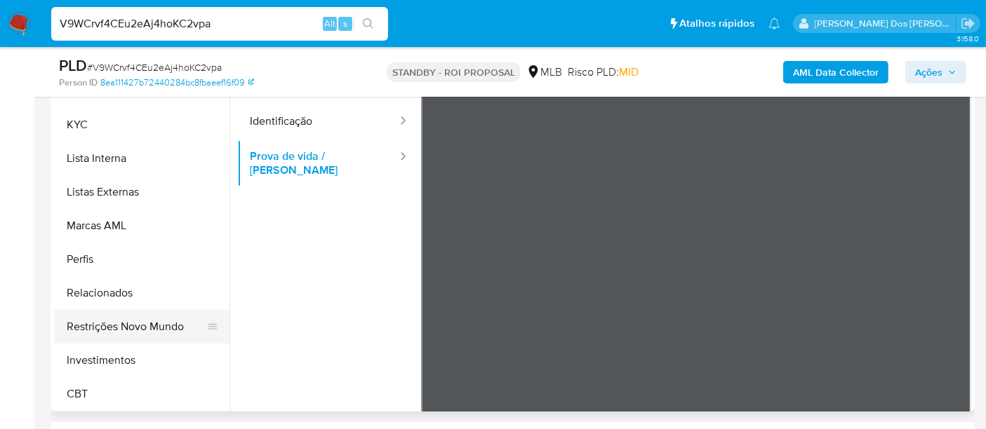
click at [141, 333] on button "Restrições Novo Mundo" at bounding box center [136, 327] width 164 height 34
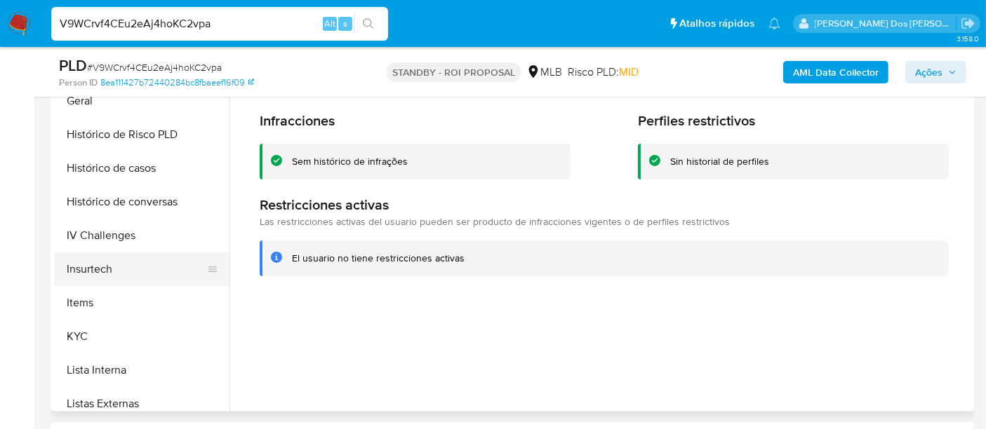
scroll to position [426, 0]
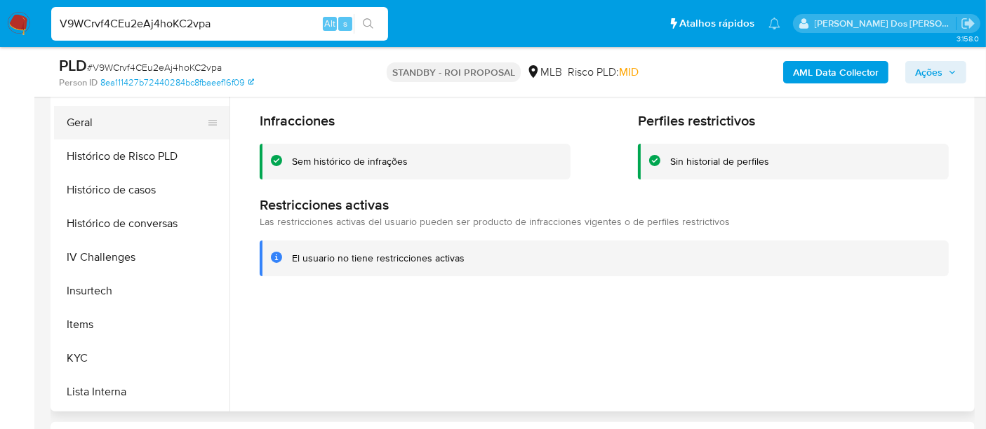
click at [78, 127] on button "Geral" at bounding box center [136, 123] width 164 height 34
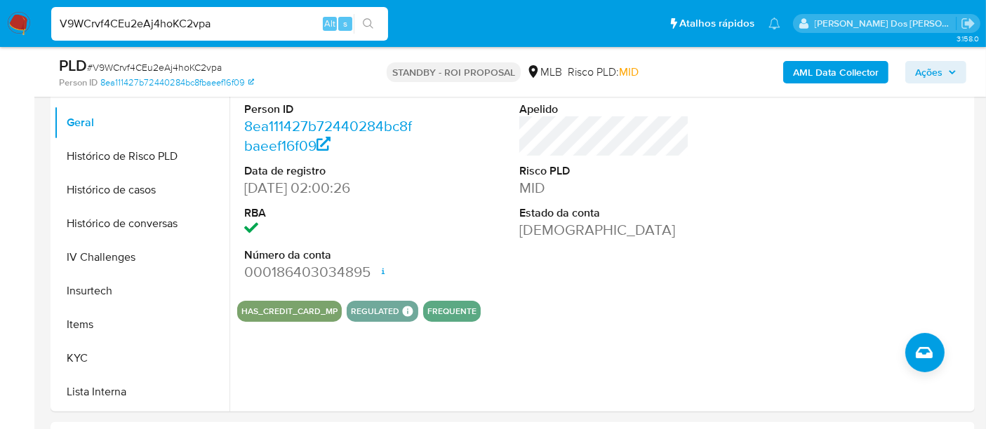
click at [243, 17] on input "V9WCrvf4CEu2eAj4hoKC2vpa" at bounding box center [219, 24] width 337 height 18
click at [243, 16] on input "V9WCrvf4CEu2eAj4hoKC2vpa" at bounding box center [219, 24] width 337 height 18
paste input "ttUP2pddpOFOLRHidiGBZGln"
type input "ttUP2pddpOFOLRHidiGBZGln"
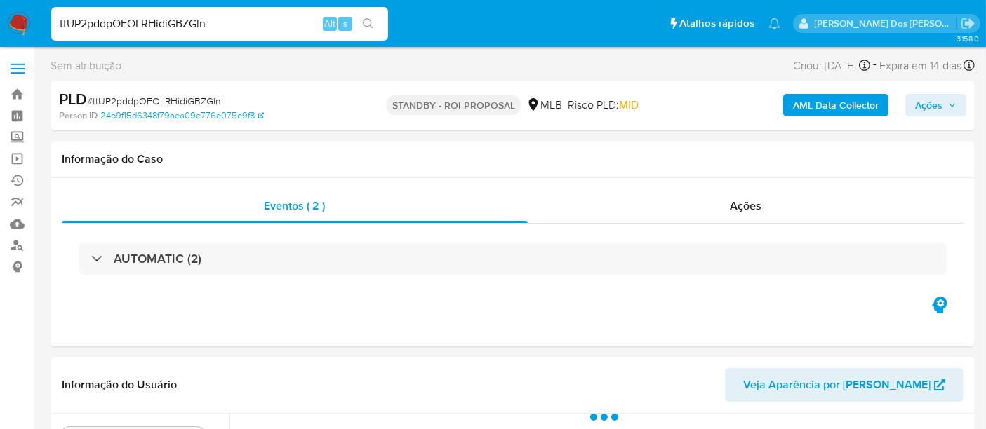
select select "10"
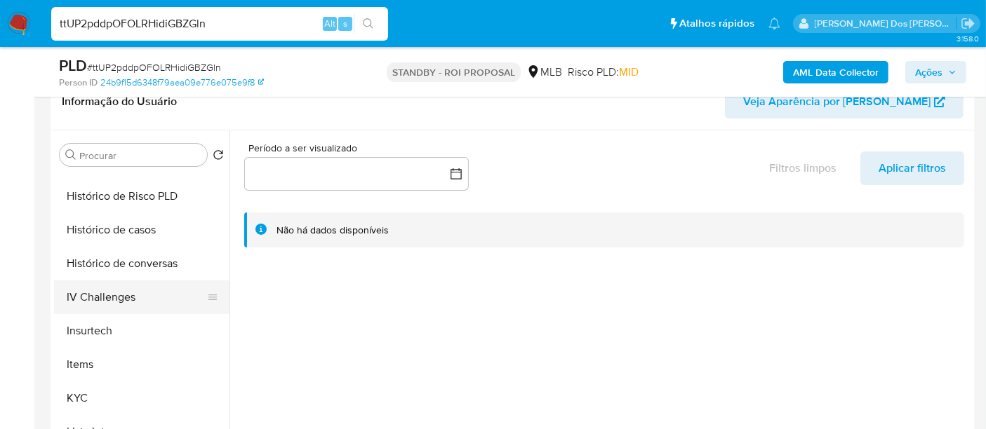
scroll to position [467, 0]
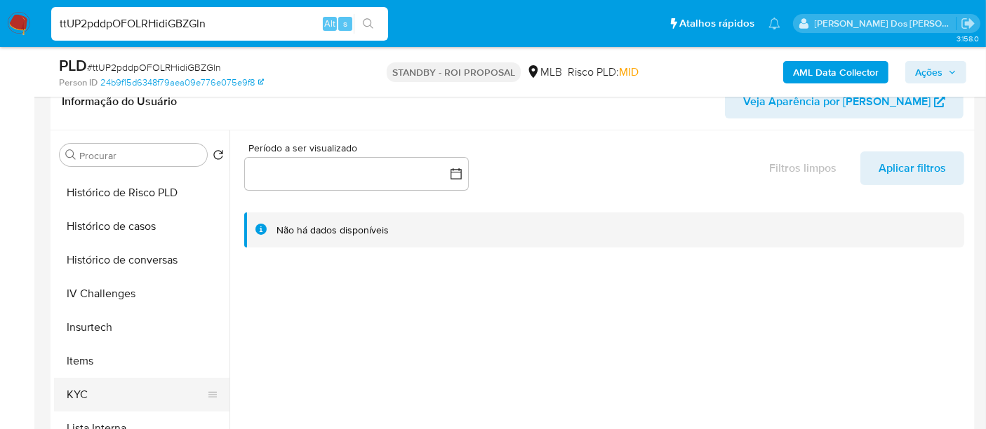
click at [74, 390] on button "KYC" at bounding box center [136, 395] width 164 height 34
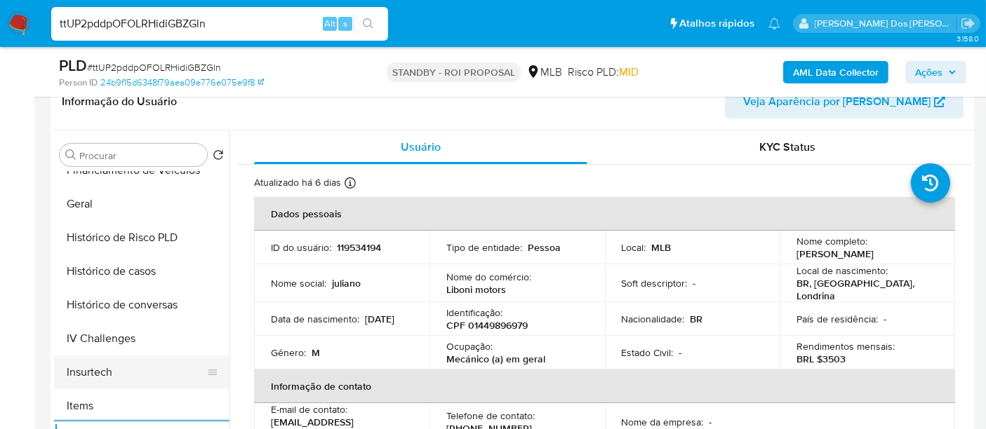
scroll to position [389, 0]
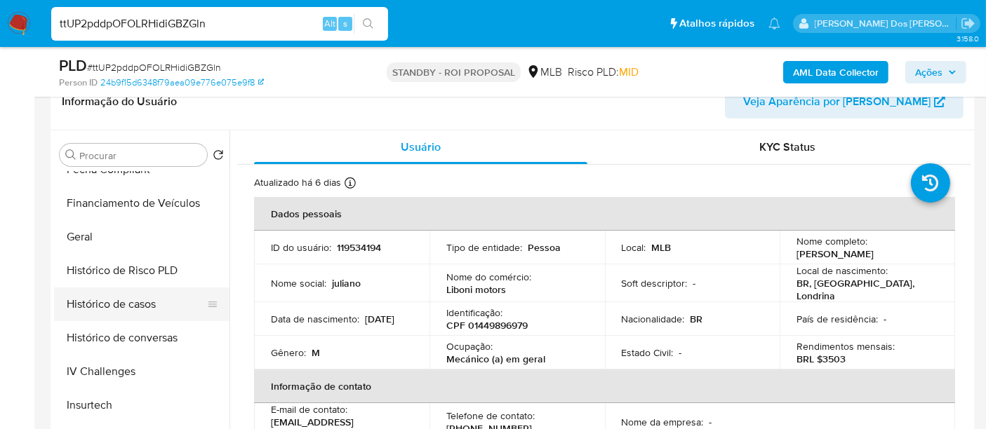
click at [138, 305] on button "Histórico de casos" at bounding box center [136, 305] width 164 height 34
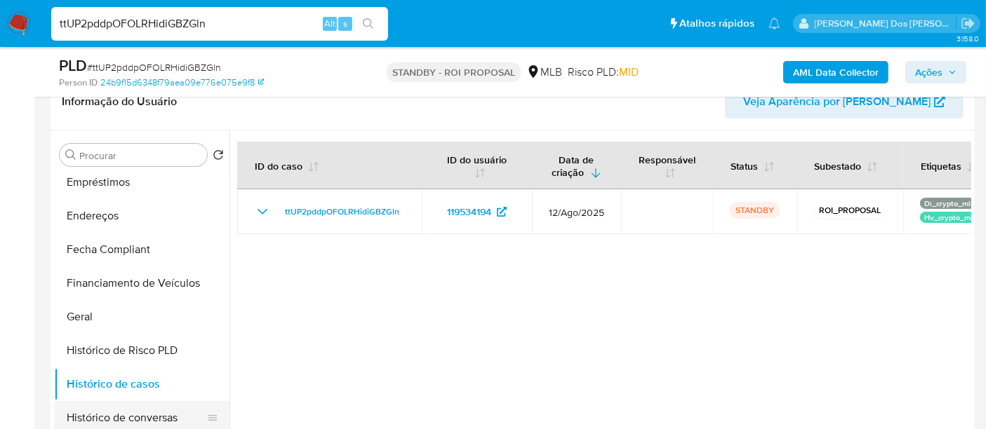
scroll to position [234, 0]
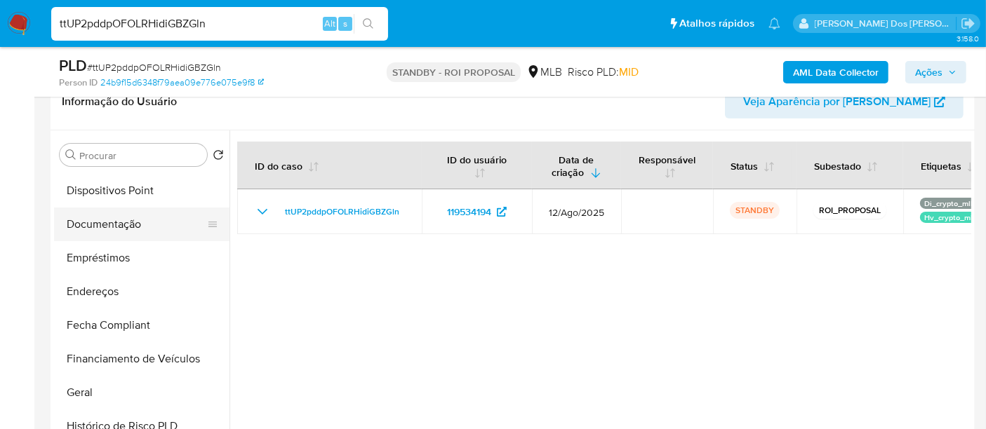
click at [123, 231] on button "Documentação" at bounding box center [136, 225] width 164 height 34
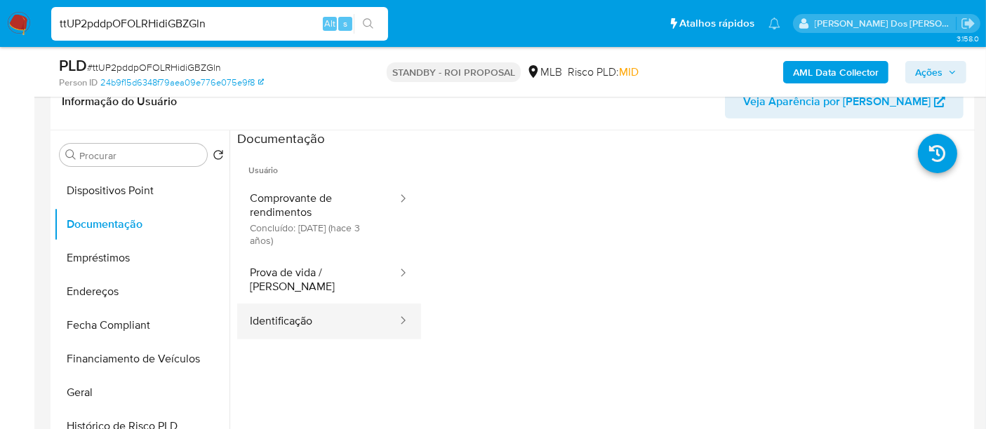
click at [286, 308] on button "Identificação" at bounding box center [317, 322] width 161 height 36
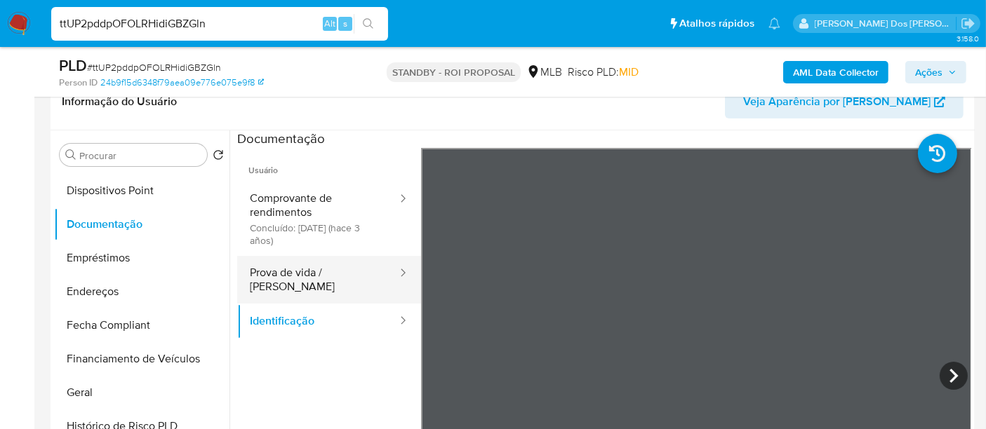
click at [351, 279] on button "Prova de vida / Selfie" at bounding box center [317, 280] width 161 height 48
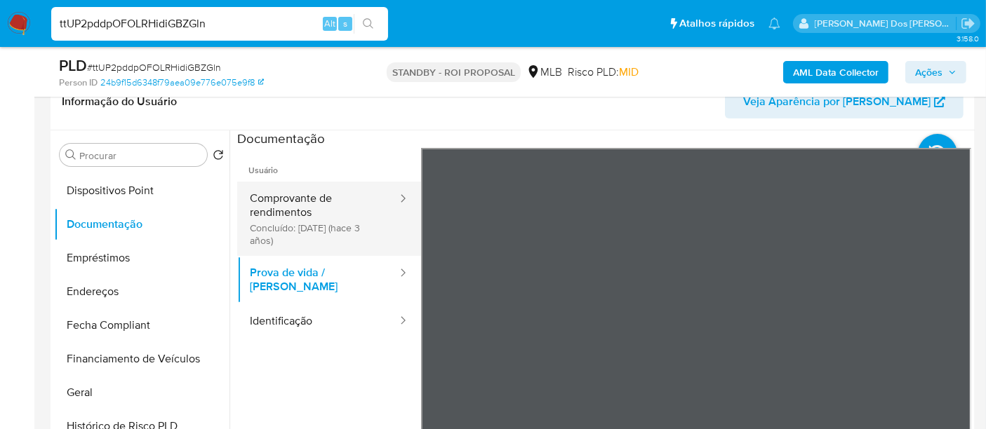
click at [302, 205] on button "Comprovante de rendimentos Concluído: 20/04/2022 (hace 3 años)" at bounding box center [317, 219] width 161 height 74
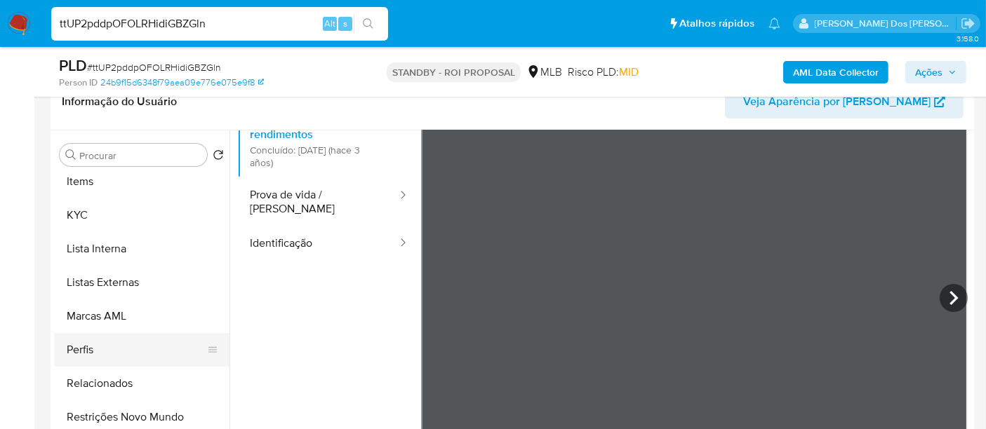
scroll to position [659, 0]
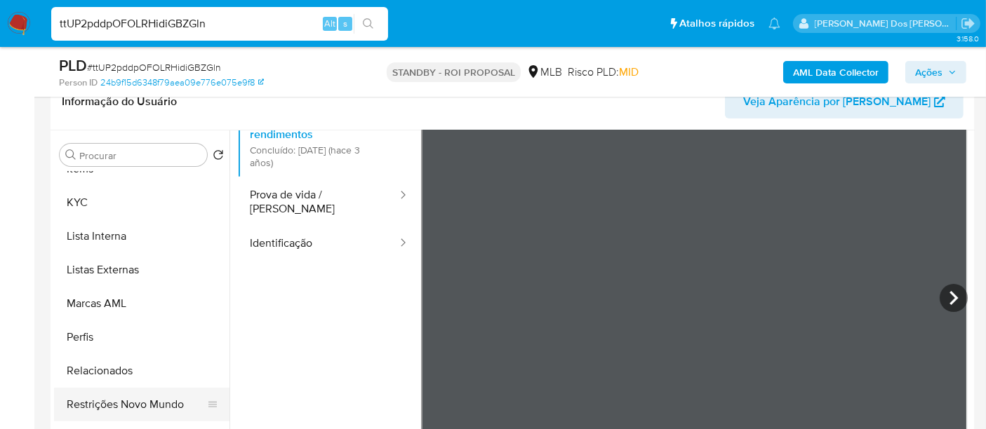
click at [143, 408] on button "Restrições Novo Mundo" at bounding box center [136, 405] width 164 height 34
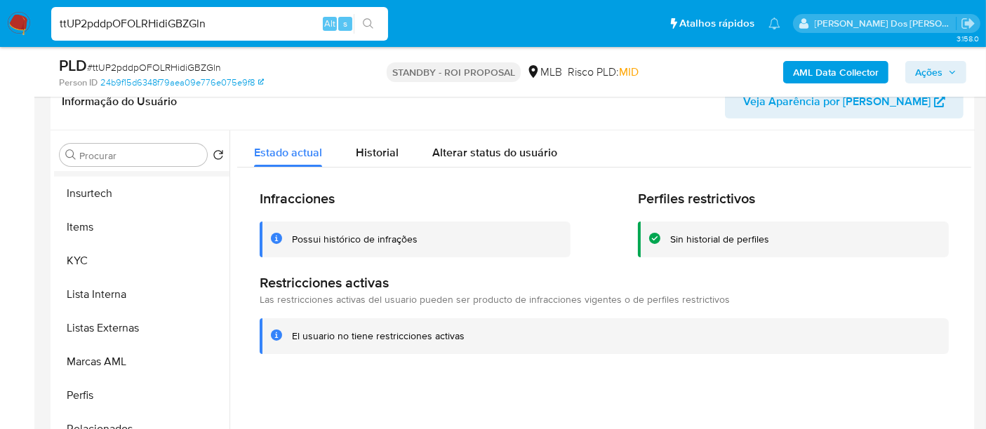
scroll to position [426, 0]
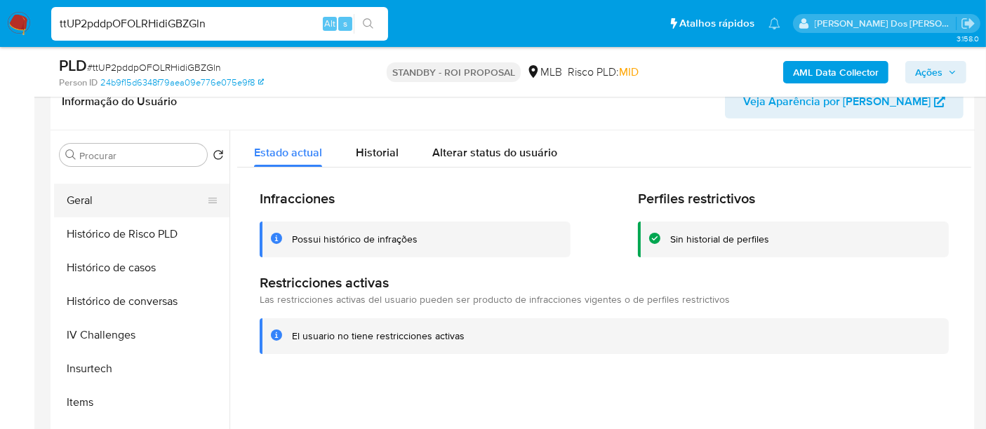
click at [76, 208] on button "Geral" at bounding box center [136, 201] width 164 height 34
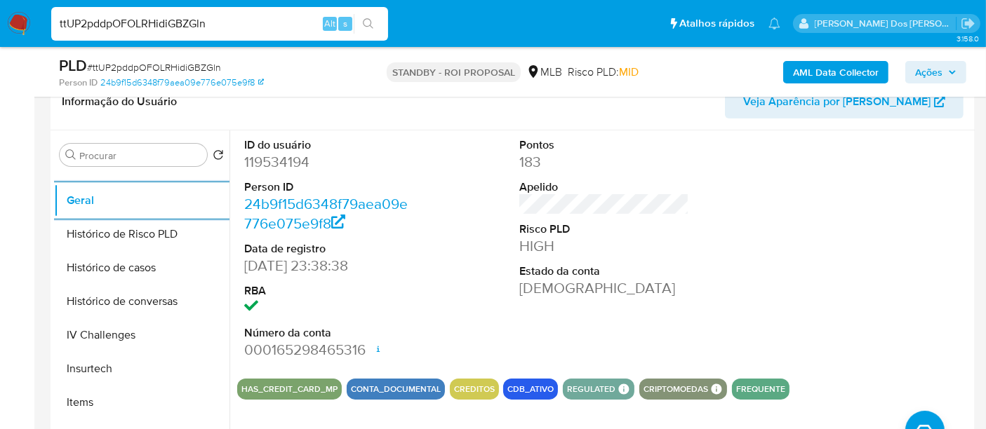
click at [122, 15] on input "ttUP2pddpOFOLRHidiGBZGln" at bounding box center [219, 24] width 337 height 18
paste input "HYtO9LYx4c6wkgWq8dfsrwHx"
type input "HYtO9LYx4c6wkgWq8dfsrwHx"
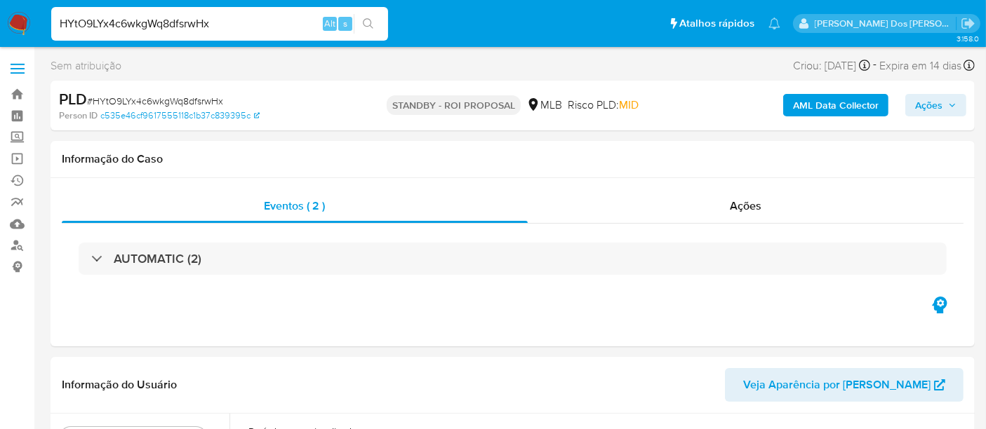
select select "10"
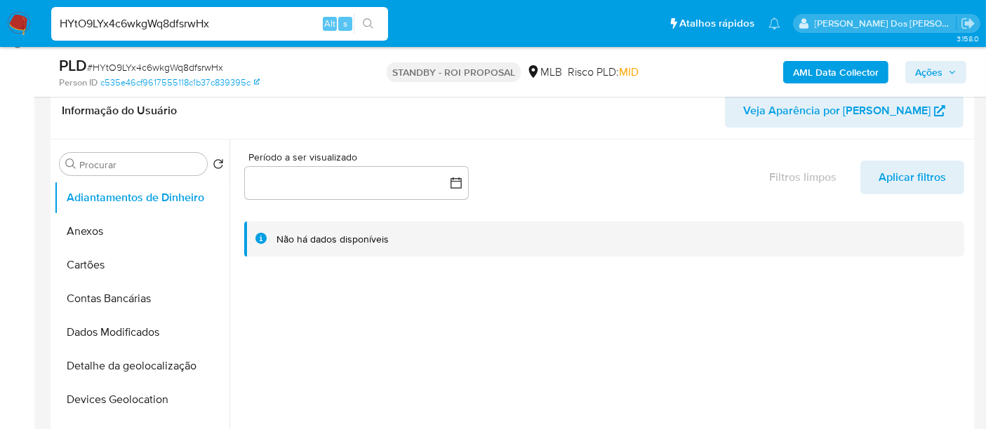
scroll to position [311, 0]
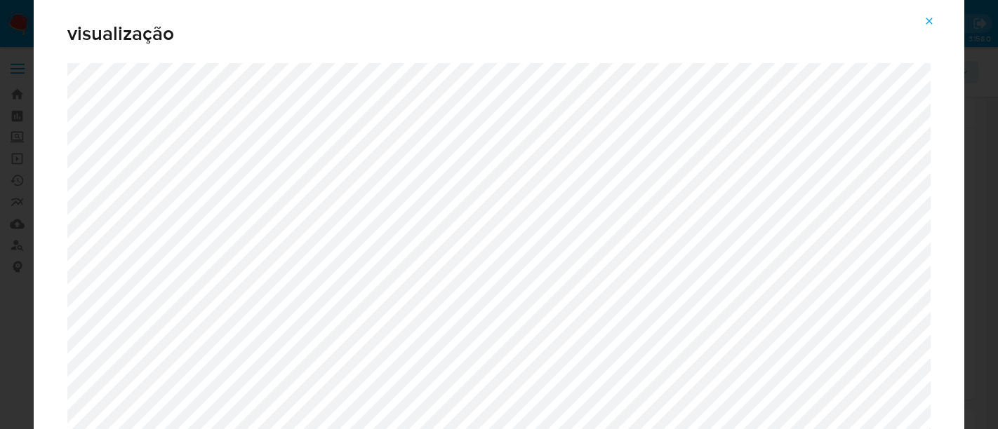
select select "10"
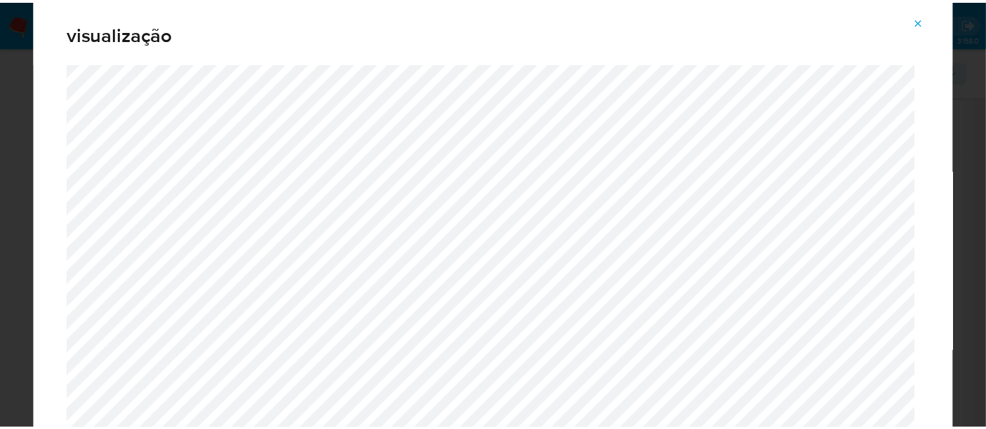
scroll to position [78, 0]
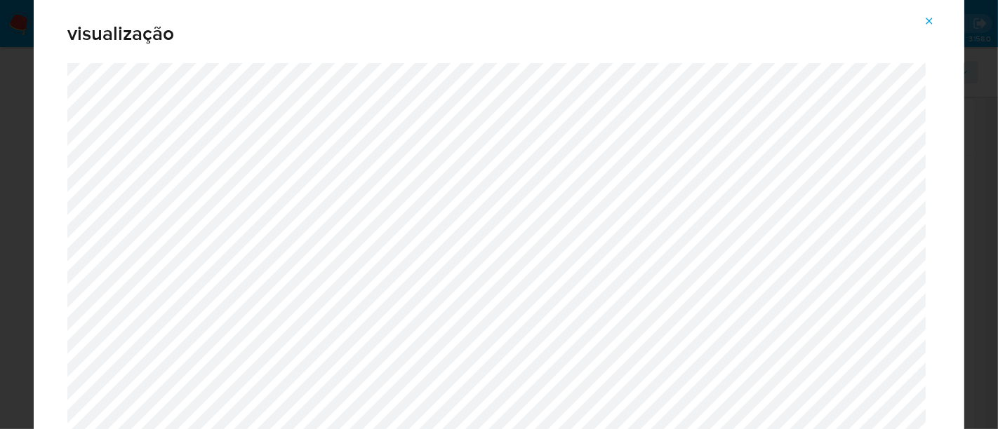
click at [927, 25] on icon "Attachment preview" at bounding box center [928, 20] width 11 height 11
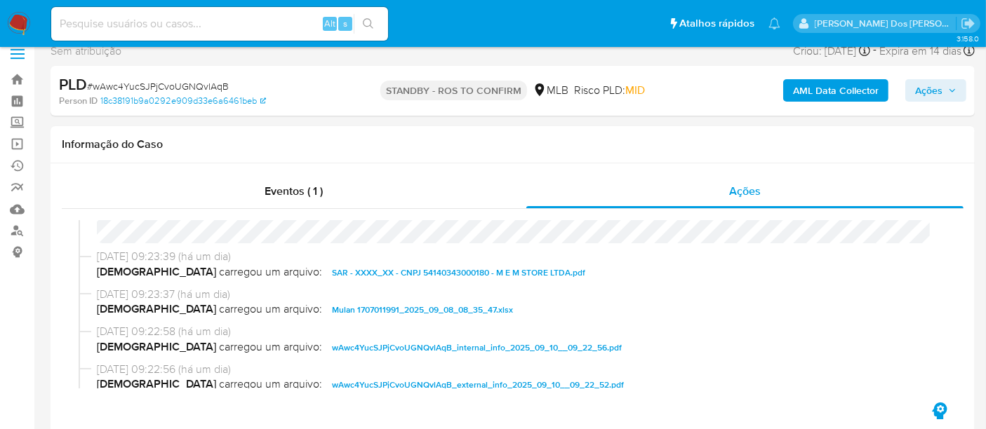
scroll to position [0, 0]
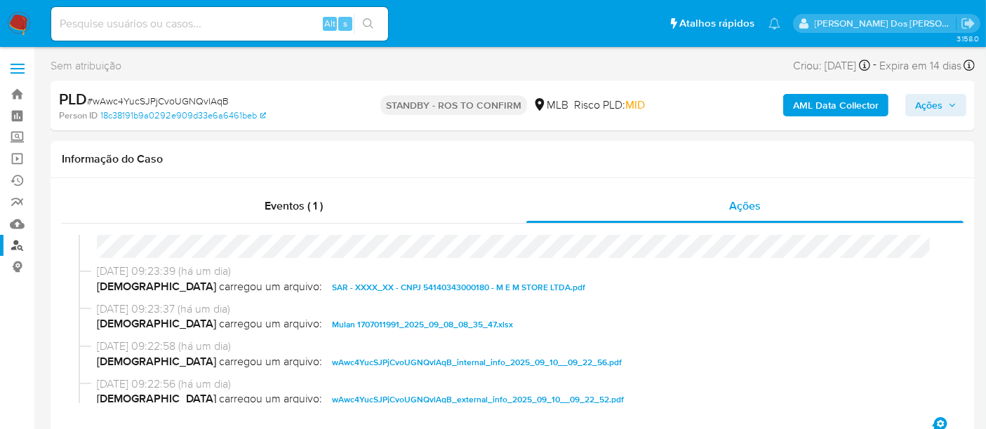
click at [19, 246] on link "Localizador de pessoas" at bounding box center [83, 246] width 167 height 22
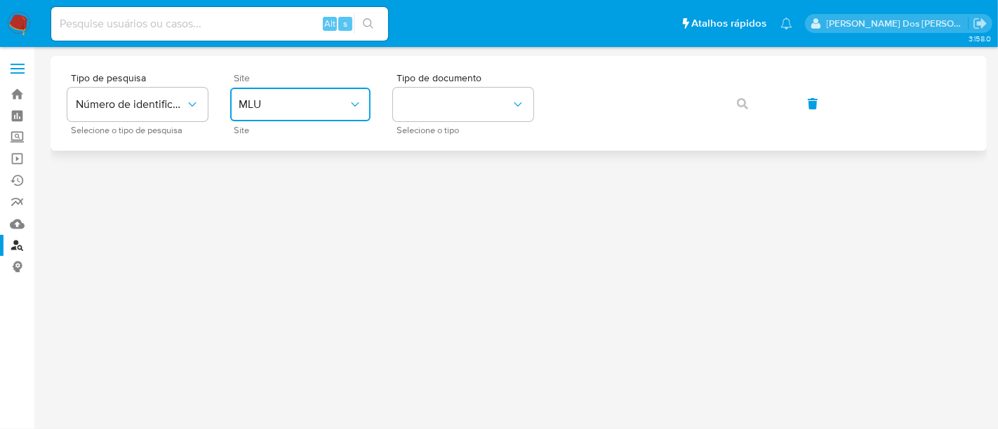
click at [325, 109] on span "MLU" at bounding box center [293, 105] width 109 height 14
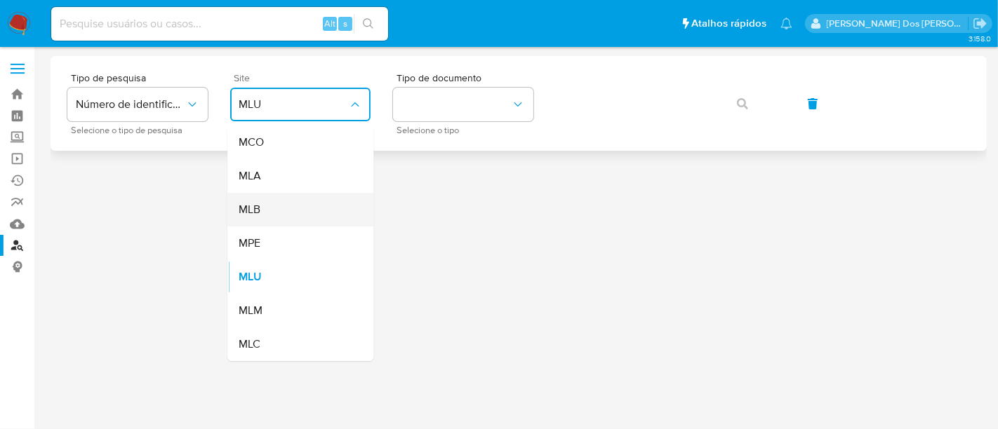
click at [293, 205] on div "MLB" at bounding box center [296, 210] width 115 height 34
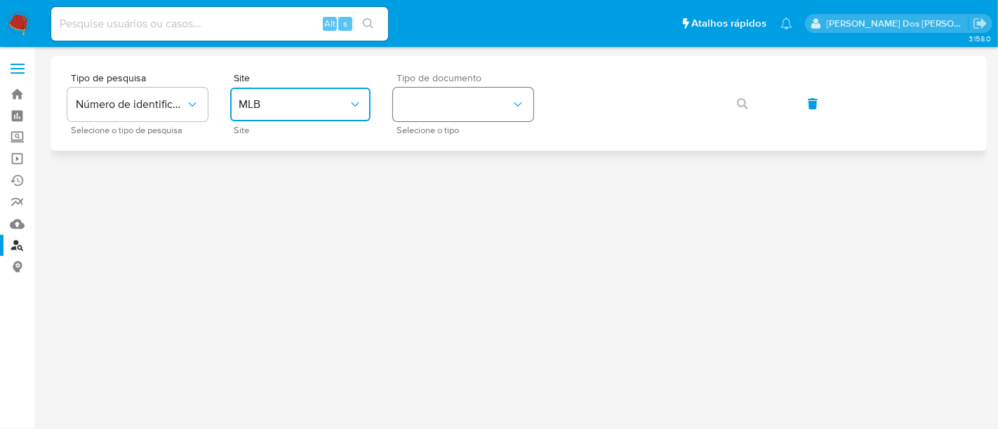
click at [426, 115] on button "identificationType" at bounding box center [463, 105] width 140 height 34
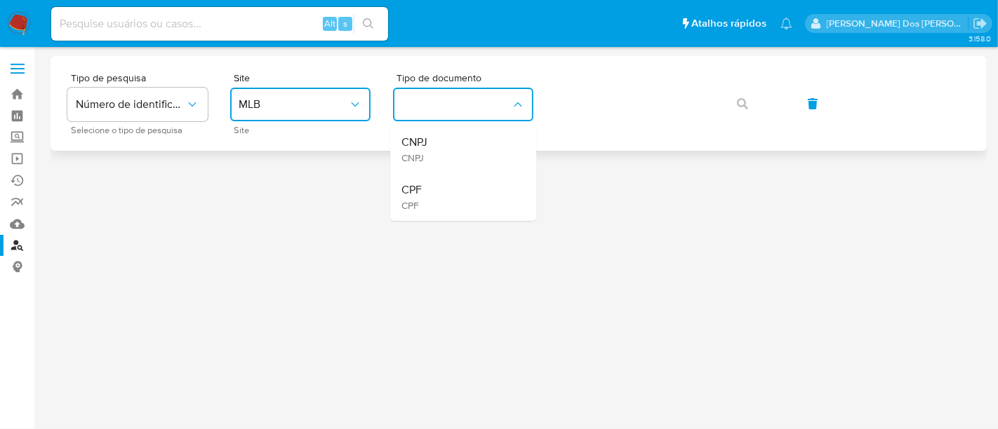
drag, startPoint x: 424, startPoint y: 146, endPoint x: 553, endPoint y: 126, distance: 130.6
click at [427, 145] on div "CNPJ CNPJ" at bounding box center [458, 150] width 115 height 48
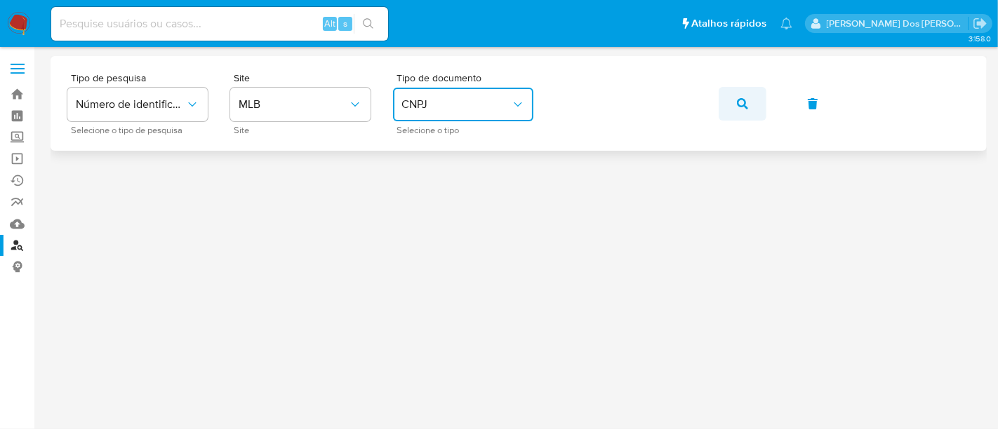
click at [737, 98] on icon "button" at bounding box center [742, 103] width 11 height 11
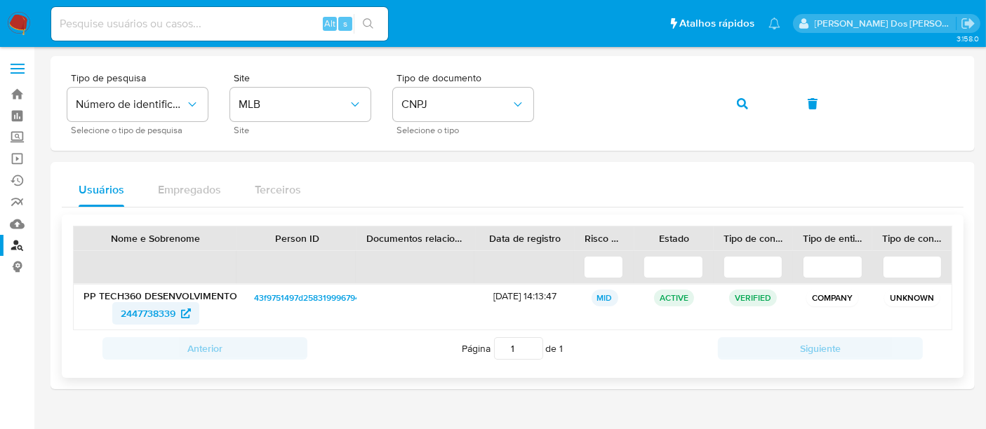
click at [144, 307] on span "2447738339" at bounding box center [148, 313] width 55 height 22
click at [463, 106] on span "CNPJ" at bounding box center [455, 105] width 109 height 14
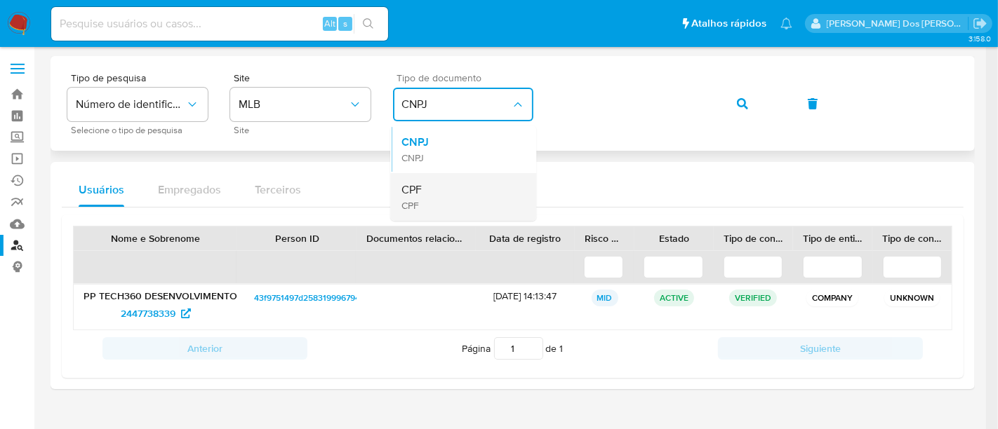
click at [448, 185] on div "CPF CPF" at bounding box center [458, 197] width 115 height 48
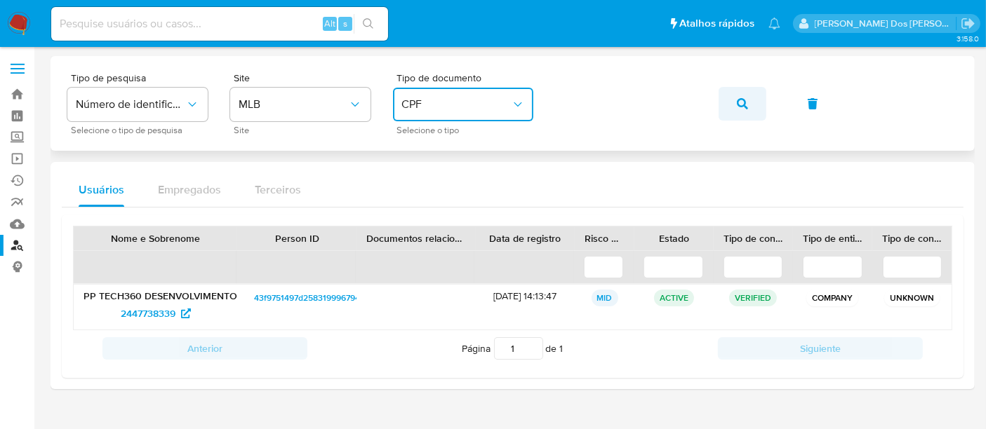
click at [745, 101] on icon "button" at bounding box center [742, 103] width 11 height 11
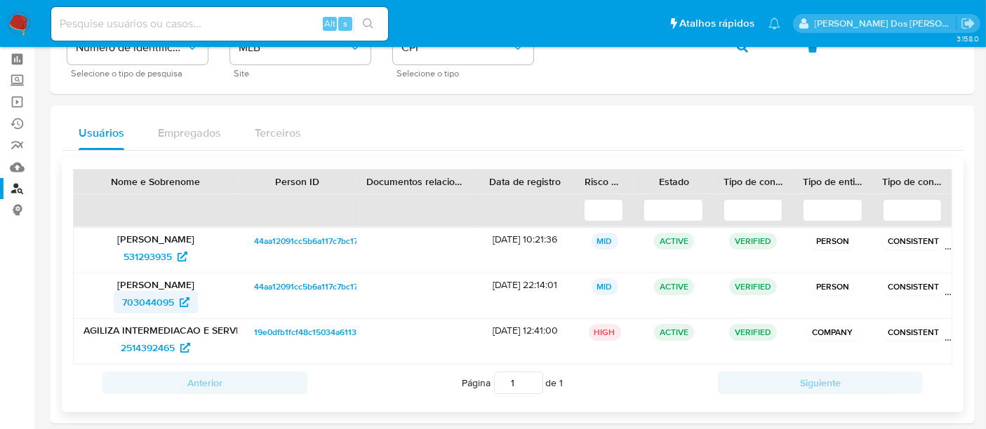
scroll to position [78, 0]
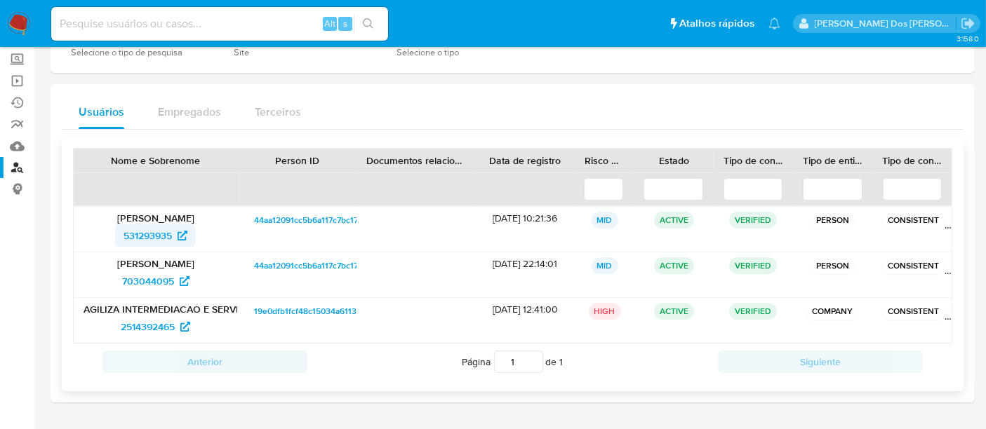
click at [148, 229] on span "531293935" at bounding box center [147, 235] width 48 height 22
click at [144, 283] on span "703044095" at bounding box center [148, 281] width 52 height 22
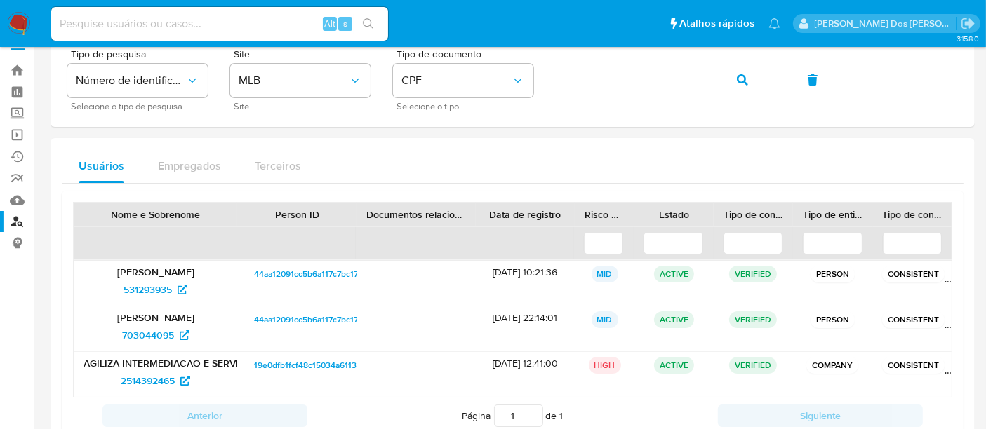
scroll to position [0, 0]
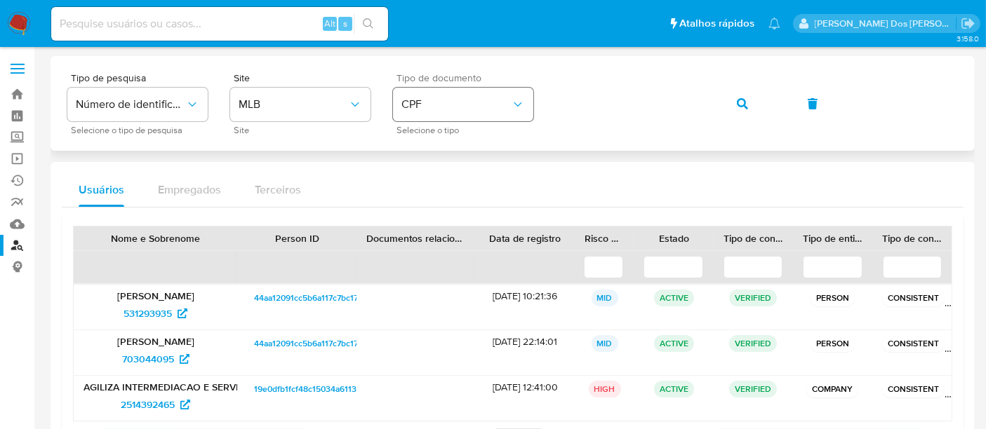
click at [437, 97] on button "CPF" at bounding box center [463, 105] width 140 height 34
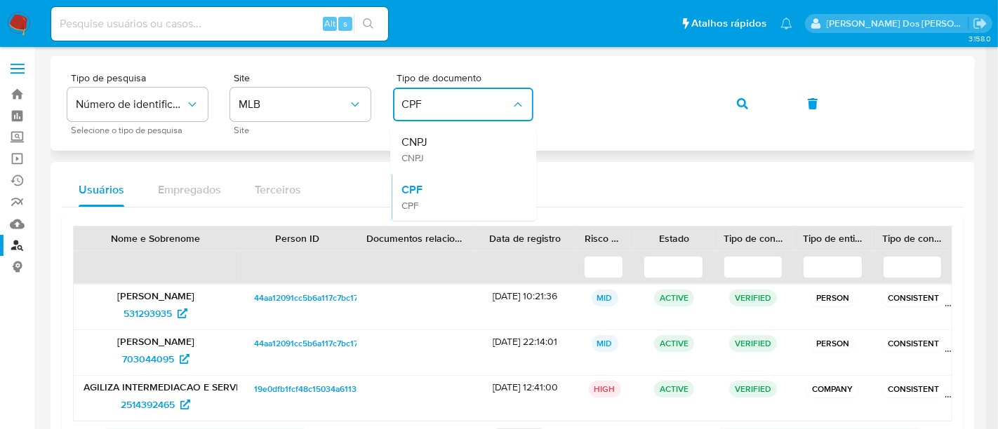
drag, startPoint x: 451, startPoint y: 151, endPoint x: 583, endPoint y: 124, distance: 134.6
click at [452, 149] on div "CNPJ CNPJ" at bounding box center [458, 150] width 115 height 48
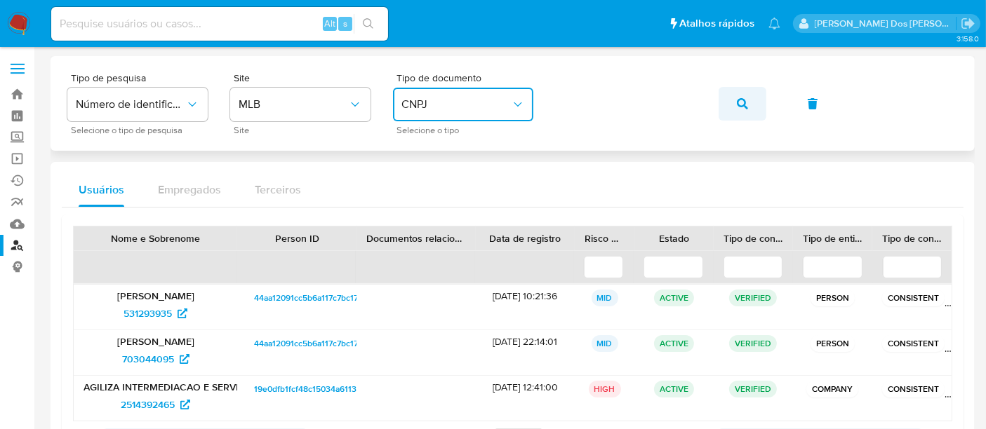
click at [739, 103] on icon "button" at bounding box center [742, 103] width 11 height 11
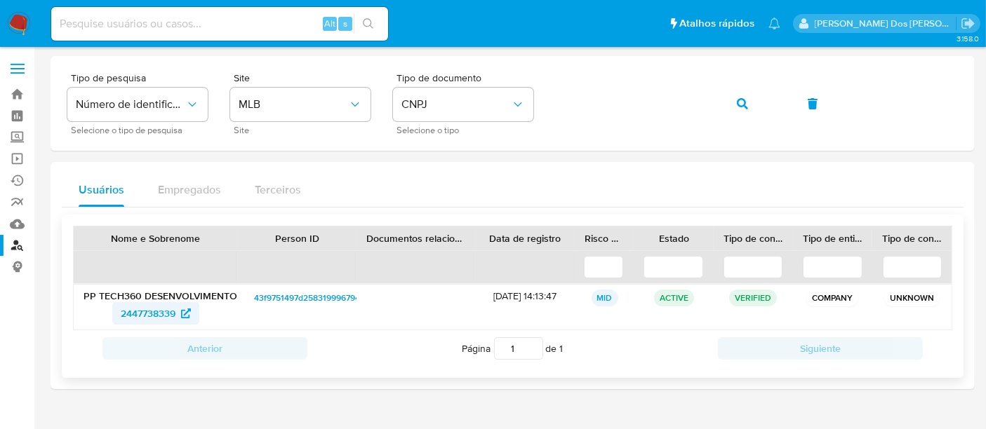
click at [159, 311] on span "2447738339" at bounding box center [148, 313] width 55 height 22
click at [15, 159] on link "Operações em massa" at bounding box center [83, 159] width 167 height 22
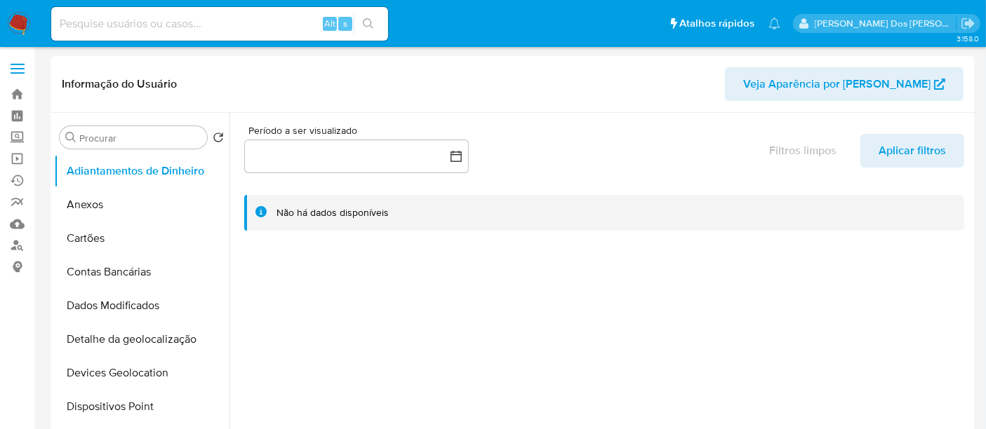
select select "10"
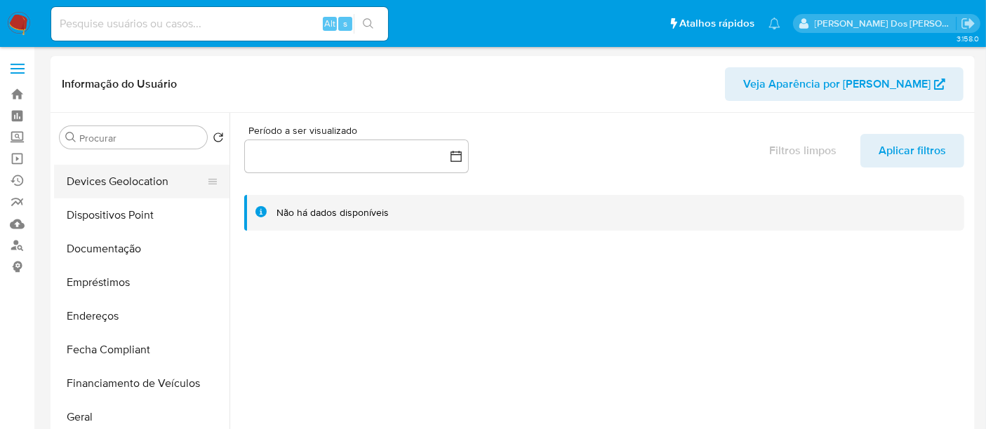
scroll to position [234, 0]
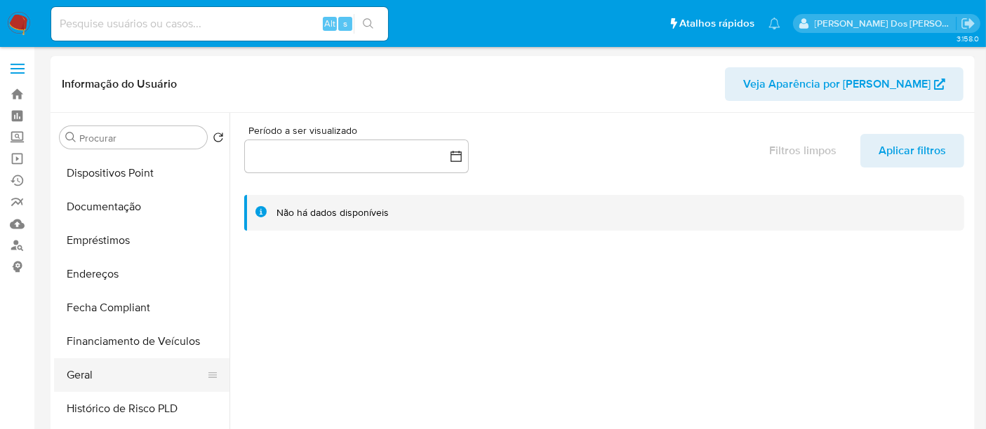
click at [79, 373] on button "Geral" at bounding box center [136, 375] width 164 height 34
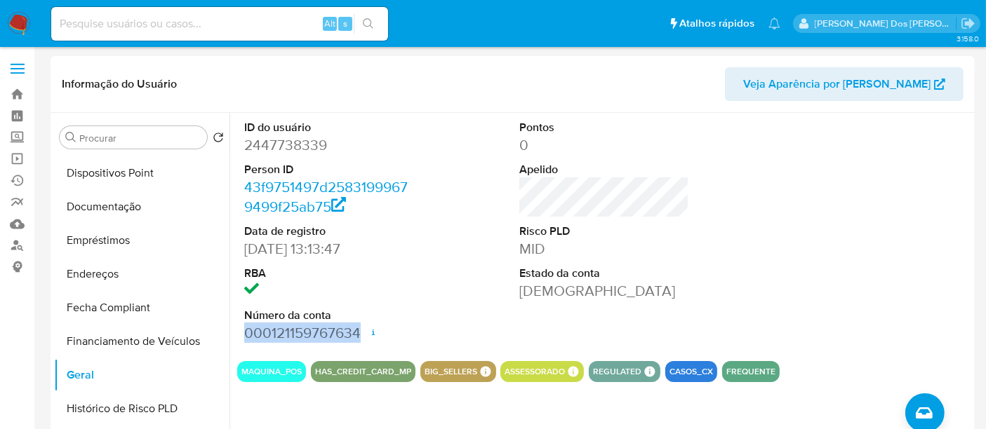
drag, startPoint x: 363, startPoint y: 334, endPoint x: 243, endPoint y: 342, distance: 119.5
click at [244, 342] on dd "000121159767634 Data de abertura [DATE] 09:04 Status ACTIVE" at bounding box center [329, 333] width 170 height 20
click at [398, 286] on dd at bounding box center [329, 291] width 170 height 20
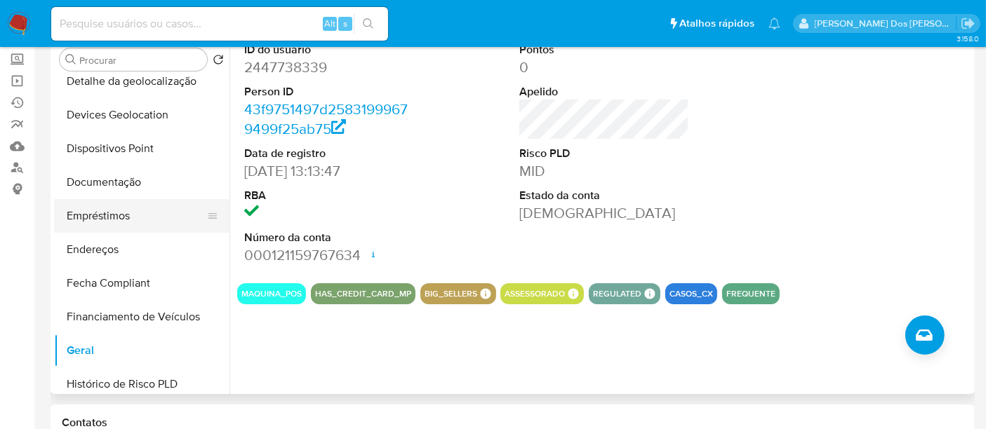
scroll to position [156, 0]
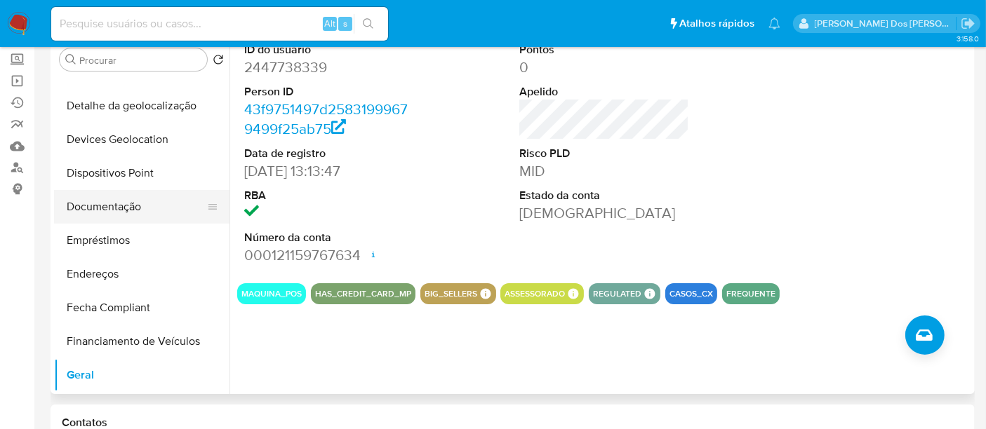
click at [123, 217] on button "Documentação" at bounding box center [136, 207] width 164 height 34
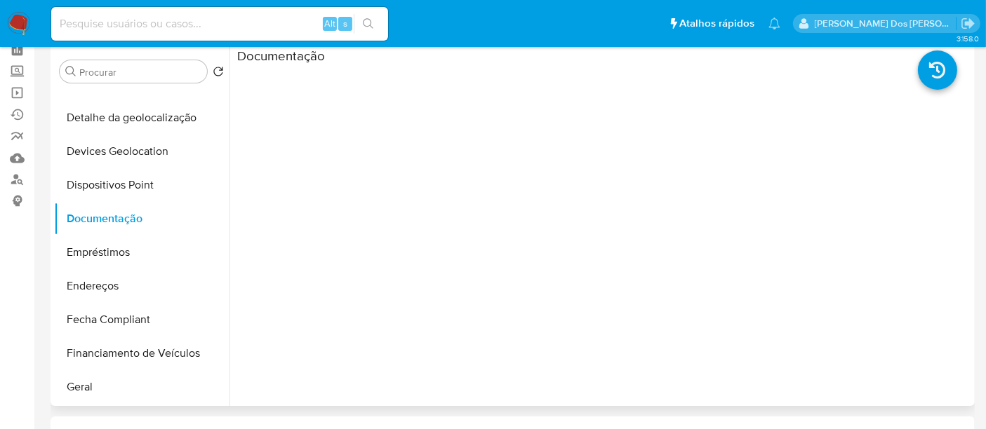
scroll to position [0, 0]
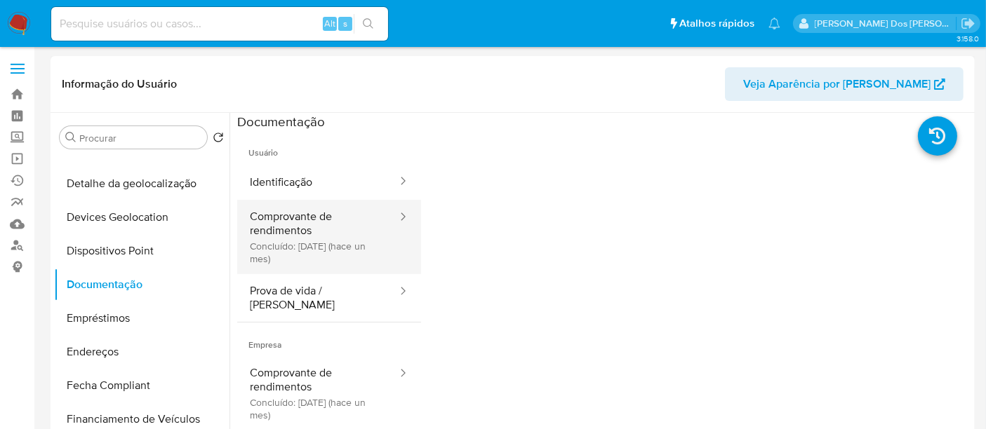
click at [302, 239] on button "Comprovante de rendimentos Concluído: 11/08/2025 (hace un mes)" at bounding box center [317, 237] width 161 height 74
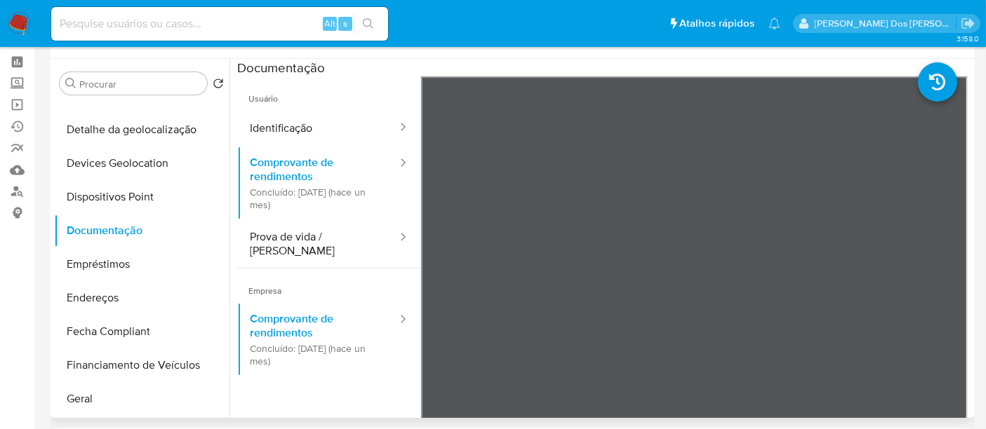
scroll to position [78, 0]
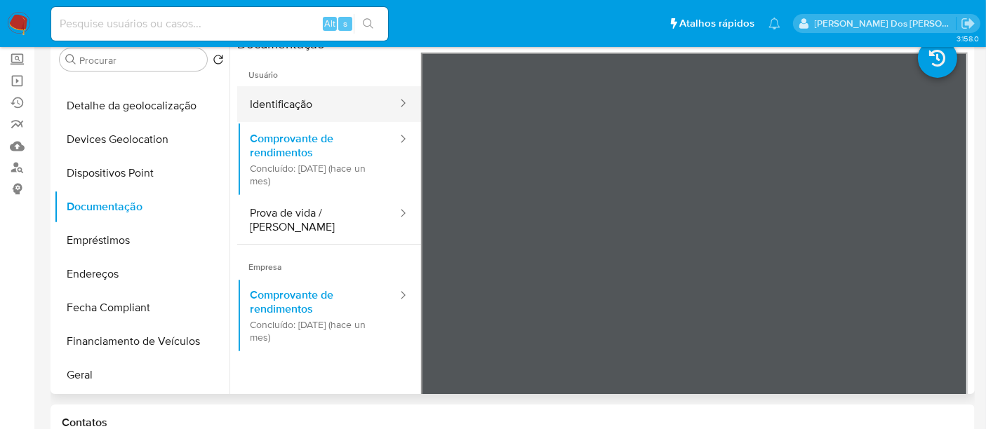
click at [304, 107] on button "Identificação" at bounding box center [317, 104] width 161 height 36
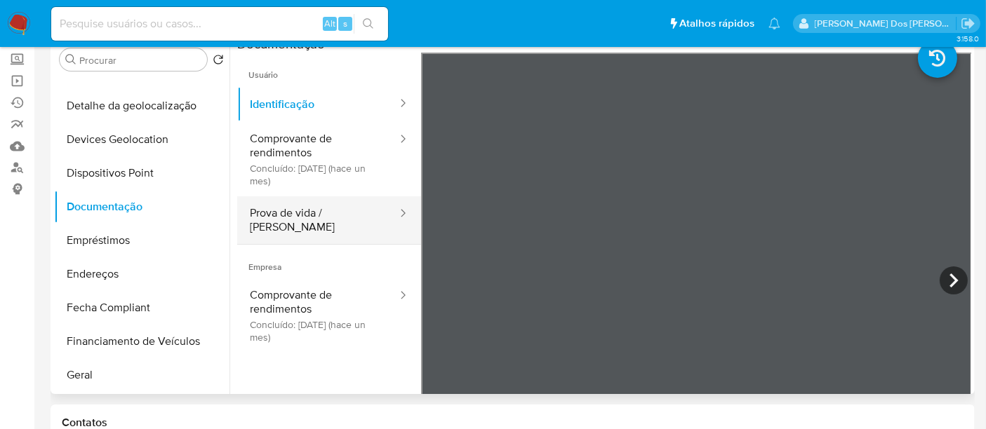
click at [302, 217] on button "Prova de vida / [PERSON_NAME]" at bounding box center [317, 220] width 161 height 48
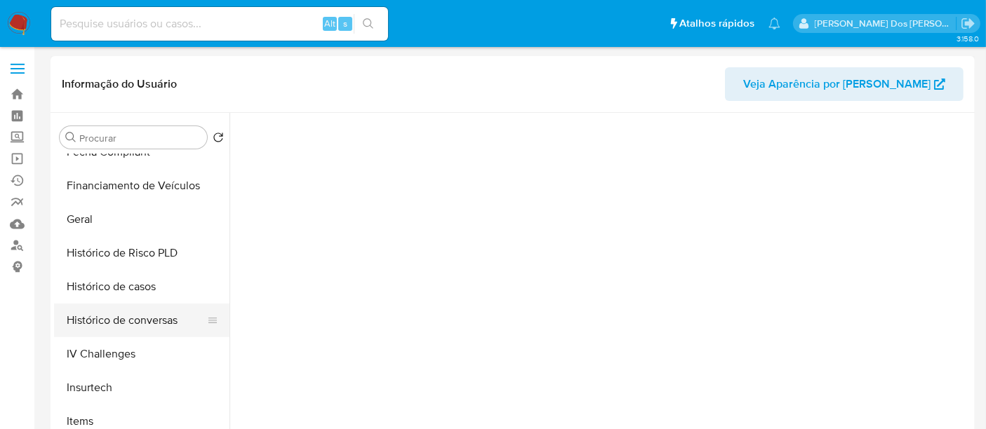
select select "10"
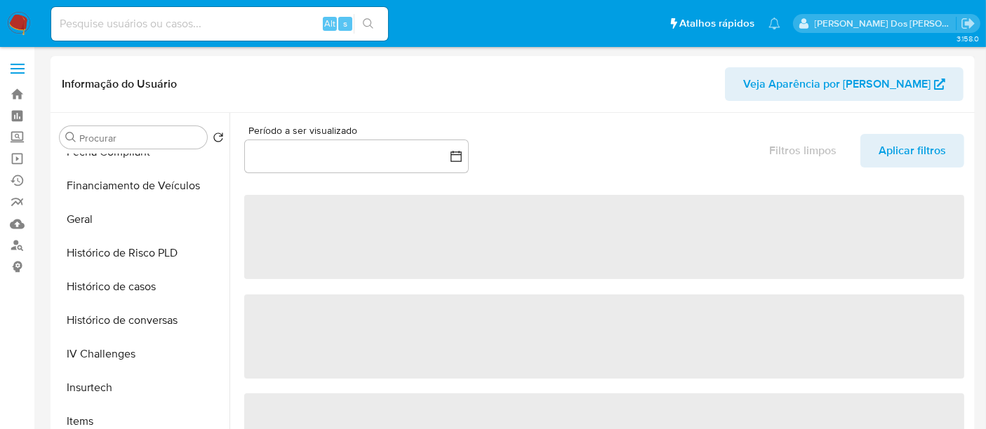
scroll to position [545, 0]
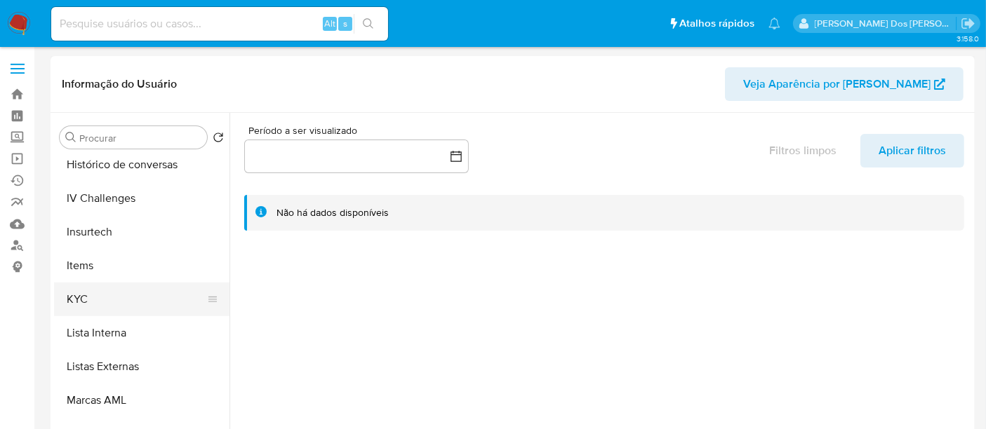
click at [90, 297] on button "KYC" at bounding box center [136, 300] width 164 height 34
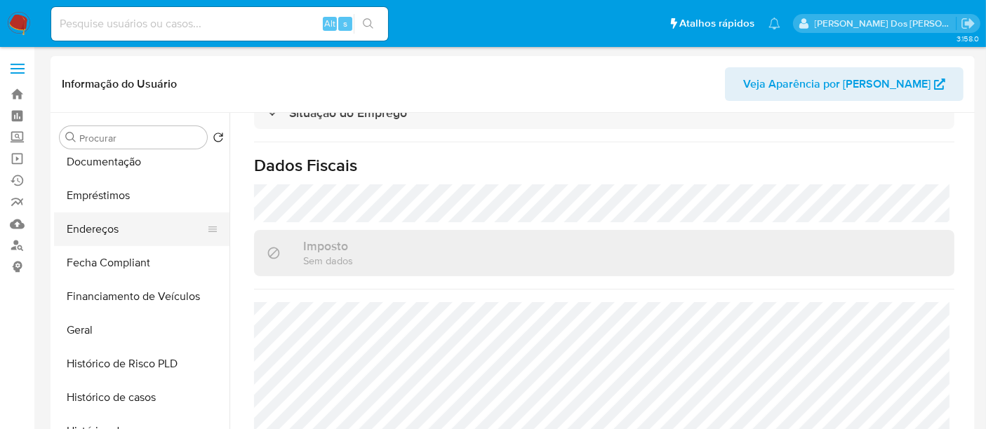
scroll to position [234, 0]
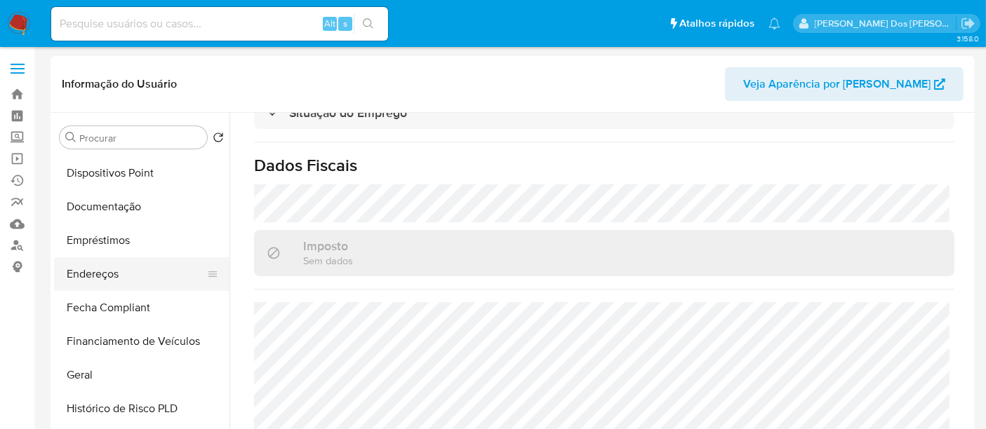
click at [119, 269] on button "Endereços" at bounding box center [136, 274] width 164 height 34
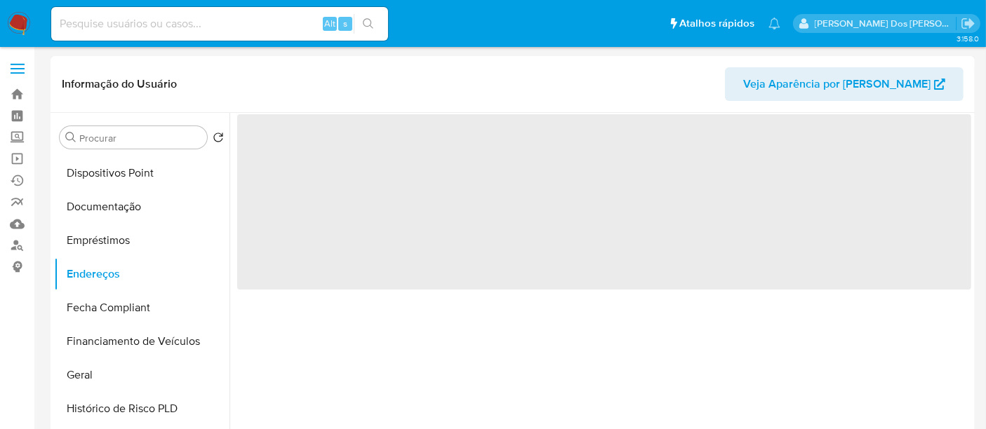
scroll to position [0, 0]
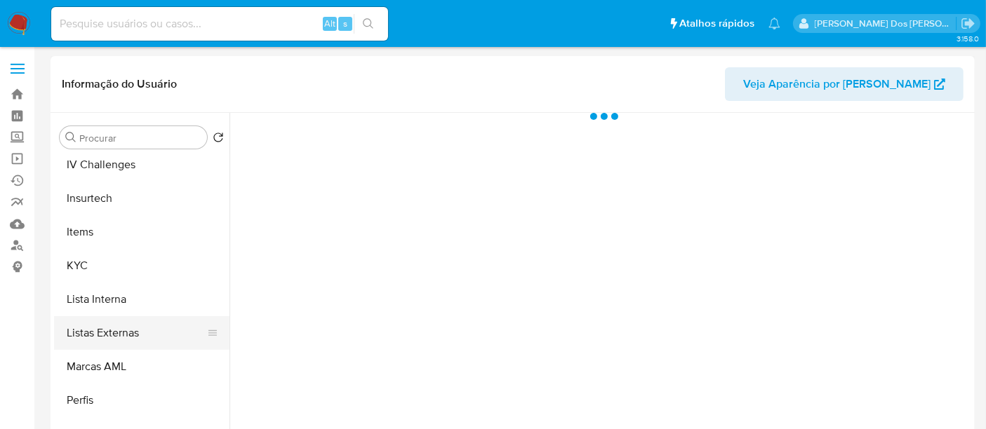
scroll to position [659, 0]
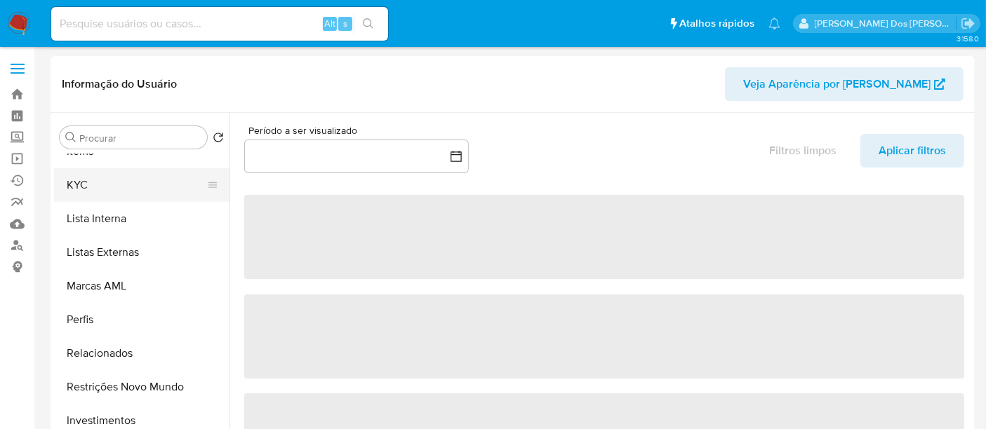
select select "10"
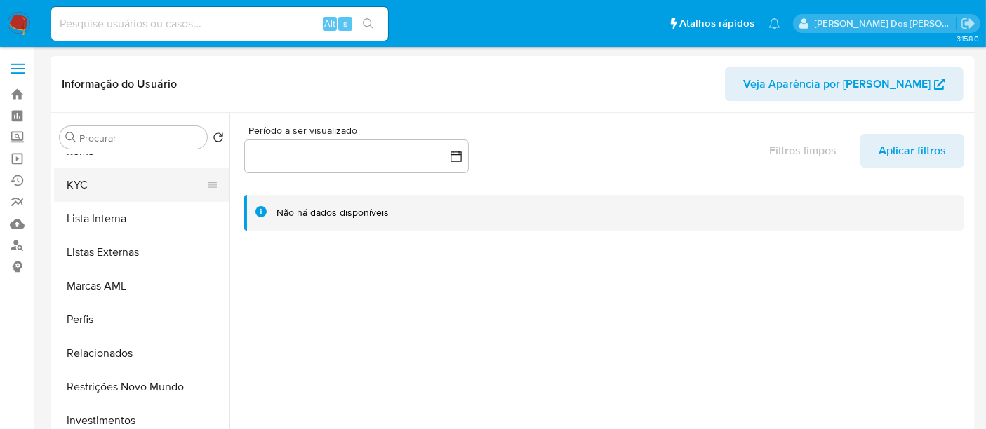
click at [74, 181] on button "KYC" at bounding box center [136, 185] width 164 height 34
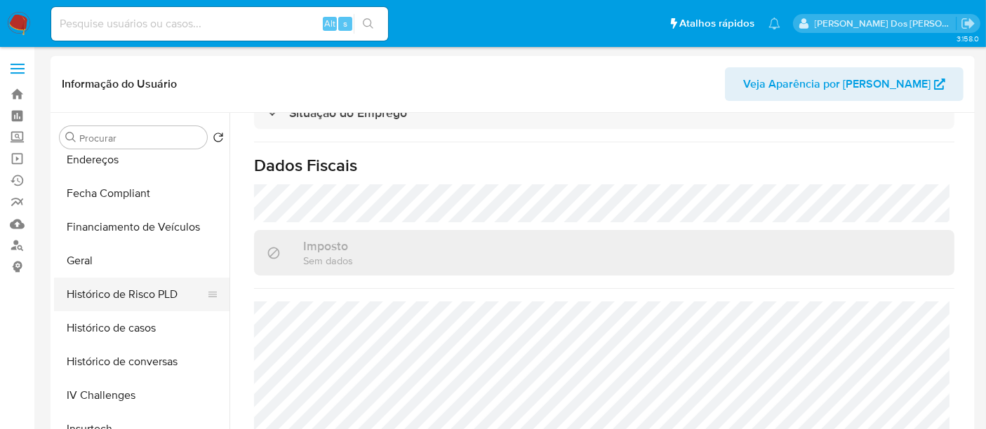
scroll to position [270, 0]
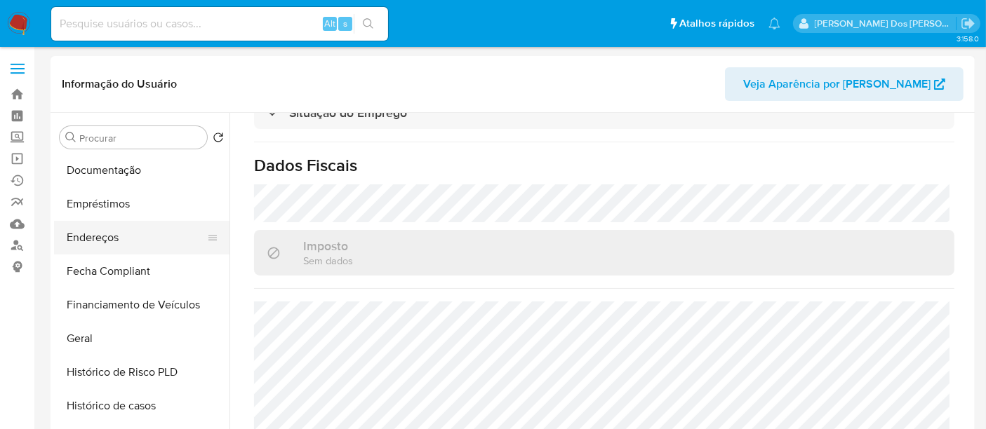
click at [109, 243] on button "Endereços" at bounding box center [136, 238] width 164 height 34
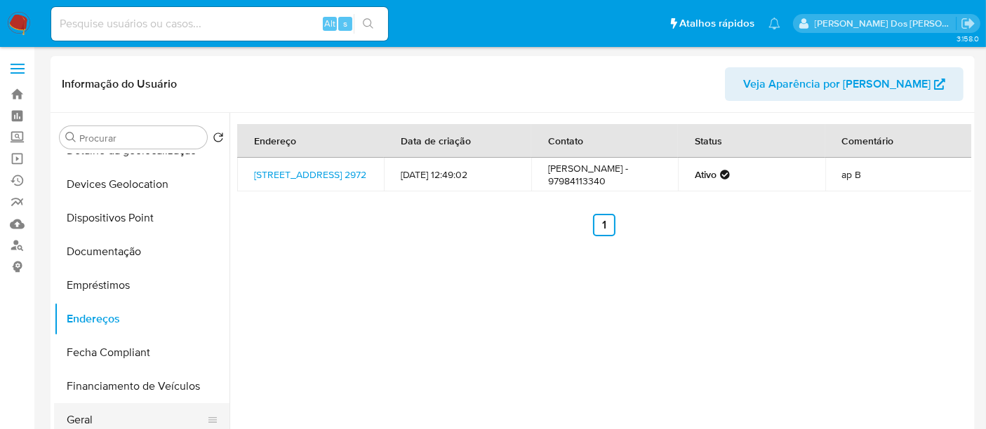
scroll to position [114, 0]
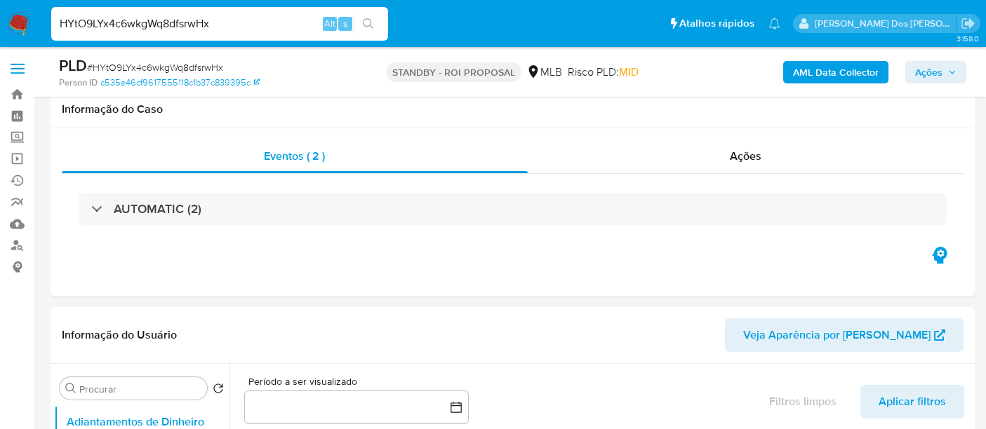
select select "10"
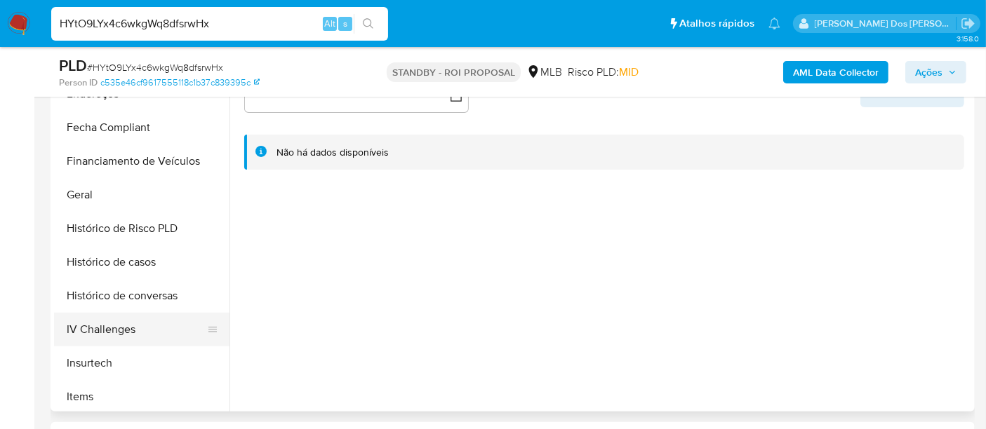
scroll to position [389, 0]
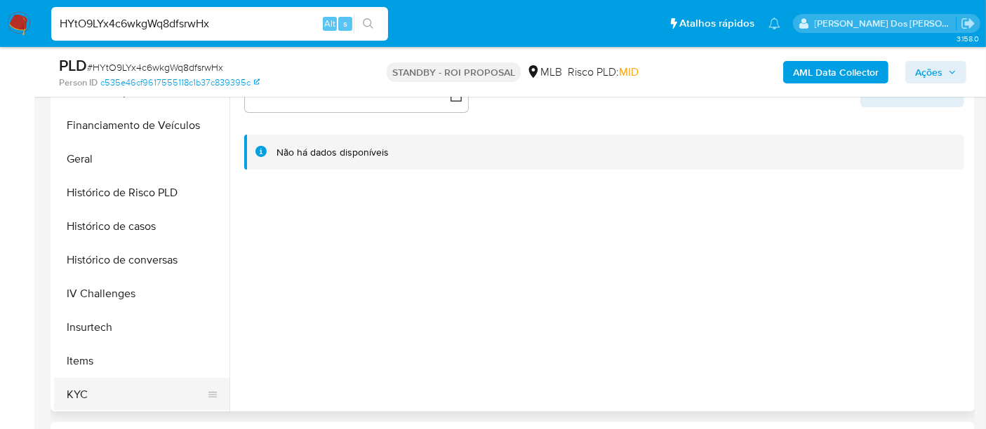
click at [67, 398] on button "KYC" at bounding box center [136, 395] width 164 height 34
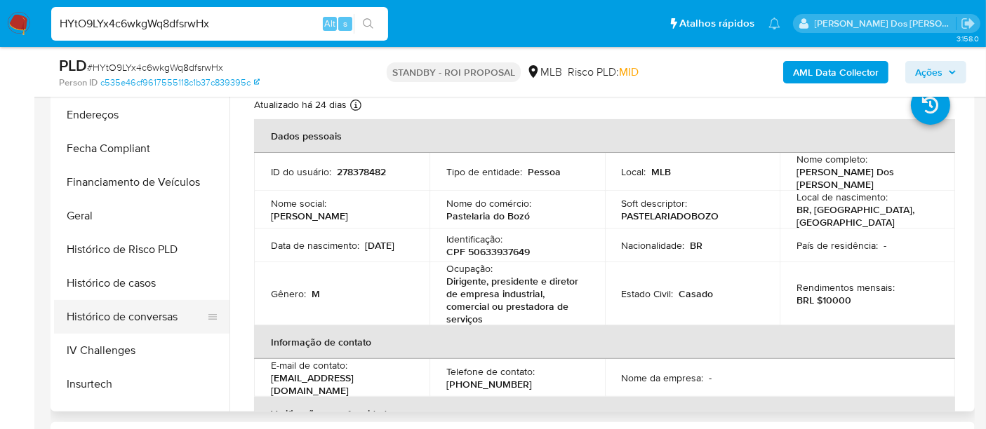
scroll to position [311, 0]
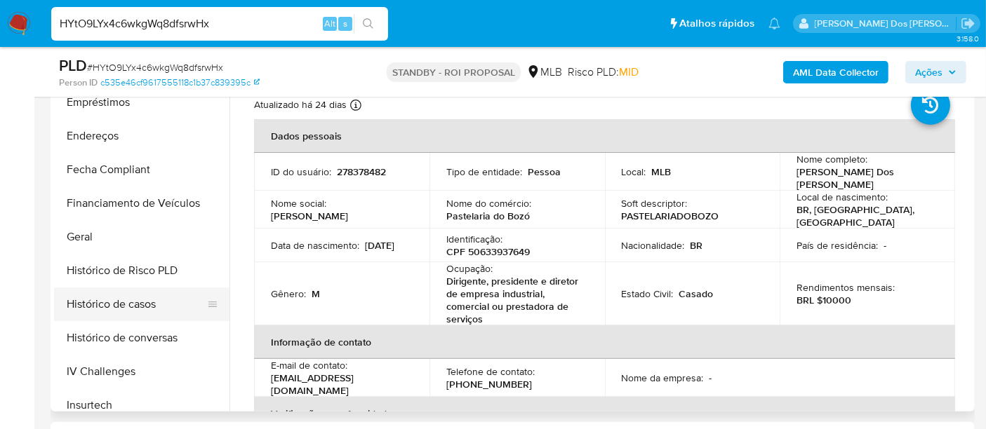
click at [142, 311] on button "Histórico de casos" at bounding box center [136, 305] width 164 height 34
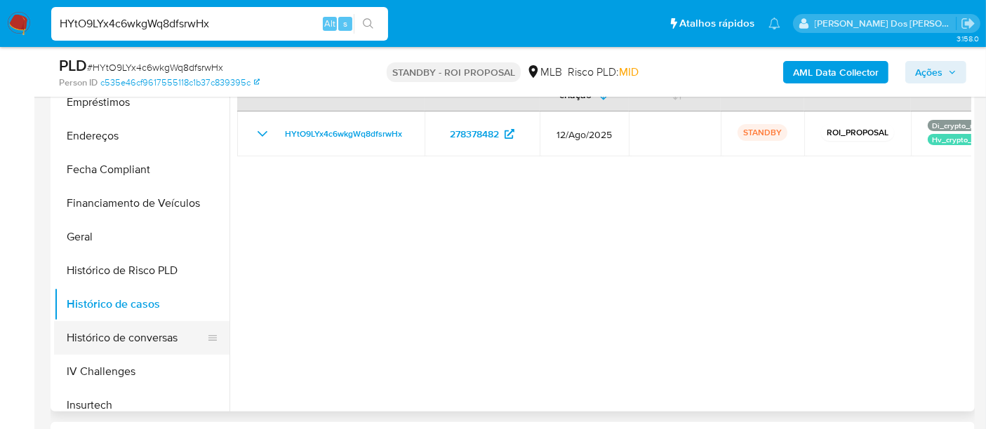
scroll to position [78, 0]
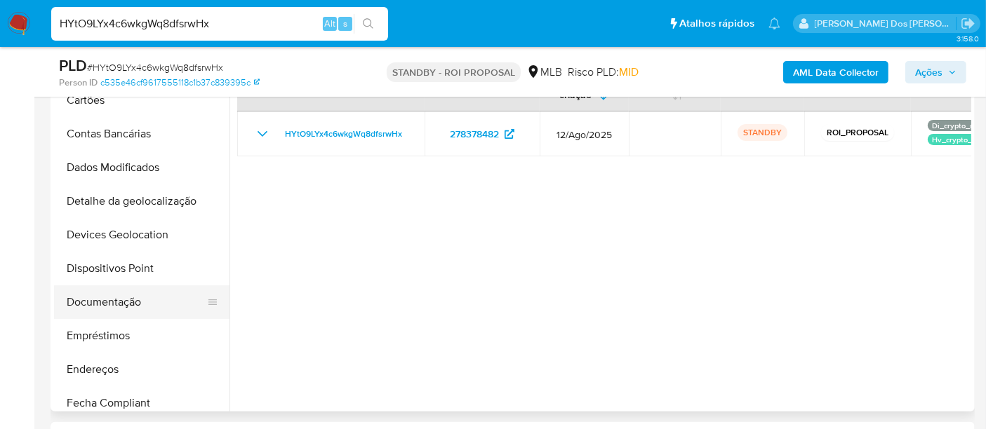
click at [116, 299] on button "Documentação" at bounding box center [136, 303] width 164 height 34
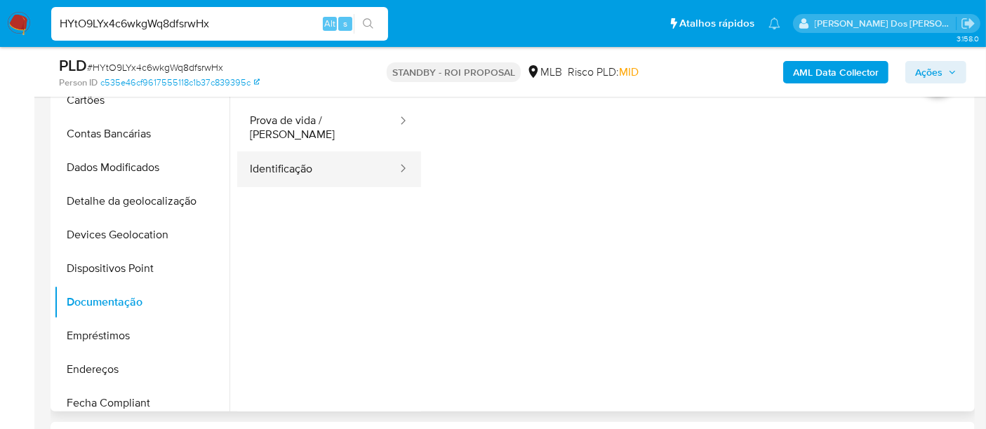
click at [274, 161] on button "Identificação" at bounding box center [317, 170] width 161 height 36
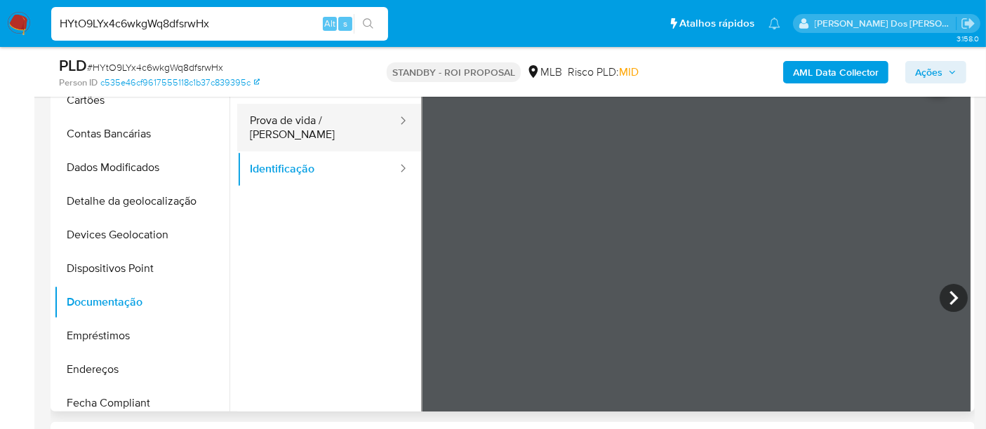
click at [311, 120] on button "Prova de vida / [PERSON_NAME]" at bounding box center [317, 128] width 161 height 48
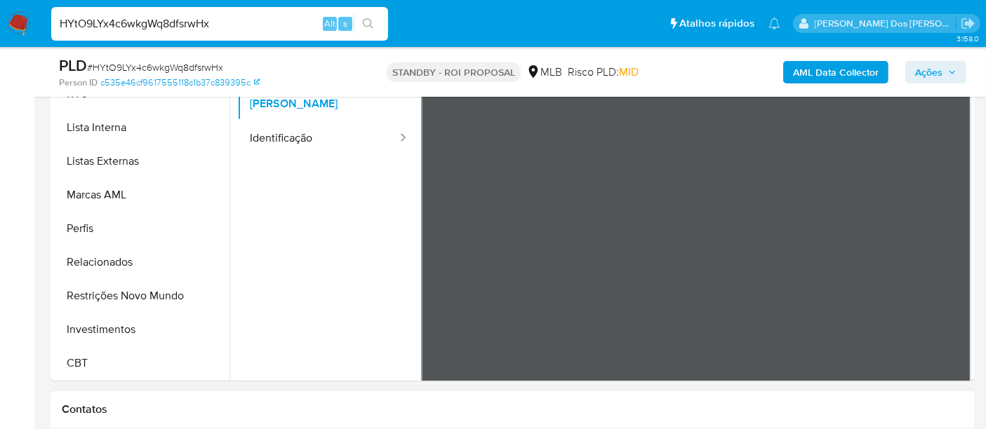
scroll to position [389, 0]
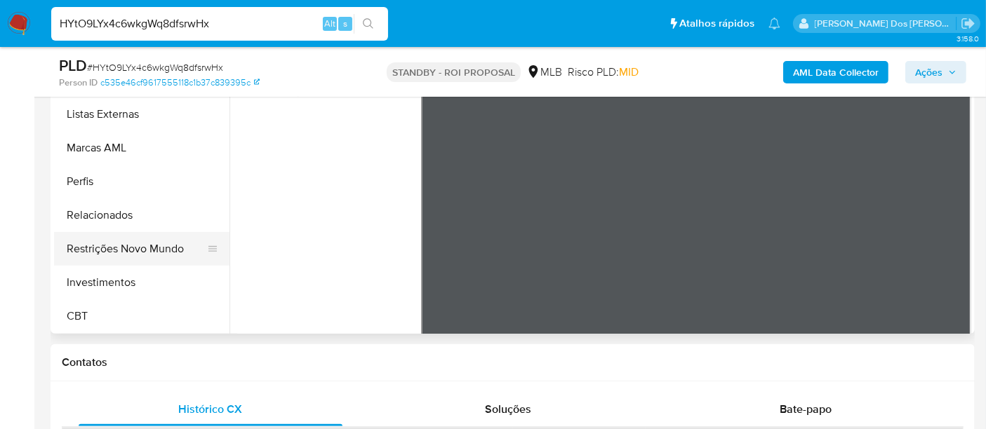
click at [154, 250] on button "Restrições Novo Mundo" at bounding box center [136, 249] width 164 height 34
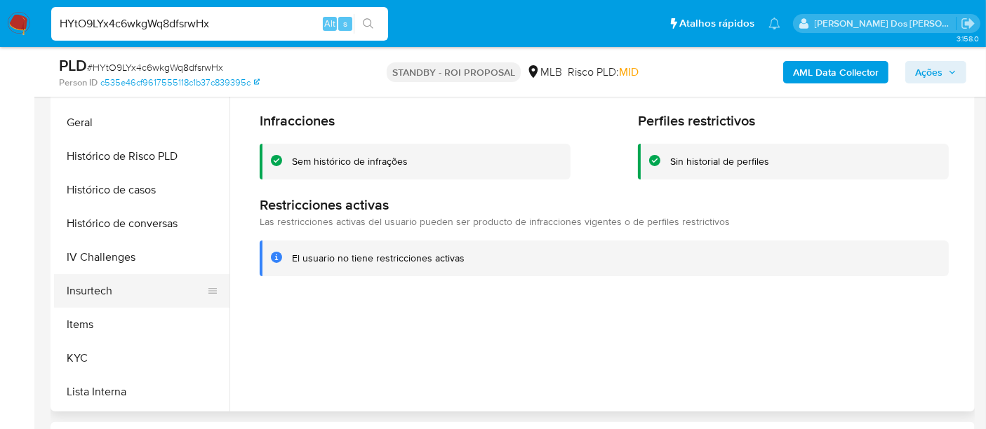
scroll to position [348, 0]
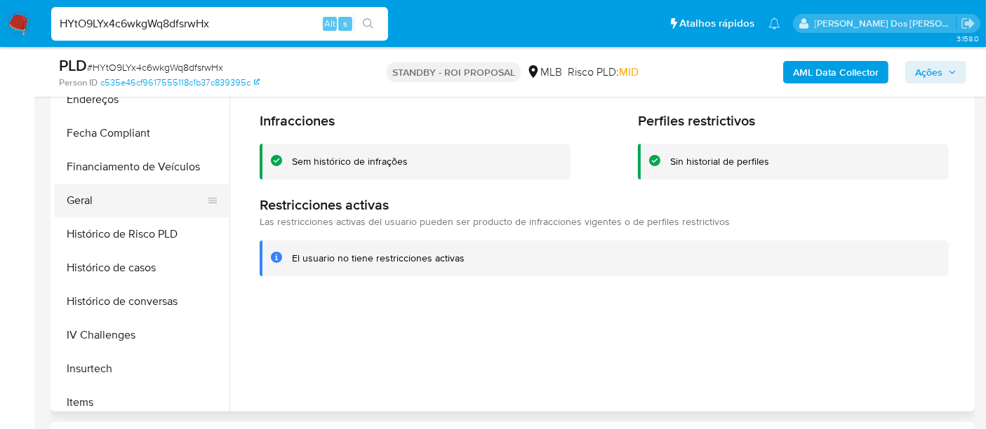
click at [85, 204] on button "Geral" at bounding box center [136, 201] width 164 height 34
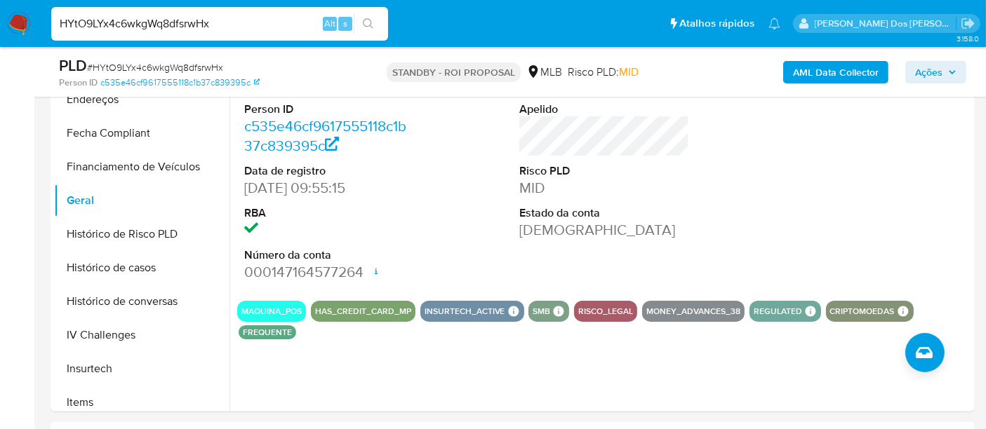
click at [189, 15] on input "HYtO9LYx4c6wkgWq8dfsrwHx" at bounding box center [219, 24] width 337 height 18
paste input "rIdmcQygvpRpWOBzuzqF9CWU"
type input "rIdmcQygvpRpWOBzuzqF9CWU"
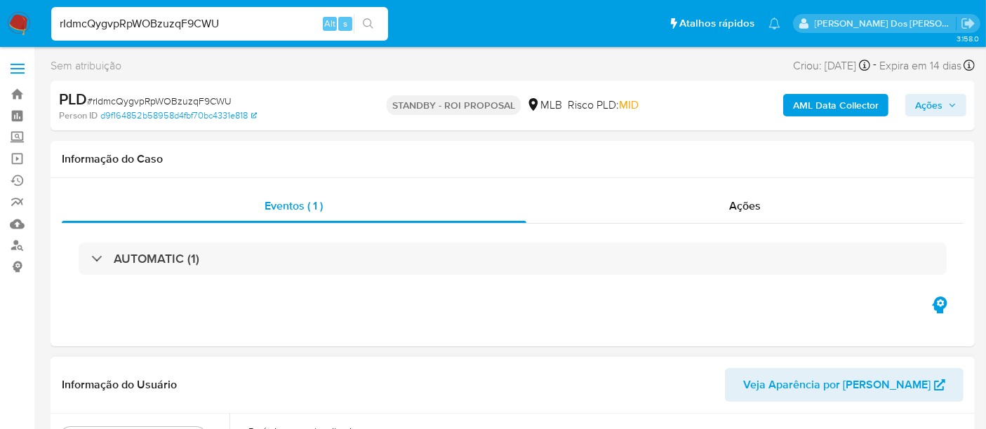
select select "10"
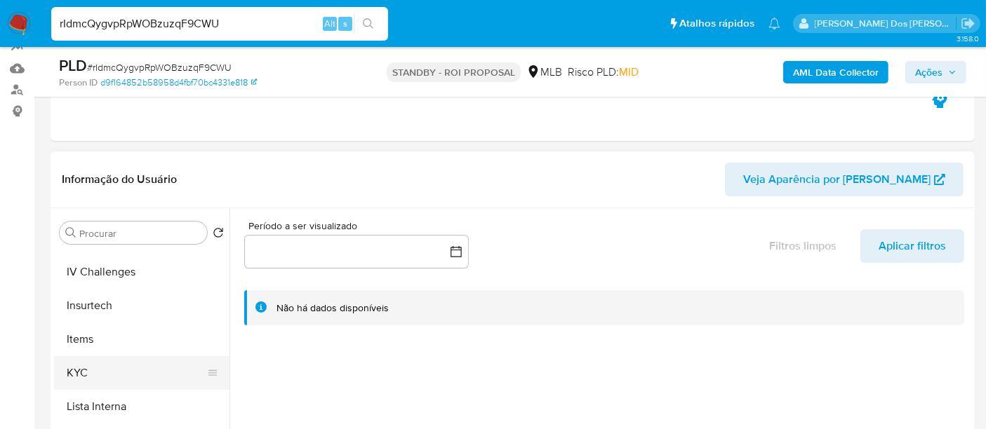
scroll to position [623, 0]
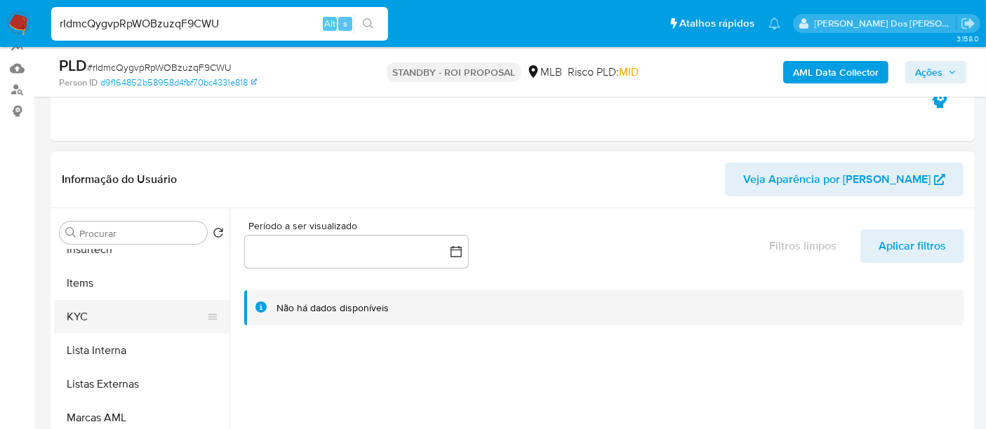
click at [83, 316] on button "KYC" at bounding box center [136, 317] width 164 height 34
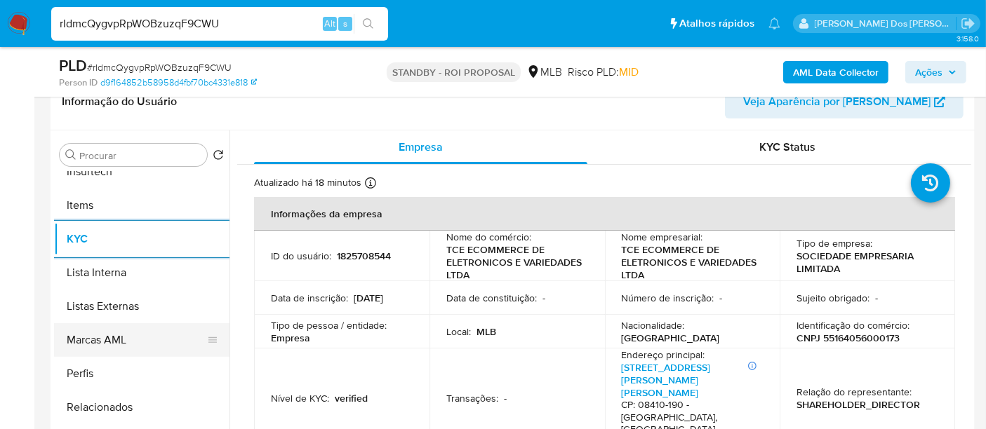
scroll to position [467, 0]
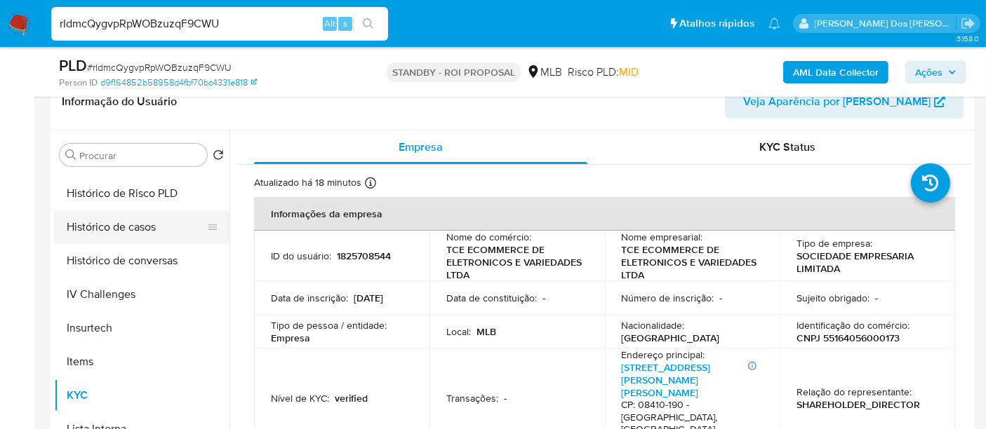
click at [118, 233] on button "Histórico de casos" at bounding box center [136, 227] width 164 height 34
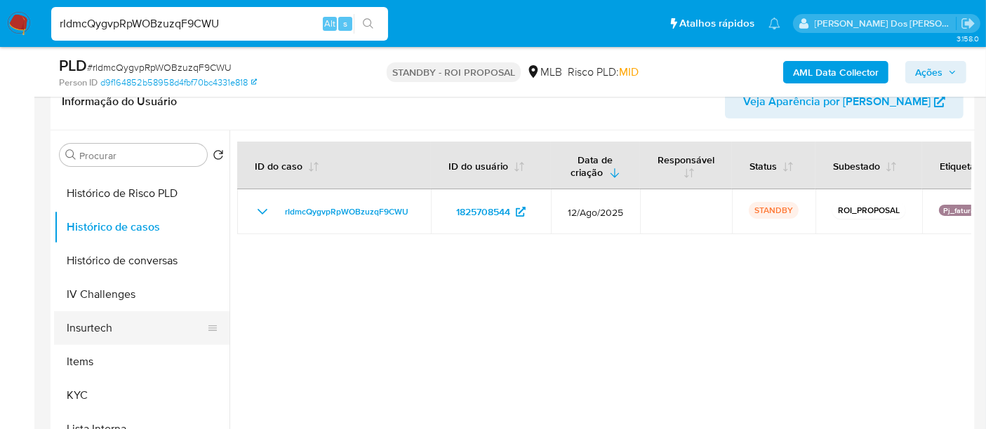
scroll to position [233, 0]
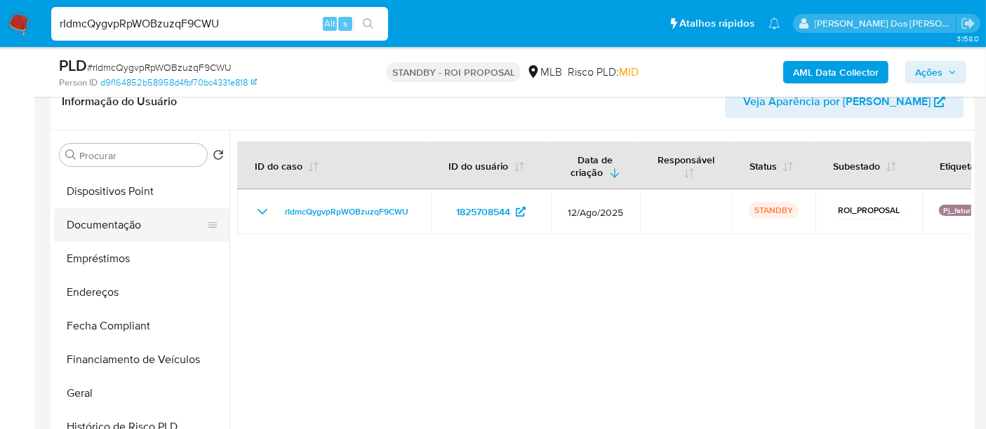
click at [105, 226] on button "Documentação" at bounding box center [136, 225] width 164 height 34
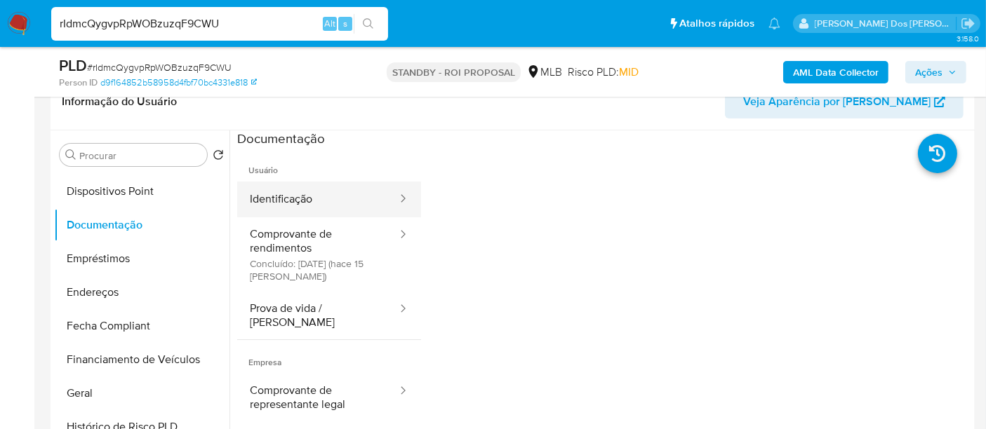
click at [271, 199] on button "Identificação" at bounding box center [317, 200] width 161 height 36
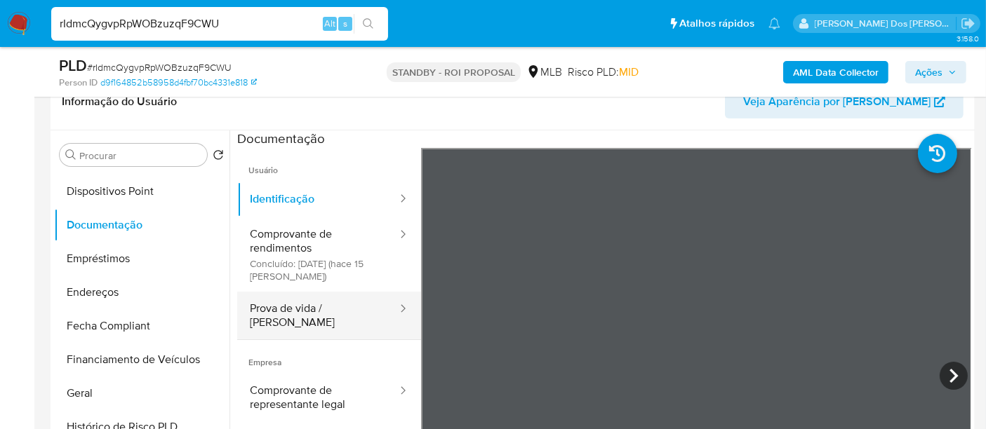
click at [309, 314] on button "Prova de vida / [PERSON_NAME]" at bounding box center [317, 316] width 161 height 48
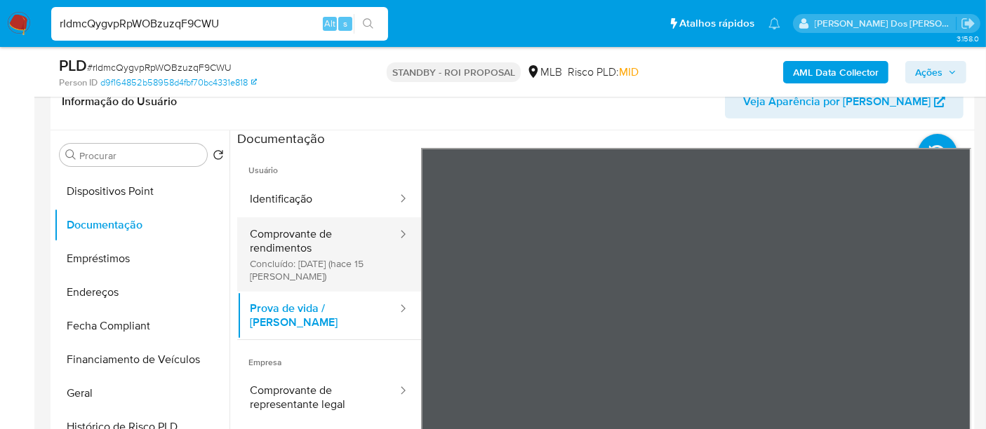
click at [290, 243] on button "Comprovante de rendimentos Concluído: [DATE] (hace 15 [PERSON_NAME])" at bounding box center [317, 254] width 161 height 74
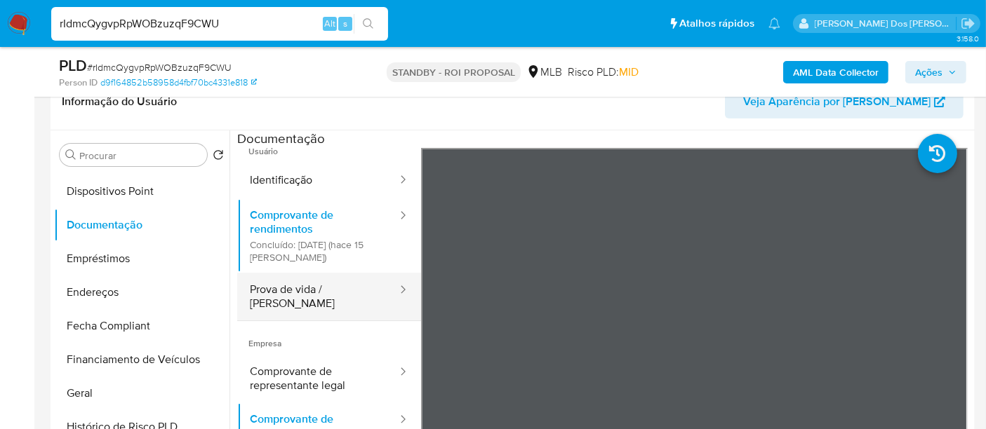
scroll to position [27, 0]
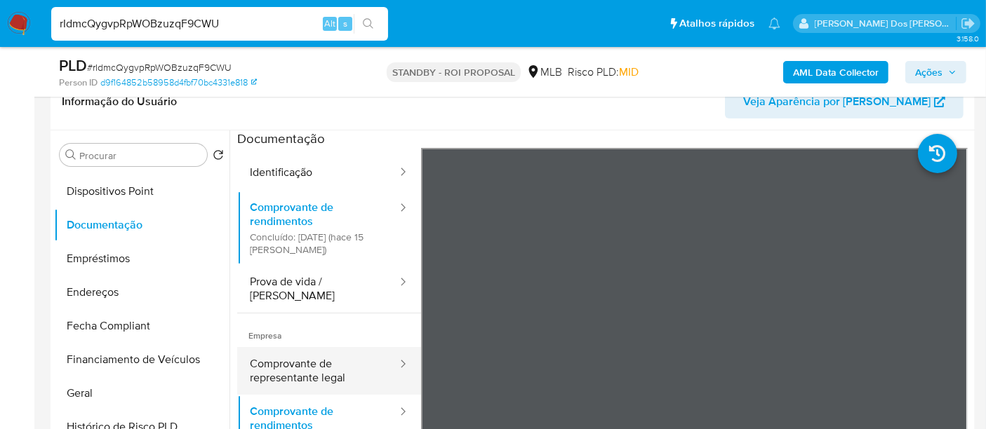
click at [300, 347] on button "Comprovante de representante legal" at bounding box center [317, 371] width 161 height 48
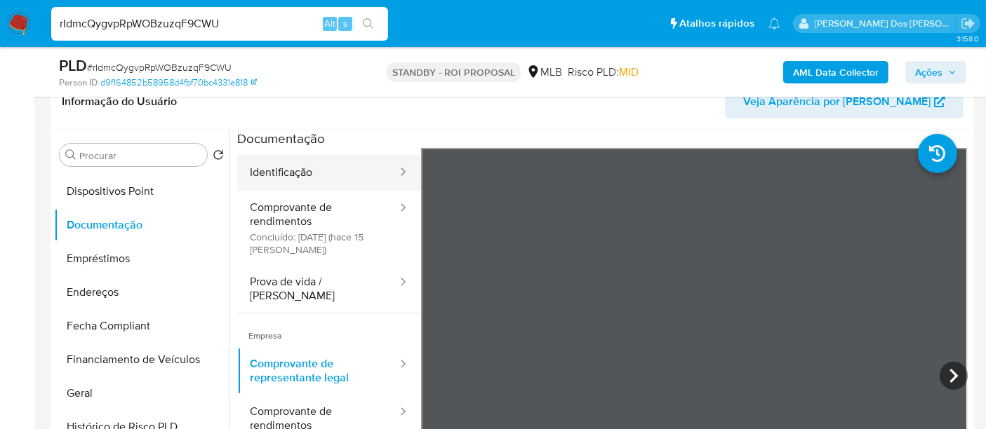
click at [298, 170] on button "Identificação" at bounding box center [317, 173] width 161 height 36
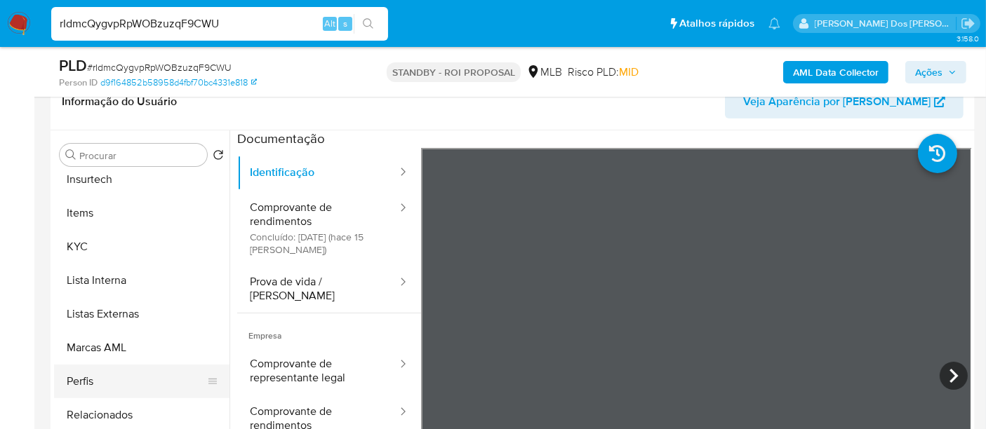
scroll to position [659, 0]
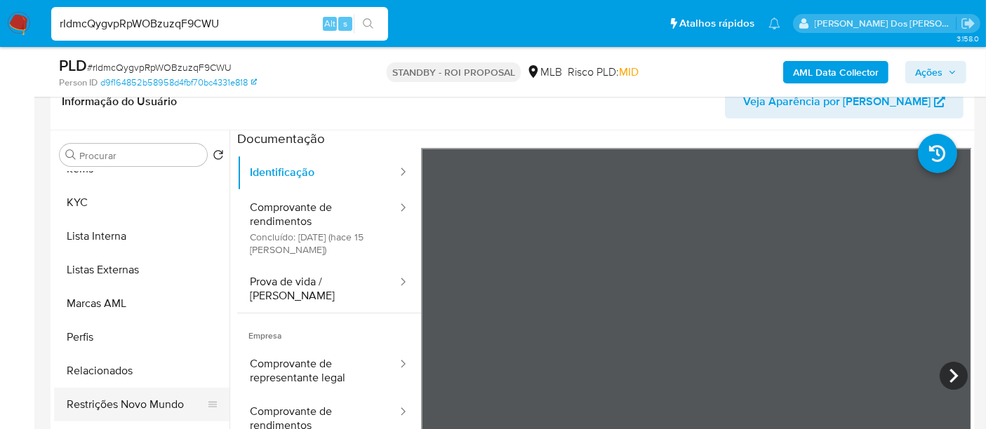
click at [138, 400] on button "Restrições Novo Mundo" at bounding box center [136, 405] width 164 height 34
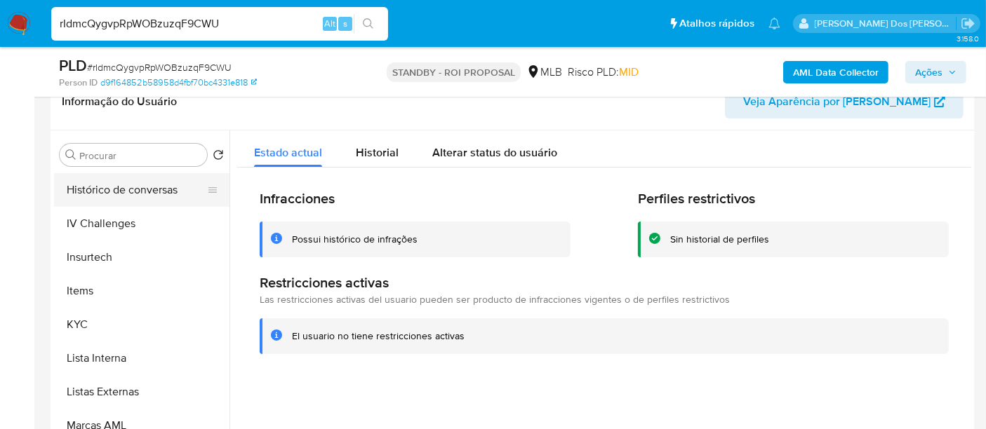
scroll to position [426, 0]
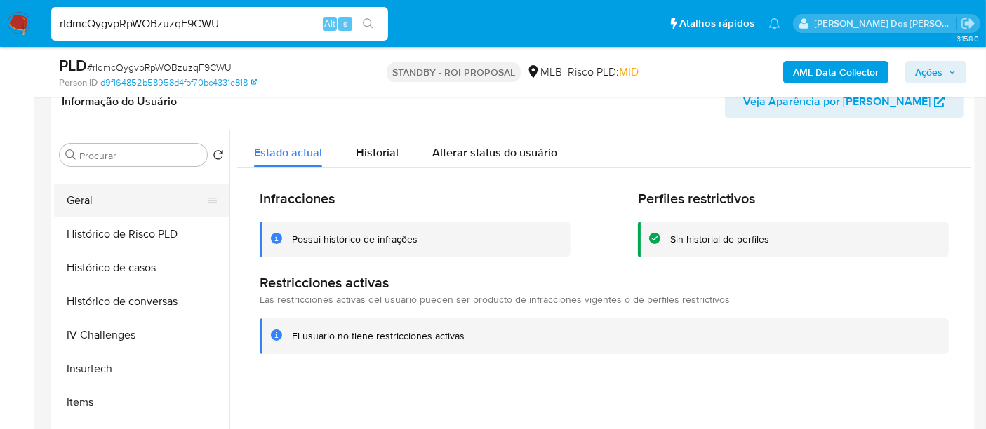
click at [84, 199] on button "Geral" at bounding box center [136, 201] width 164 height 34
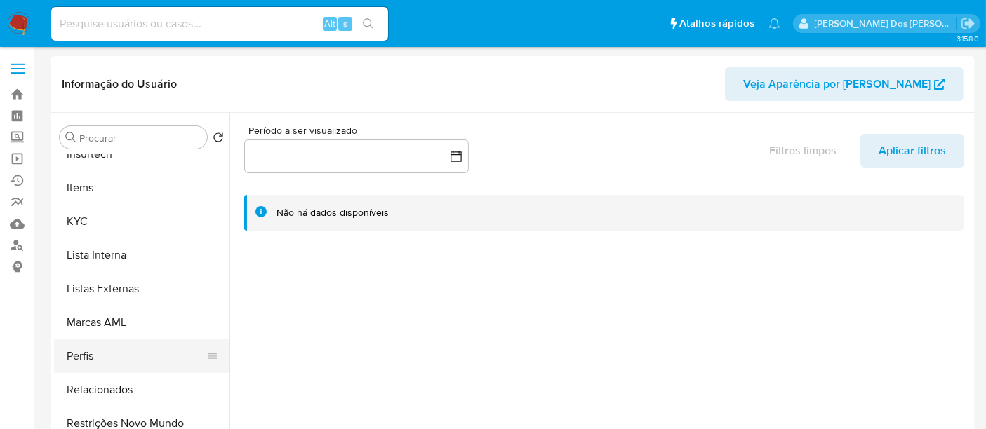
select select "10"
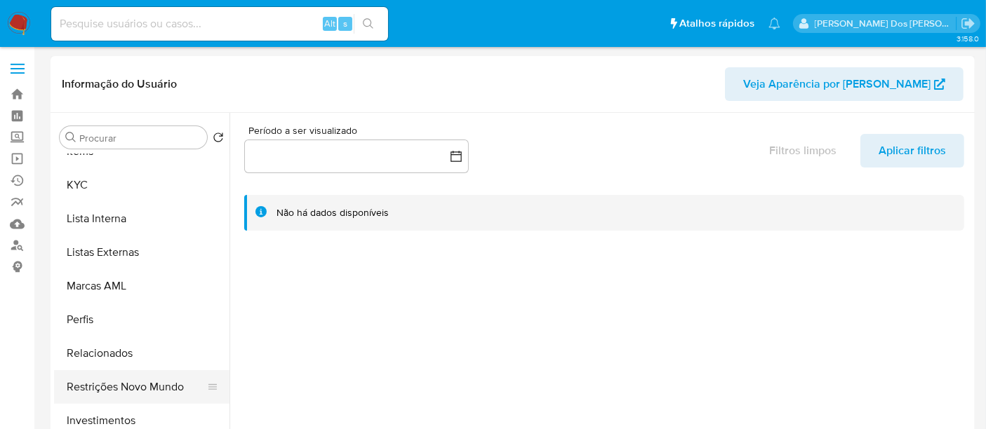
click at [115, 384] on button "Restrições Novo Mundo" at bounding box center [136, 387] width 164 height 34
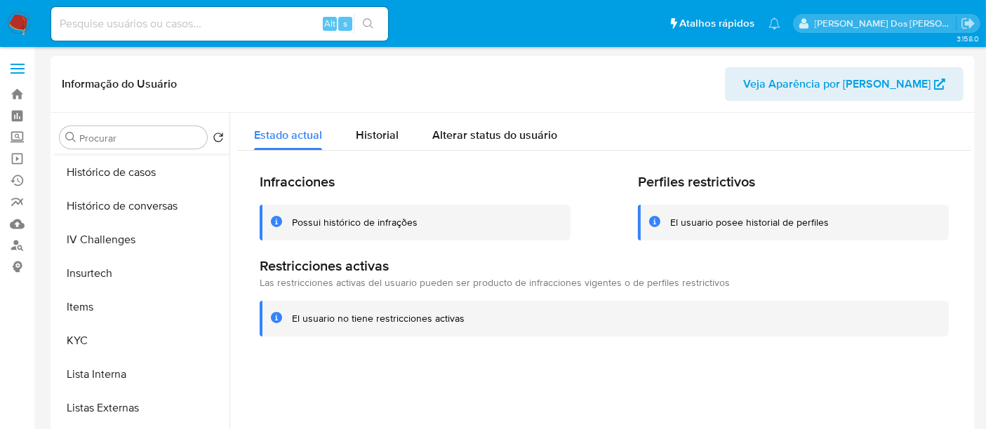
scroll to position [426, 0]
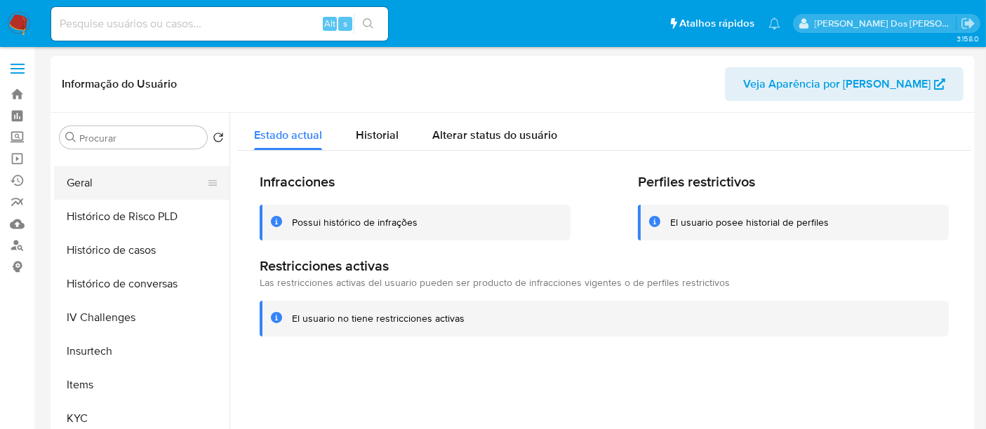
click at [84, 185] on button "Geral" at bounding box center [136, 183] width 164 height 34
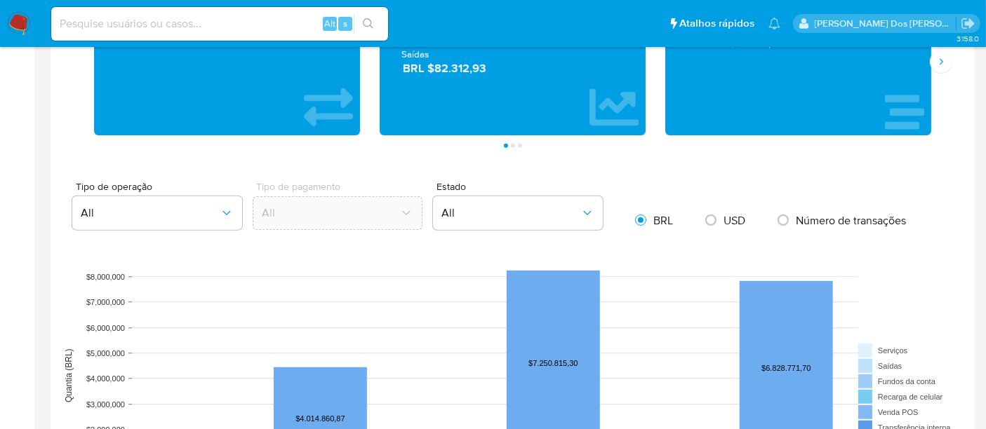
scroll to position [1091, 0]
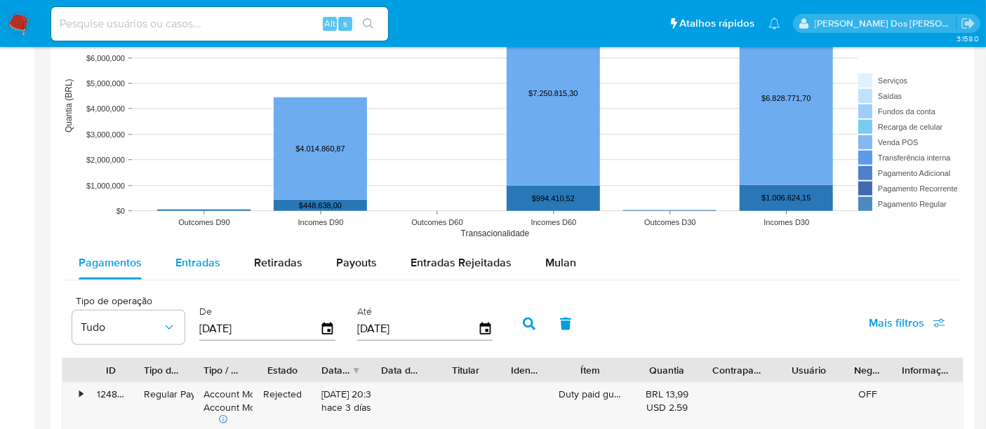
click at [208, 261] on span "Entradas" at bounding box center [197, 263] width 45 height 16
select select "10"
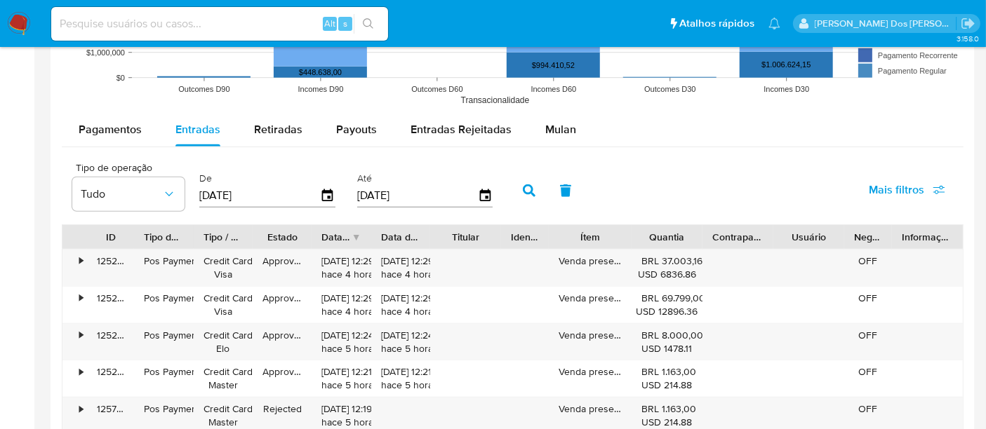
scroll to position [1247, 0]
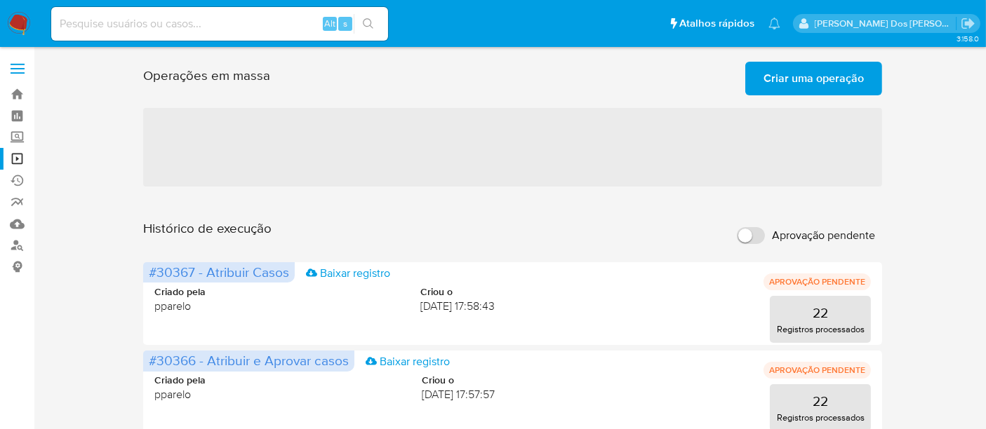
click at [796, 79] on span "Criar uma operação" at bounding box center [813, 78] width 100 height 31
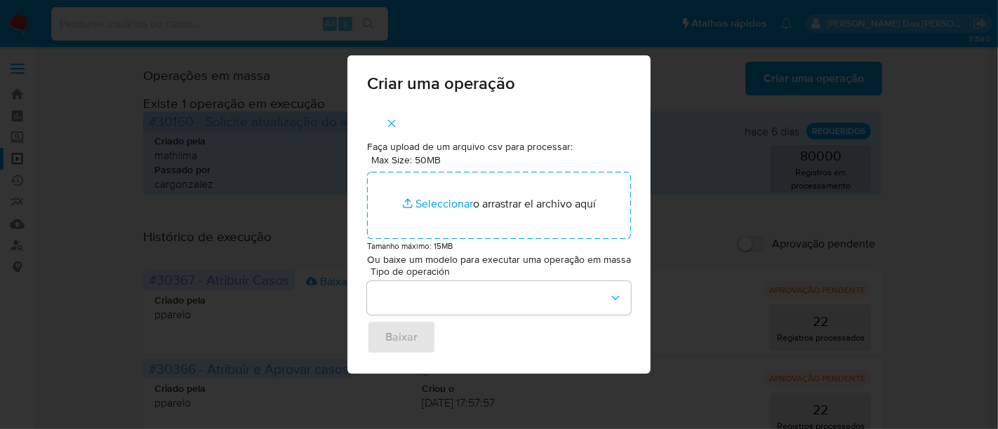
click at [388, 120] on icon "button" at bounding box center [391, 123] width 13 height 13
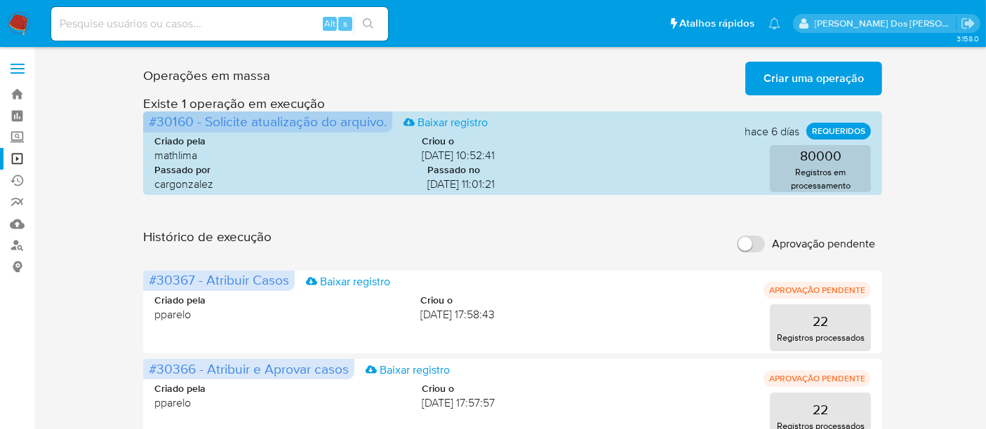
click at [791, 76] on span "Criar uma operação" at bounding box center [813, 78] width 100 height 31
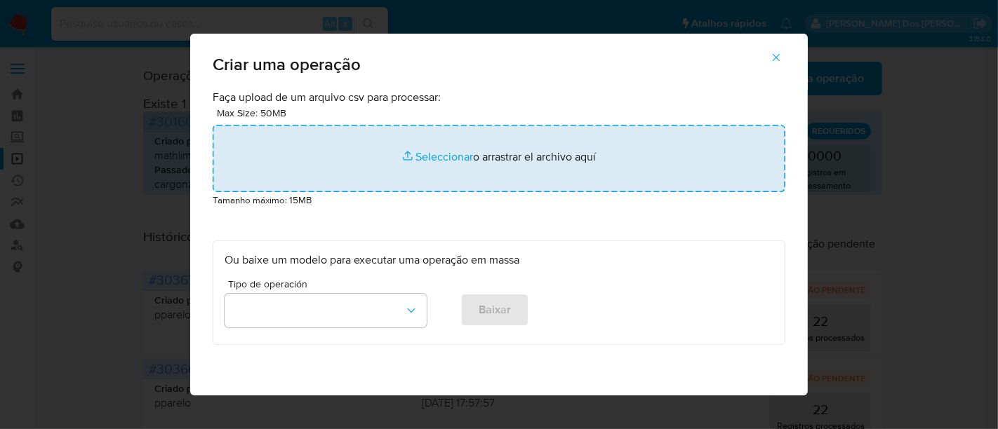
click at [422, 159] on input "file" at bounding box center [499, 158] width 572 height 67
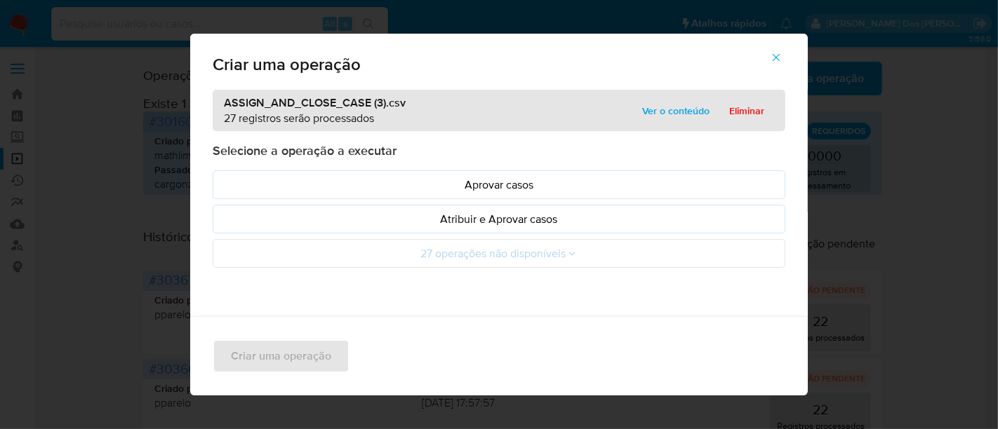
click at [373, 218] on p "Atribuir e Aprovar casos" at bounding box center [498, 219] width 549 height 16
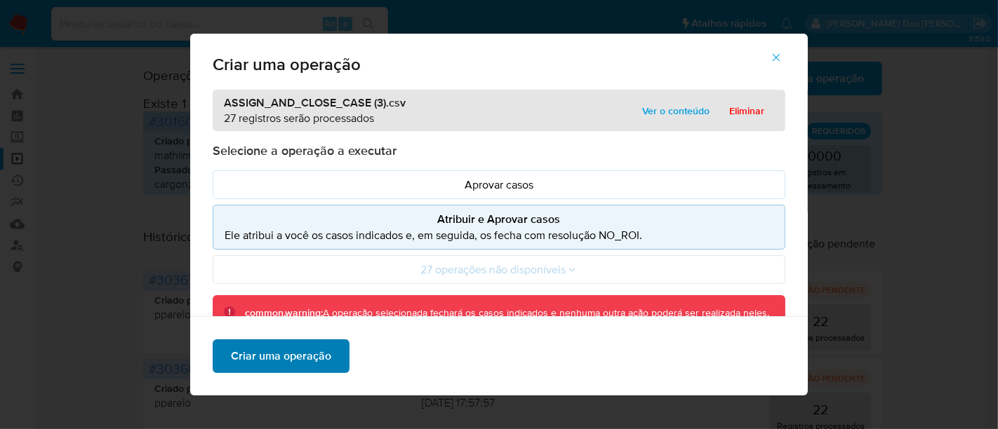
click at [302, 357] on span "Criar uma operação" at bounding box center [281, 356] width 100 height 31
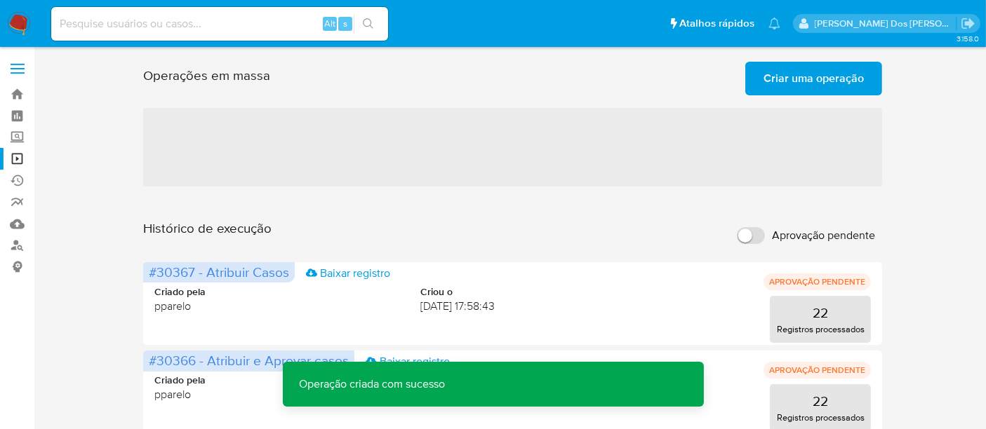
click at [807, 86] on span "Criar uma operação" at bounding box center [813, 78] width 100 height 31
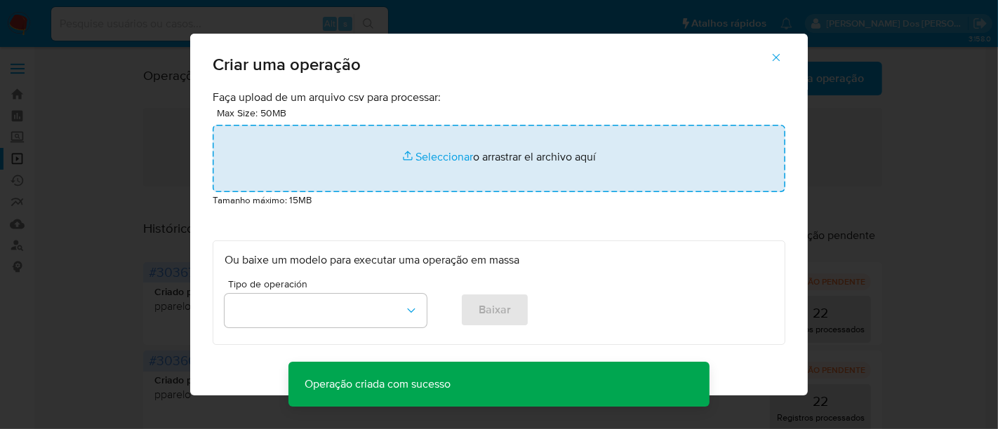
click at [443, 157] on input "file" at bounding box center [499, 158] width 572 height 67
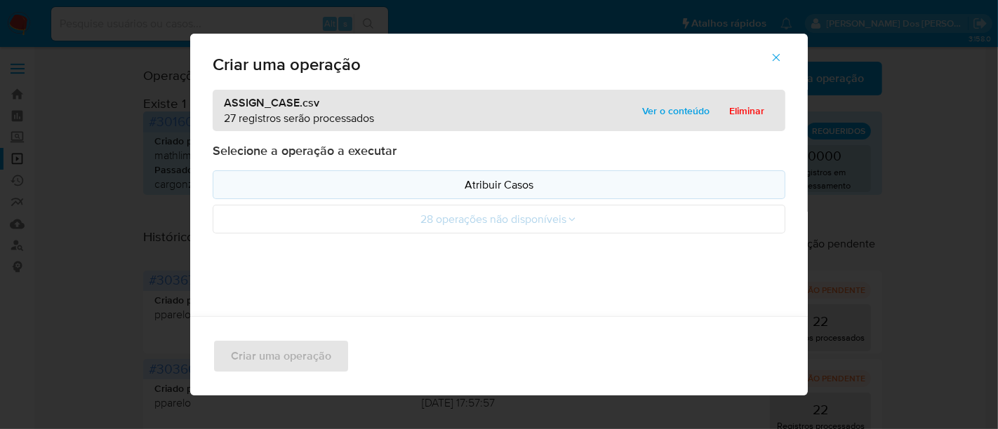
click at [410, 183] on p "Atribuir Casos" at bounding box center [498, 185] width 549 height 16
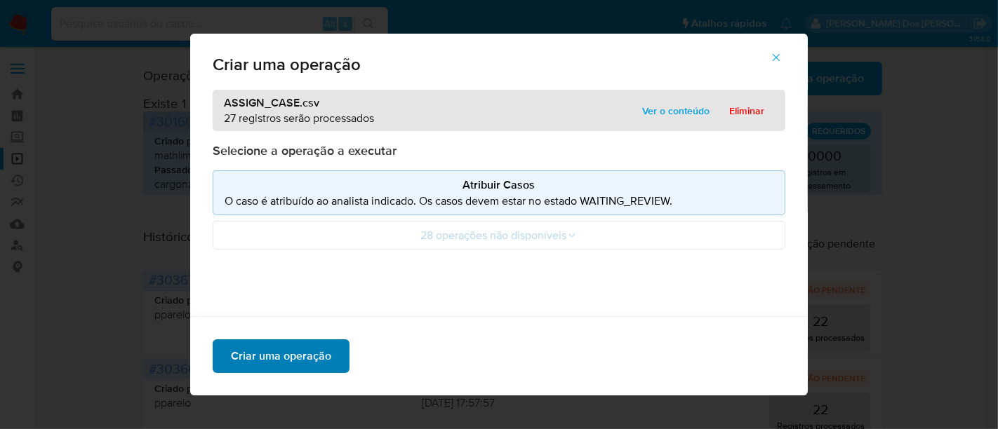
click at [302, 349] on span "Criar uma operação" at bounding box center [281, 356] width 100 height 31
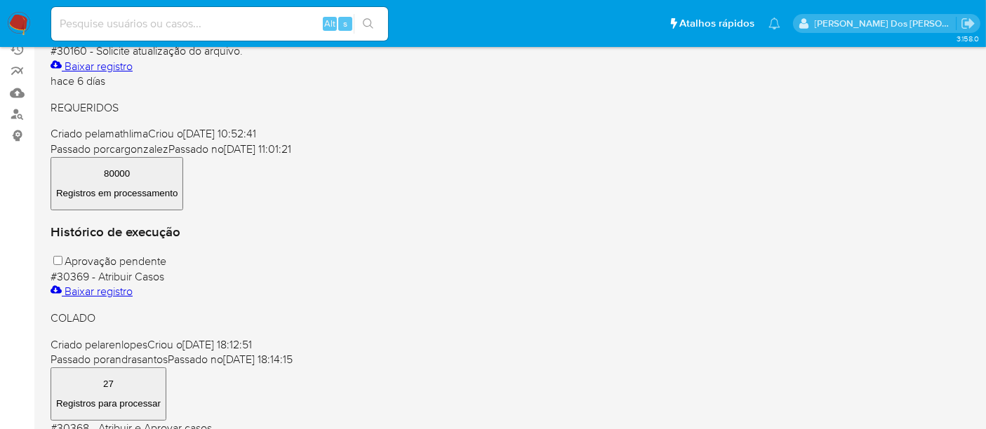
scroll to position [156, 0]
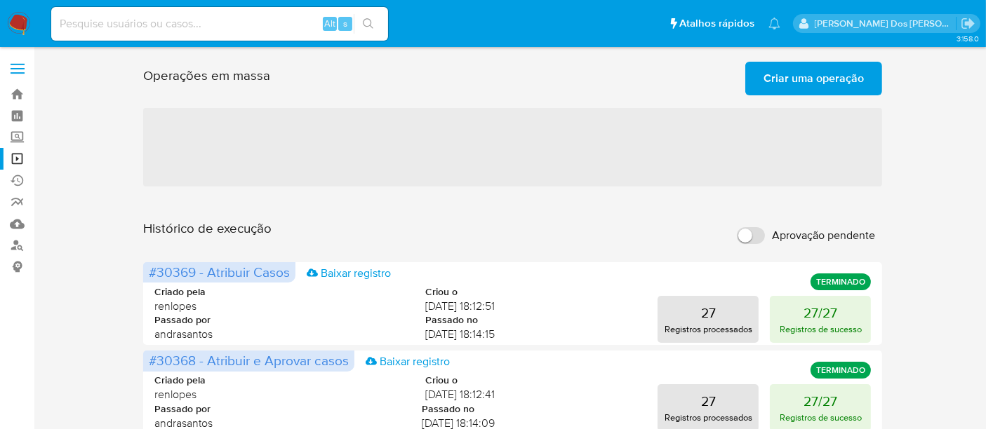
scroll to position [78, 0]
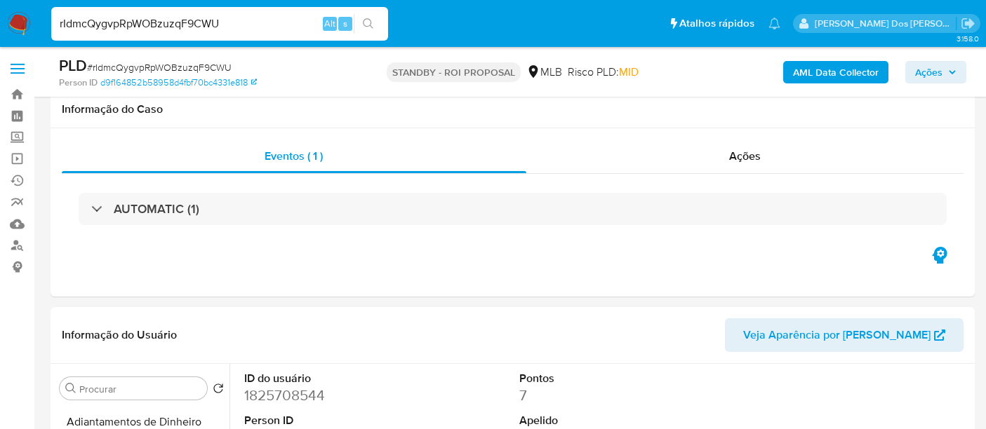
select select "10"
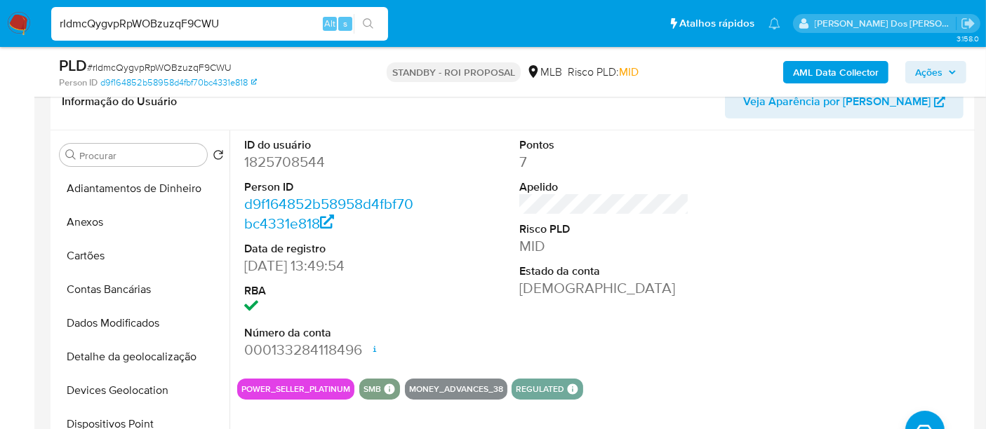
scroll to position [426, 0]
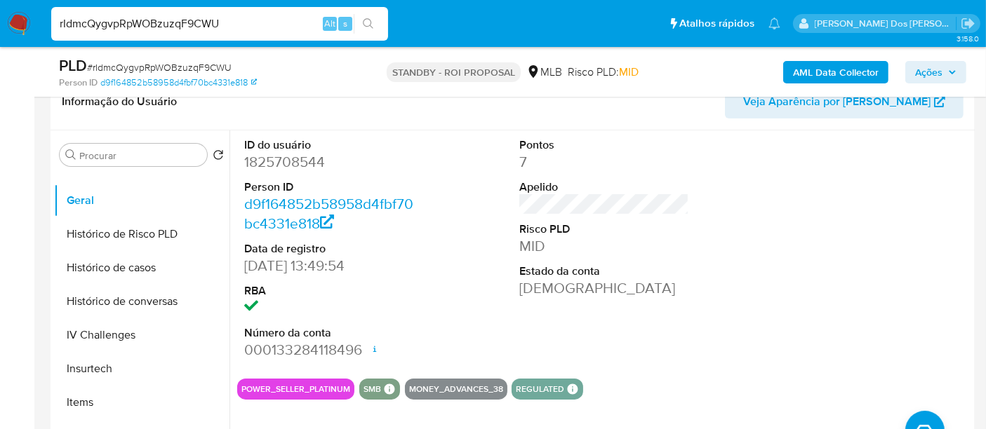
click at [163, 22] on input "rIdmcQygvpRpWOBzuzqF9CWU" at bounding box center [219, 24] width 337 height 18
type input "[EMAIL_ADDRESS][DOMAIN_NAME]"
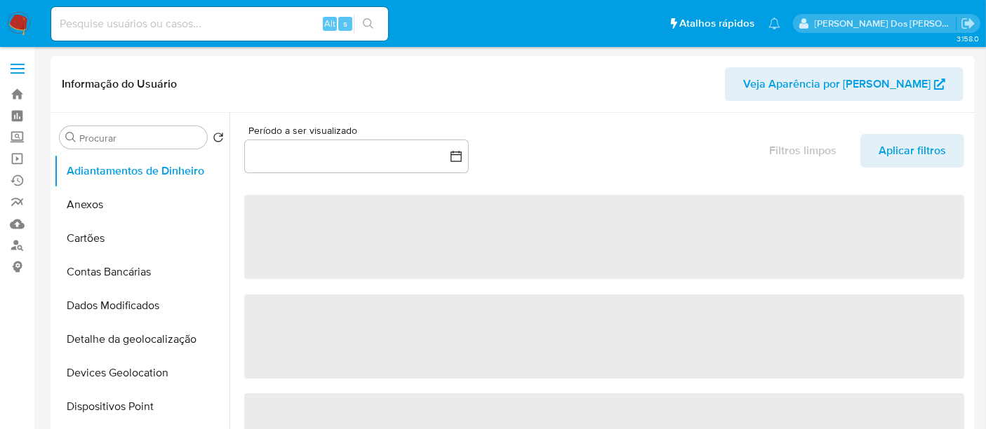
select select "10"
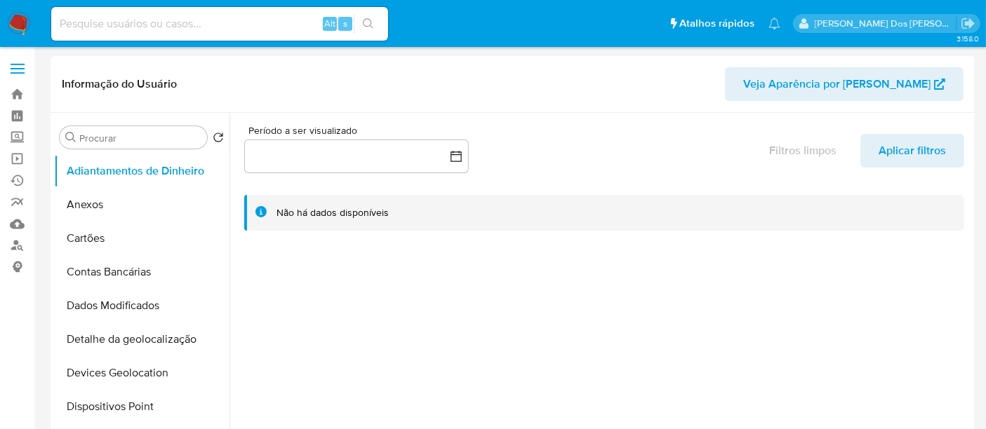
click at [274, 29] on input at bounding box center [219, 24] width 337 height 18
type input "[EMAIL_ADDRESS][DOMAIN_NAME]"
select select "10"
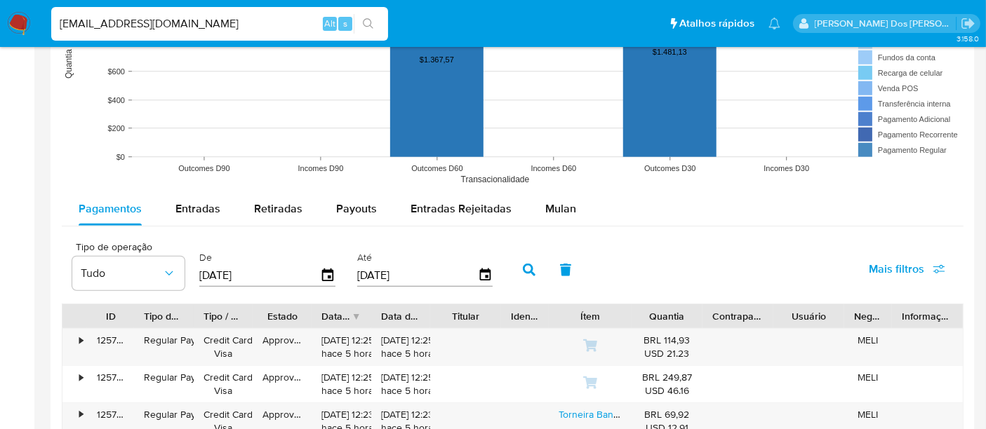
scroll to position [1169, 0]
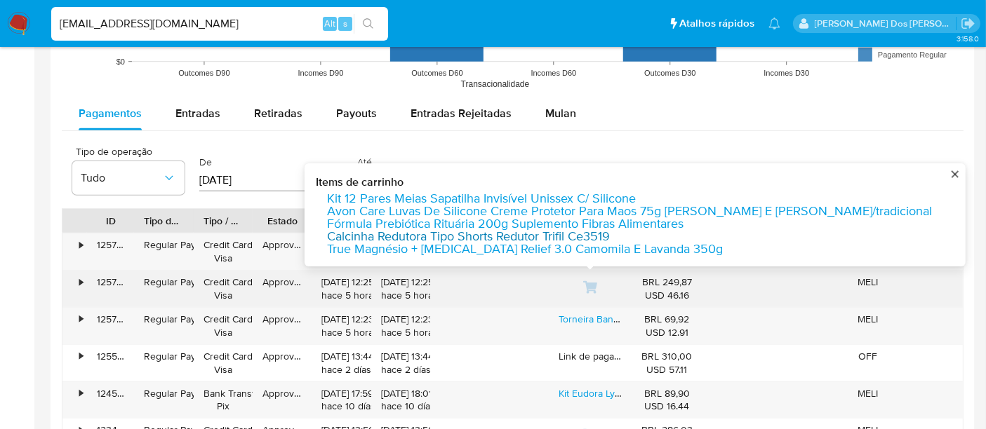
click at [548, 233] on link "Calcinha Redutora Tipo Shorts Redutor Trifil Ce3519" at bounding box center [468, 236] width 283 height 13
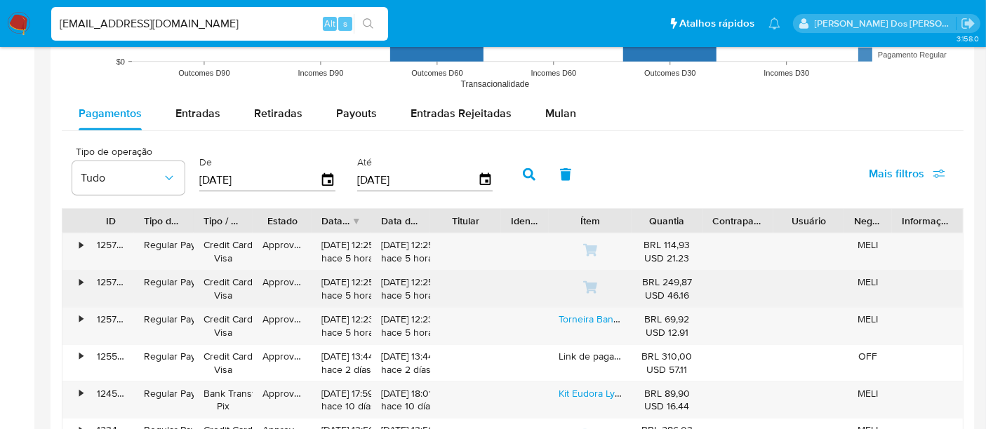
drag, startPoint x: 17, startPoint y: 17, endPoint x: 154, endPoint y: 69, distance: 147.0
click at [18, 17] on img at bounding box center [19, 24] width 24 height 24
